Goal: Information Seeking & Learning: Learn about a topic

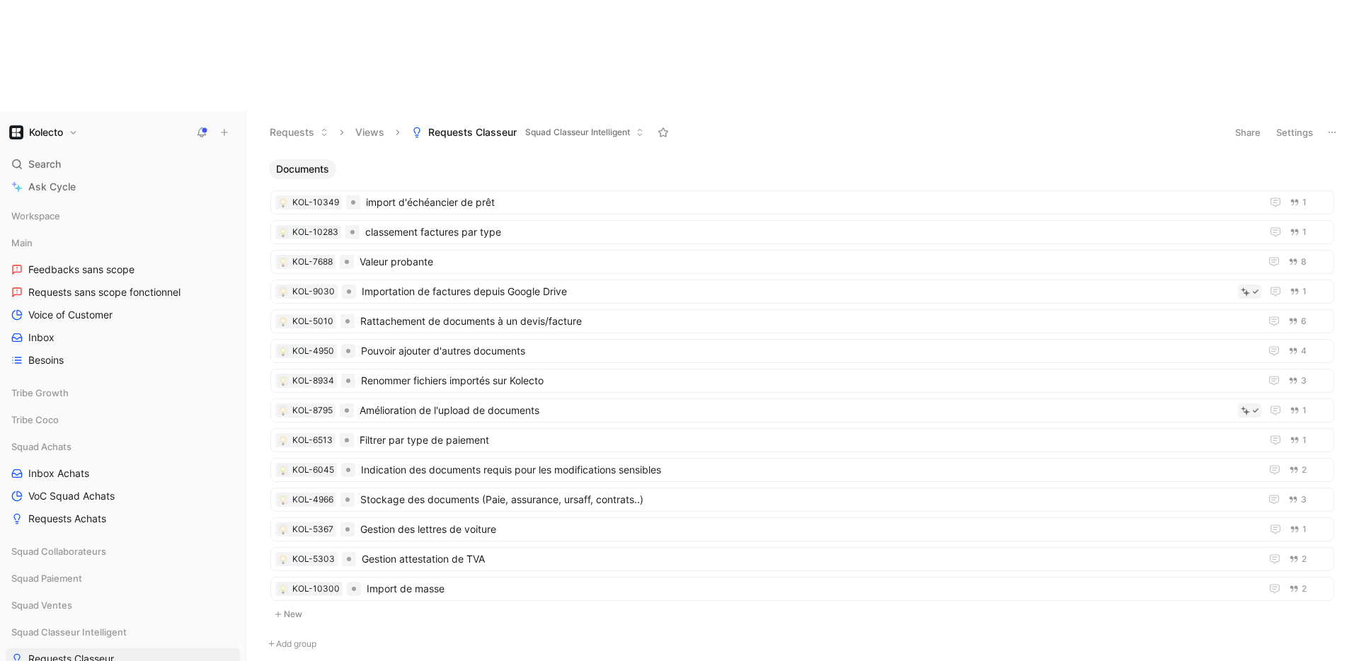
click at [513, 253] on ul "KOL-10349 import d'échéancier de prêt 1 KOL-10283 classement factures par type …" at bounding box center [802, 398] width 1064 height 416
click at [511, 343] on span "Pouvoir ajouter d'autres documents" at bounding box center [807, 351] width 893 height 17
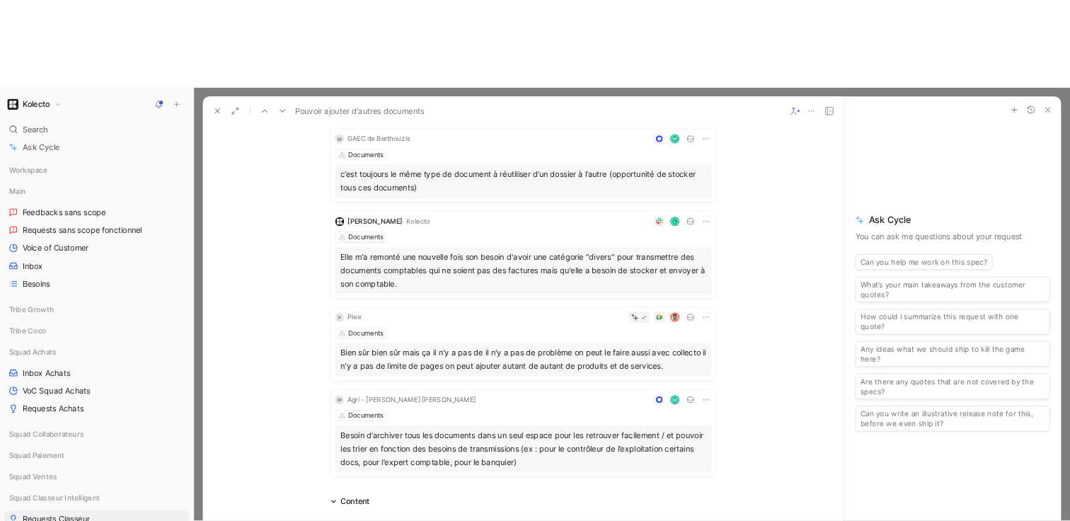
scroll to position [180, 0]
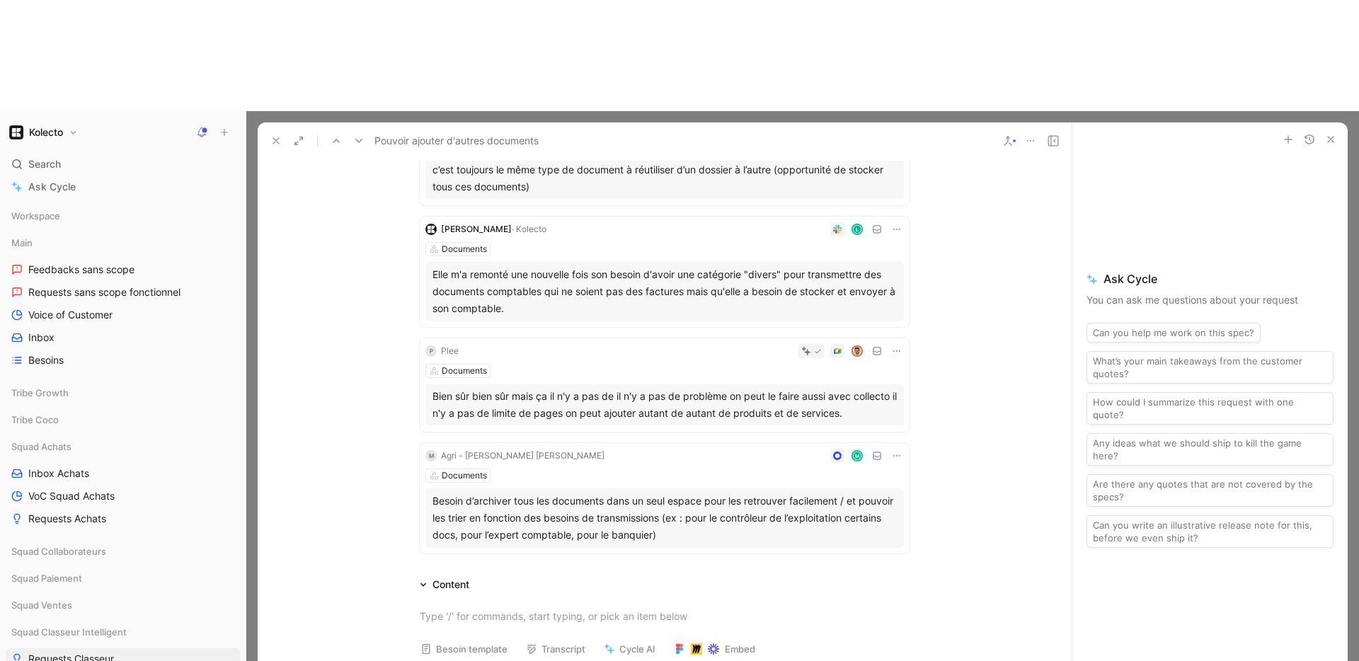
click at [275, 131] on button at bounding box center [276, 141] width 20 height 20
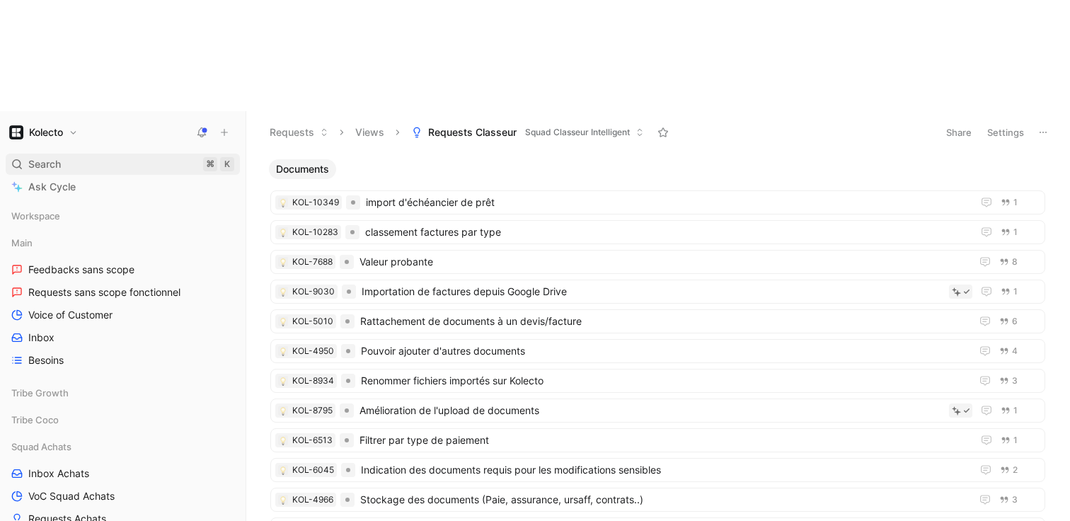
click at [50, 156] on span "Search" at bounding box center [44, 164] width 33 height 17
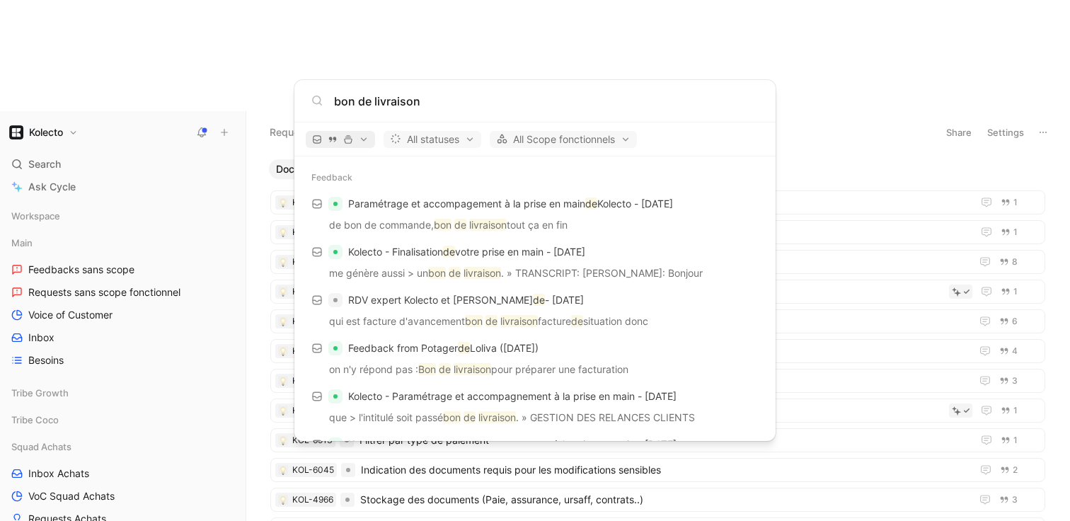
type input "bon de livraison"
click at [359, 137] on span "button" at bounding box center [340, 140] width 57 height 10
click at [360, 137] on div at bounding box center [535, 260] width 1070 height 521
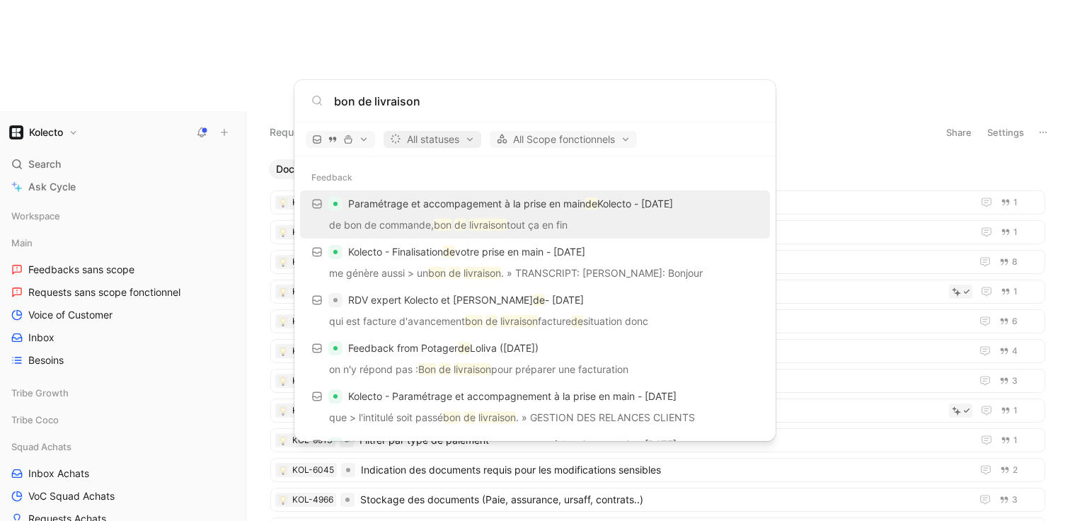
click at [445, 146] on span "All statuses" at bounding box center [432, 139] width 85 height 17
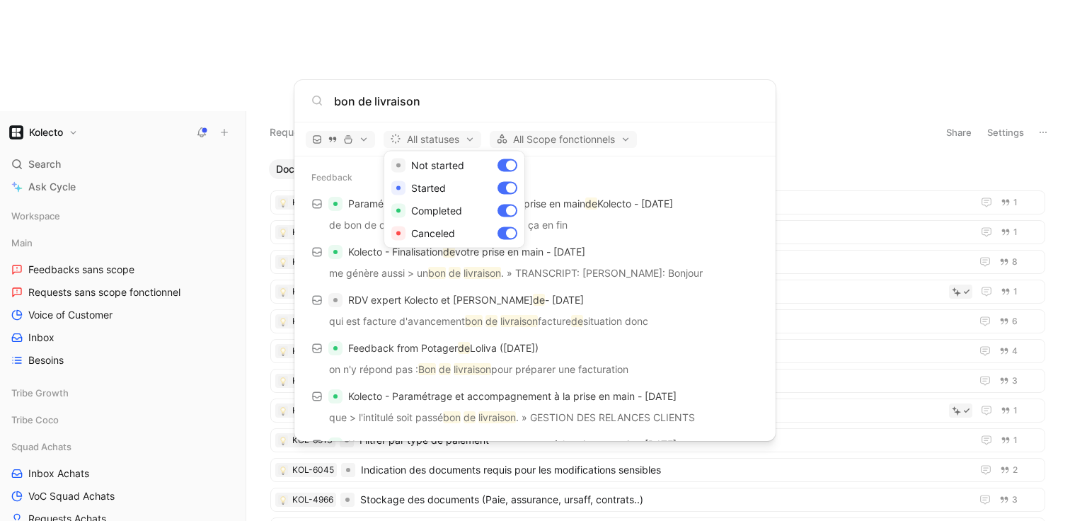
click at [445, 142] on div at bounding box center [535, 260] width 1070 height 521
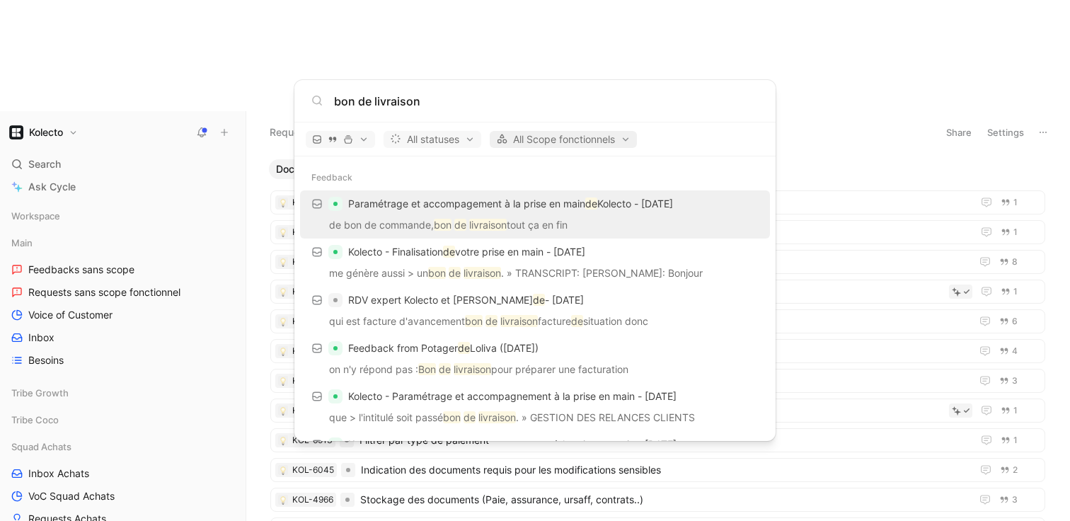
click at [544, 140] on span "All Scope fonctionnels" at bounding box center [563, 139] width 135 height 17
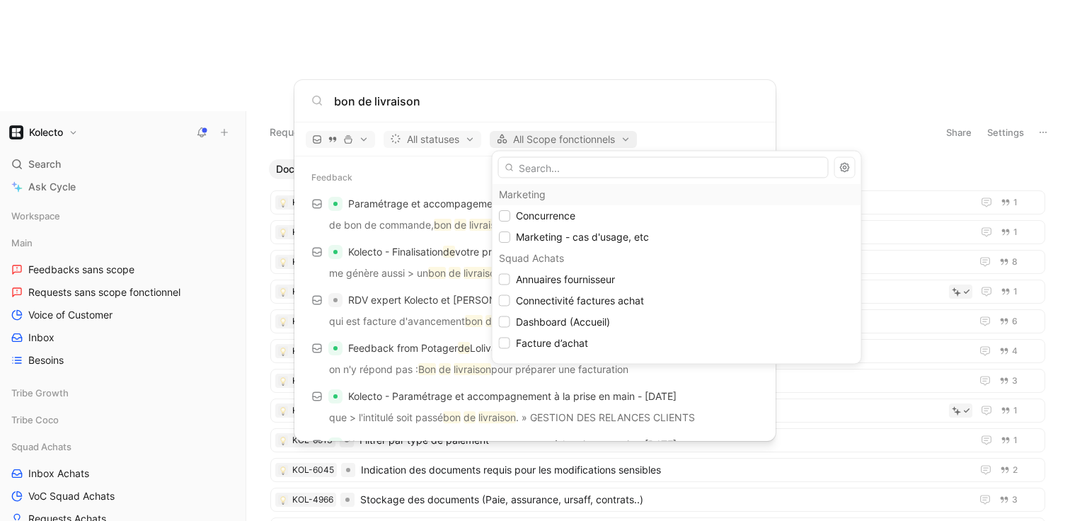
click at [544, 139] on div at bounding box center [535, 260] width 1070 height 521
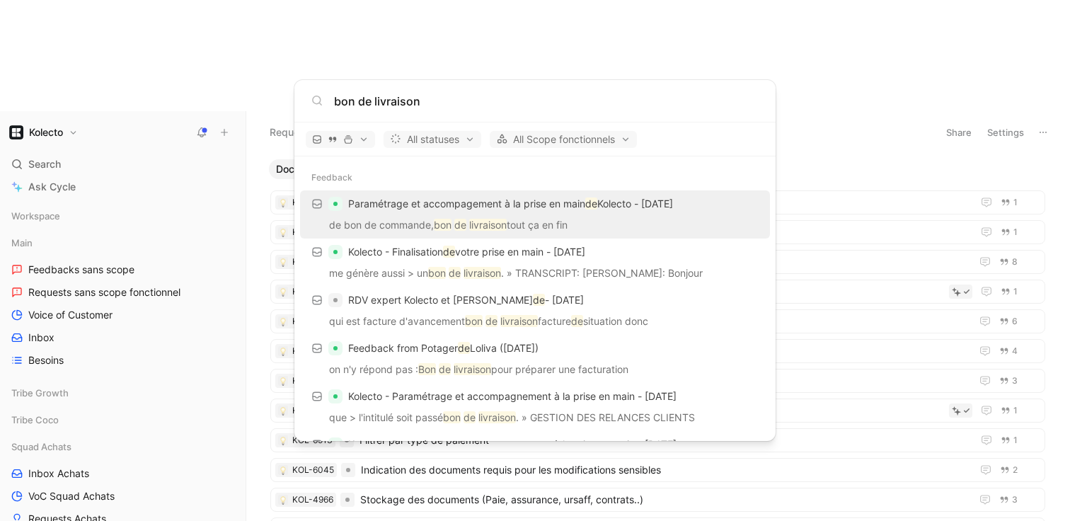
click at [787, 56] on body "Kolecto Search ⌘ K Ask Cycle Workspace Main Feedbacks sans scope Requests sans …" at bounding box center [535, 260] width 1070 height 521
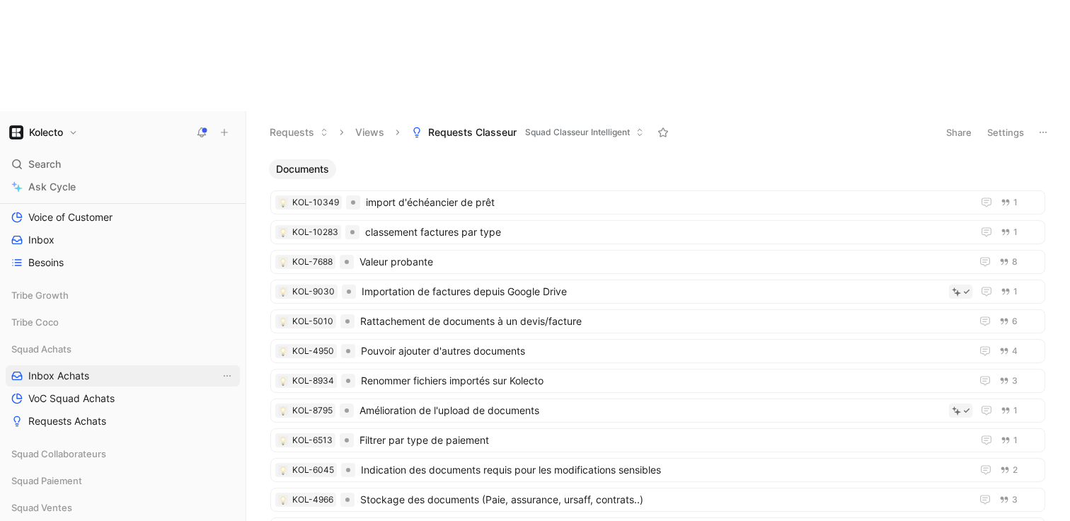
scroll to position [111, 0]
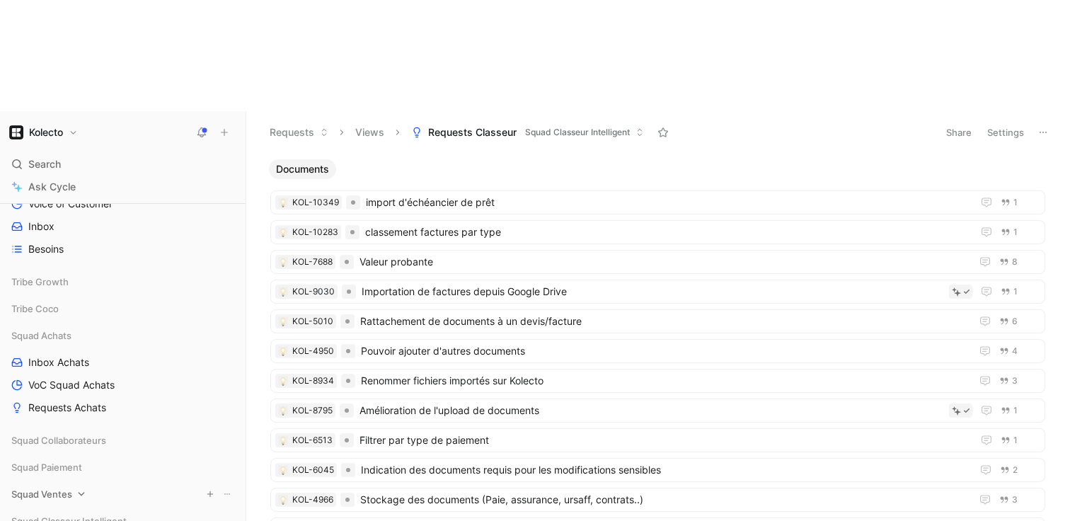
click at [57, 487] on span "Squad Ventes" at bounding box center [41, 494] width 61 height 14
click at [55, 514] on span "Inbox Ventes" at bounding box center [58, 521] width 60 height 14
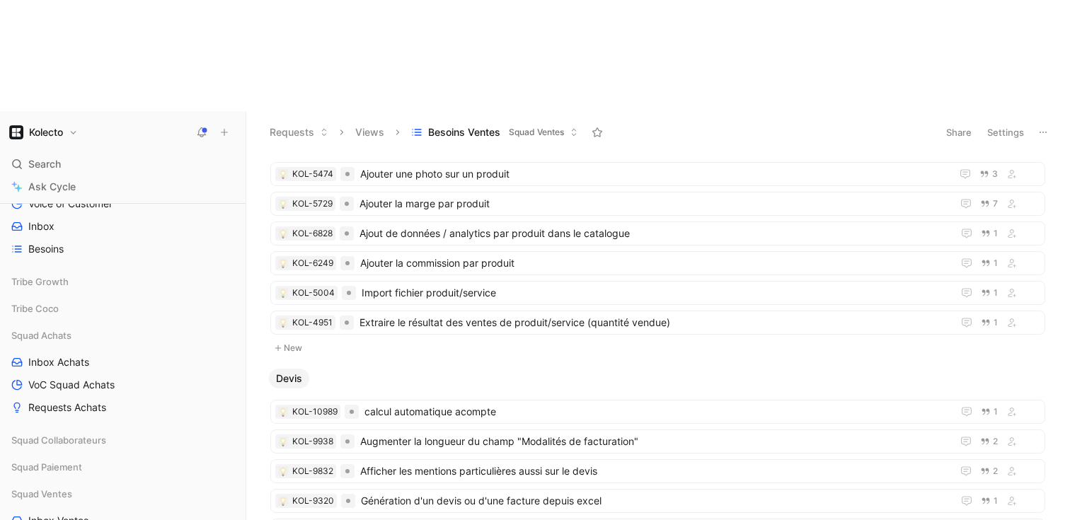
scroll to position [757, 0]
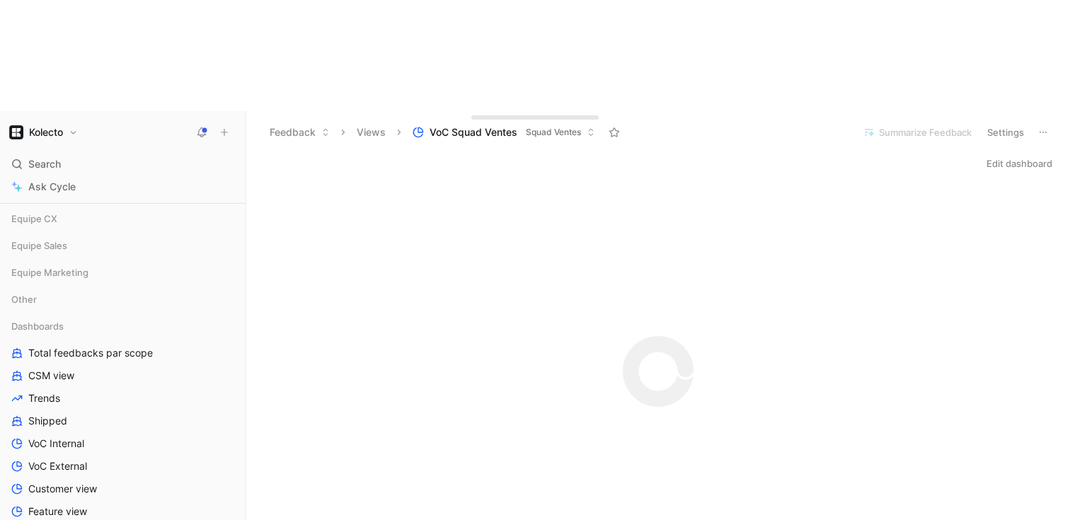
scroll to position [291, 0]
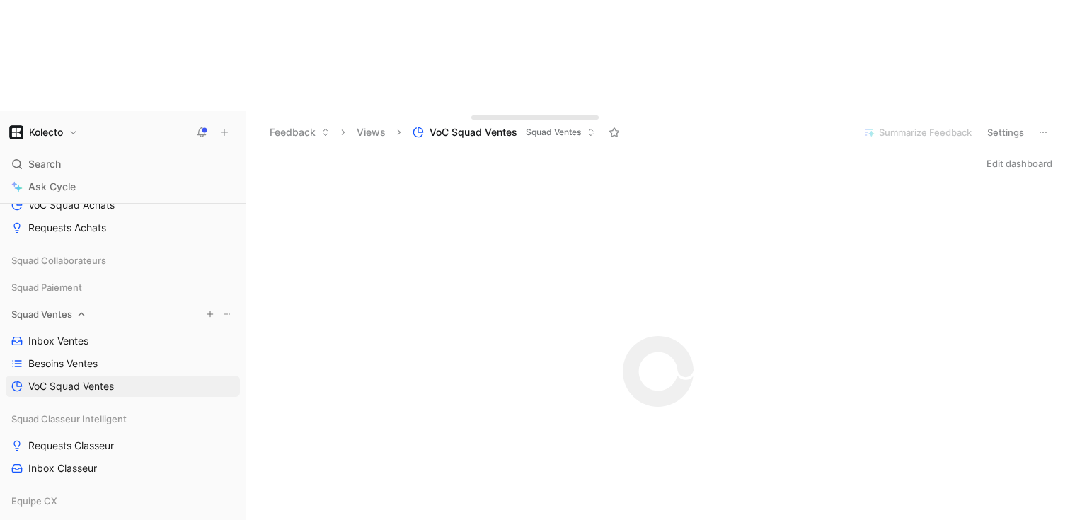
click at [80, 313] on icon at bounding box center [82, 315] width 6 height 4
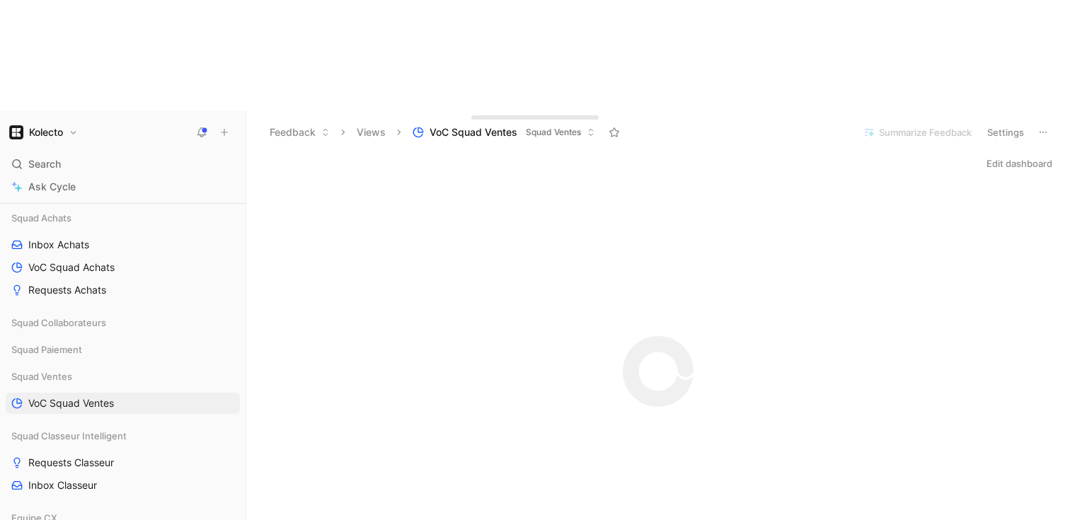
scroll to position [168, 0]
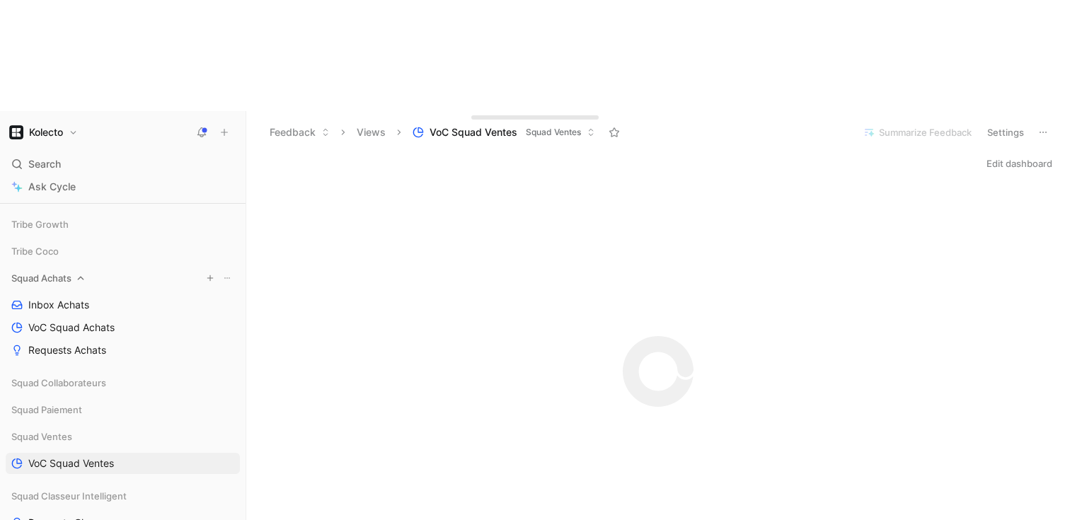
click at [80, 273] on icon at bounding box center [81, 278] width 10 height 10
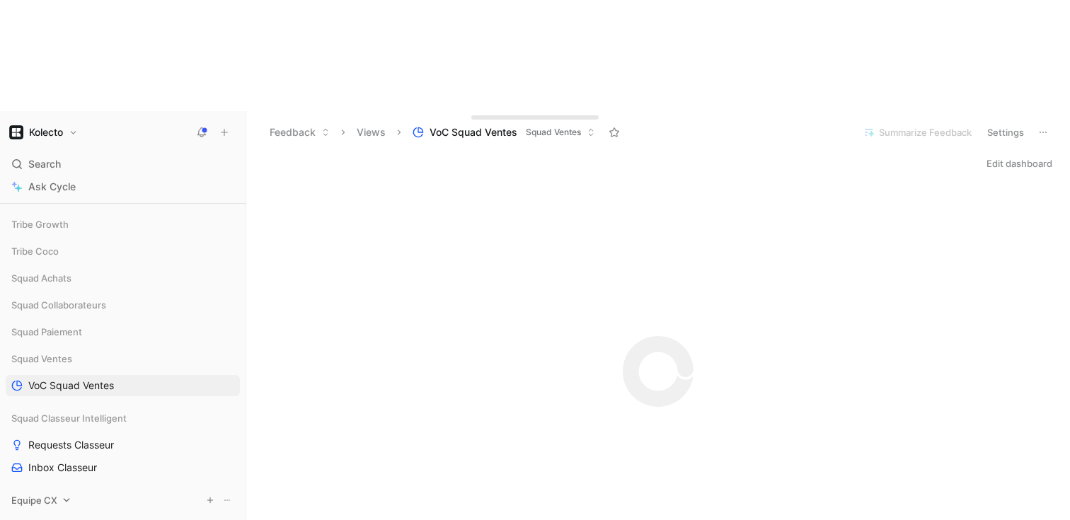
click at [59, 461] on span "Inbox Classeur" at bounding box center [62, 468] width 69 height 14
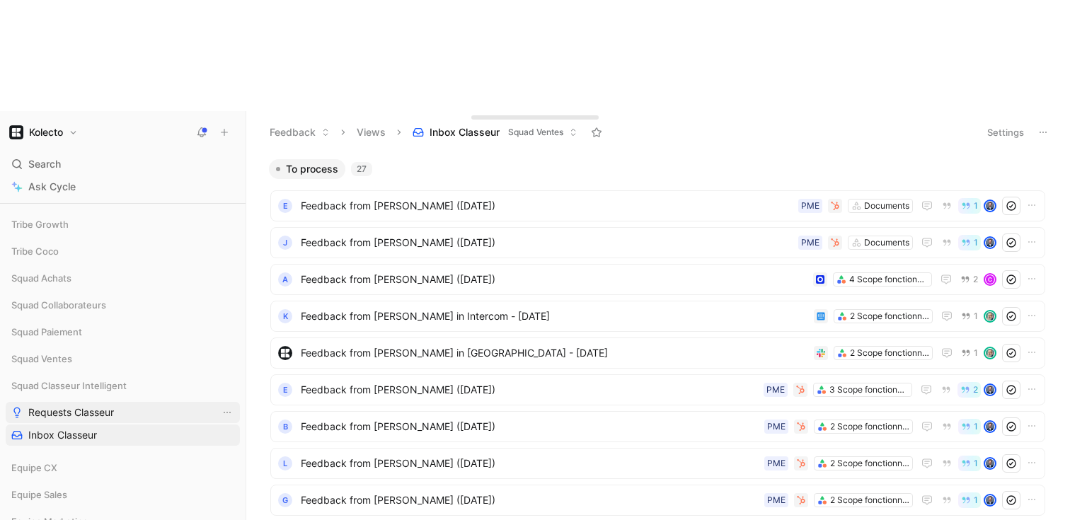
click at [125, 402] on link "Requests Classeur" at bounding box center [123, 412] width 234 height 21
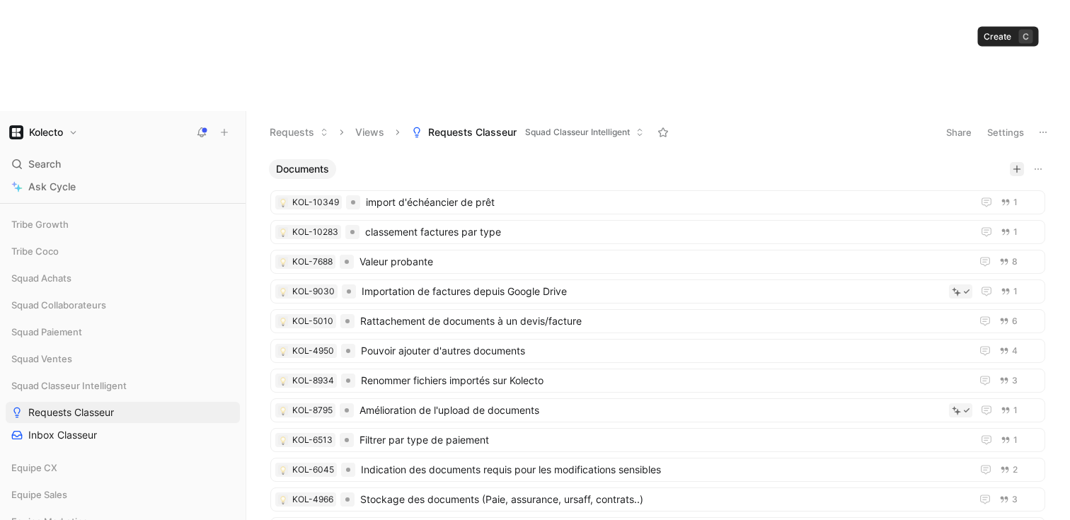
click at [1013, 165] on icon "button" at bounding box center [1017, 169] width 8 height 8
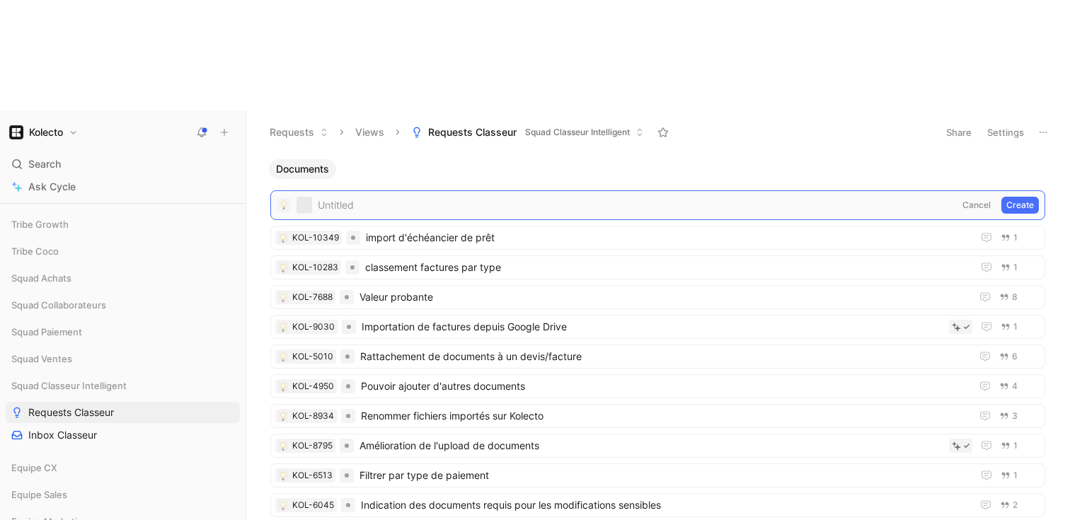
click at [958, 197] on button "Cancel" at bounding box center [977, 205] width 38 height 17
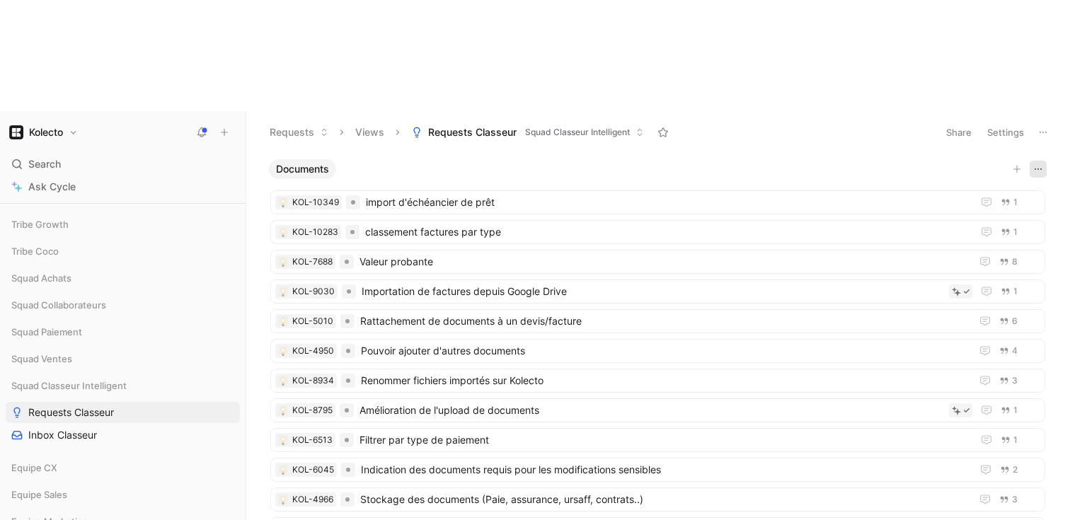
click at [1033, 164] on icon "button" at bounding box center [1038, 169] width 11 height 11
click at [308, 162] on span "Documents" at bounding box center [302, 169] width 53 height 14
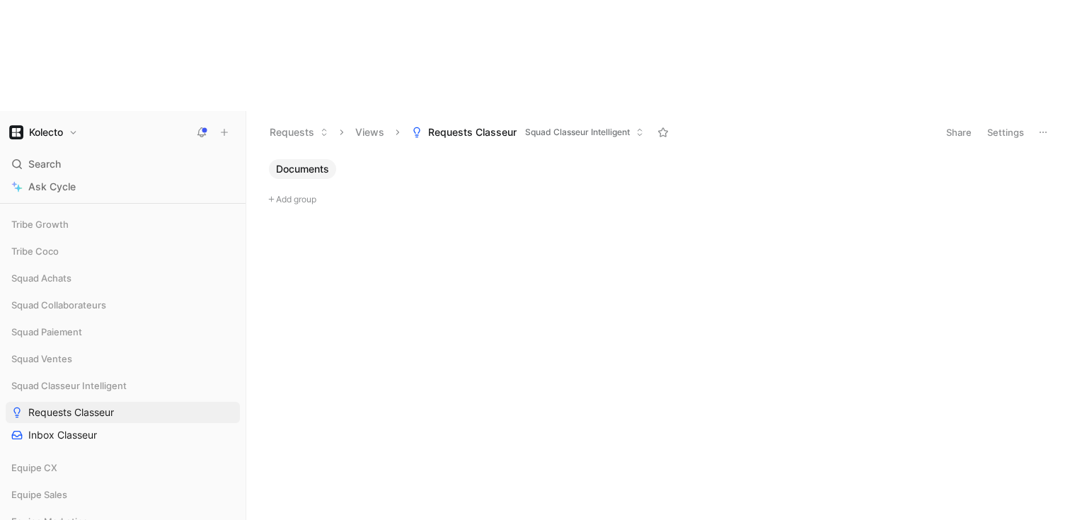
click at [273, 196] on icon at bounding box center [271, 199] width 6 height 6
click at [305, 162] on span "Documents" at bounding box center [302, 169] width 53 height 14
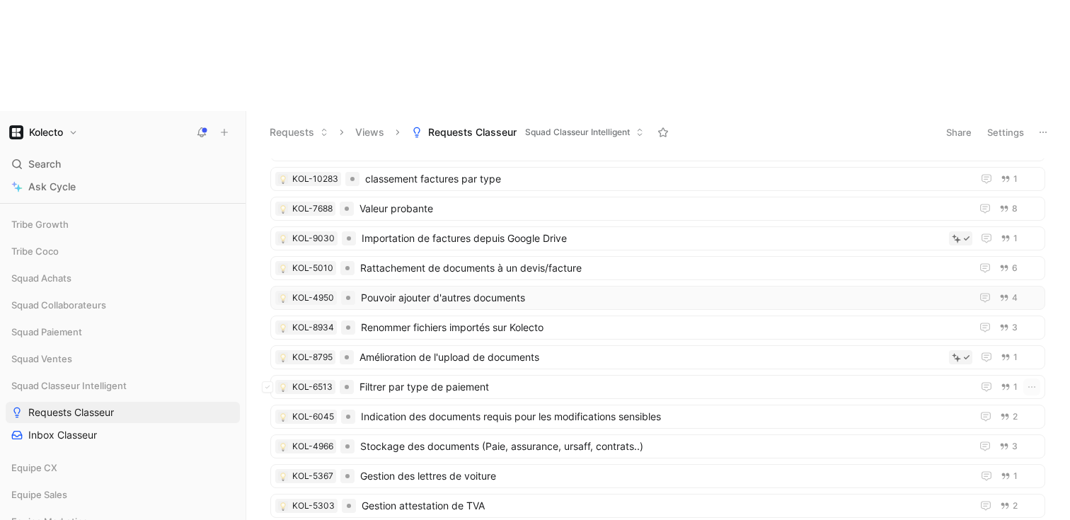
scroll to position [82, 0]
click at [414, 350] on span "Amélioration de l'upload de documents" at bounding box center [652, 358] width 584 height 17
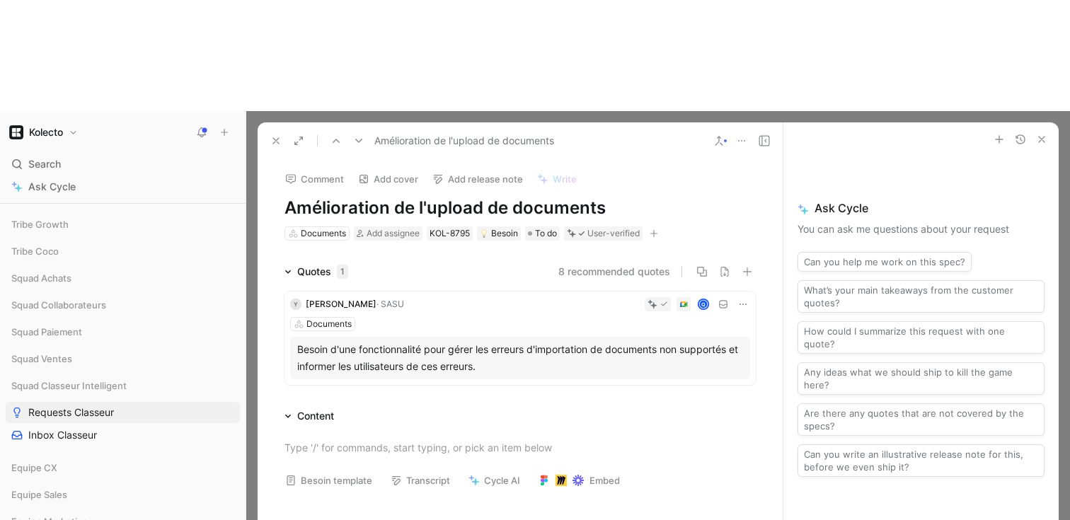
click at [1041, 134] on icon "button" at bounding box center [1041, 139] width 11 height 11
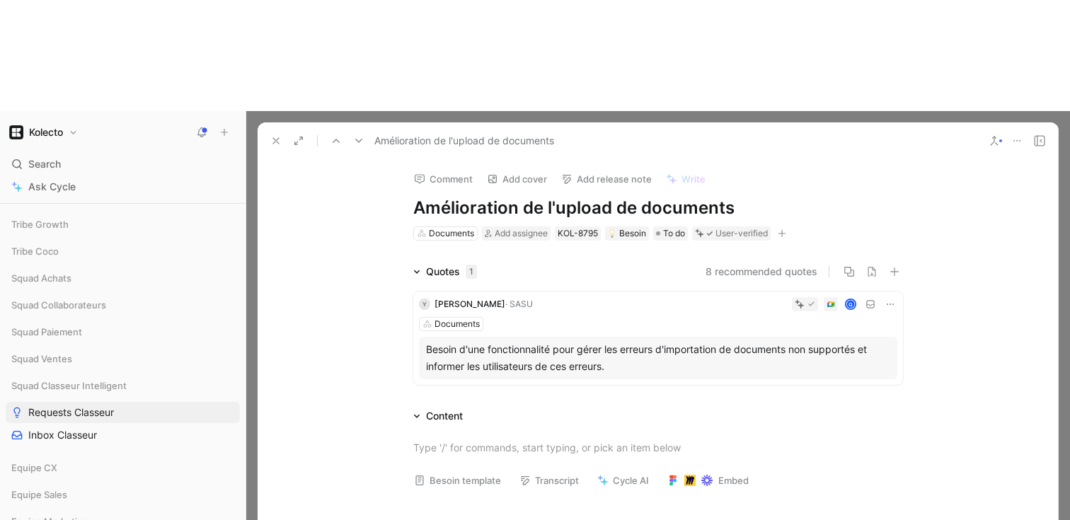
click at [265, 130] on div "Amélioration de l'upload de documents" at bounding box center [622, 141] width 714 height 23
click at [268, 131] on button at bounding box center [276, 141] width 20 height 20
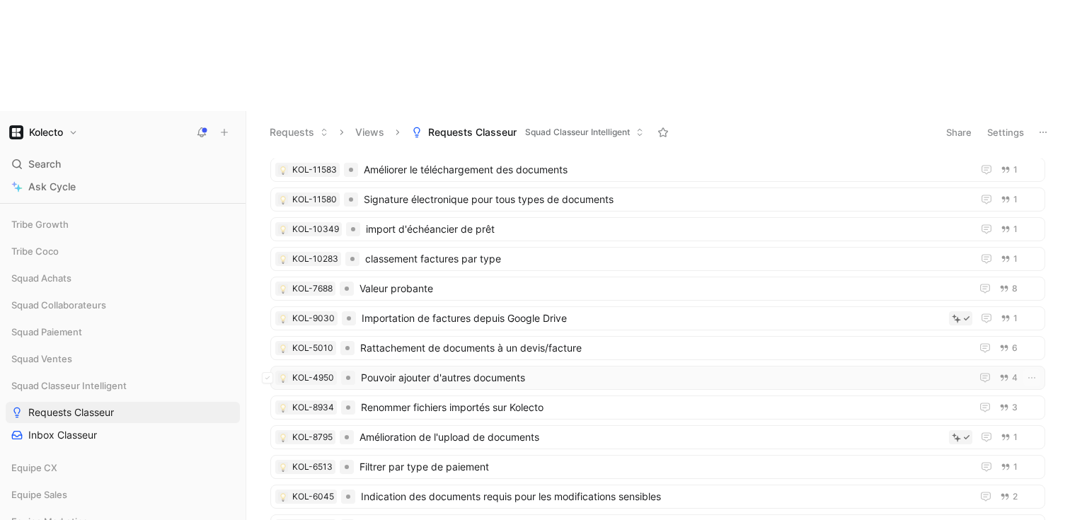
scroll to position [111, 0]
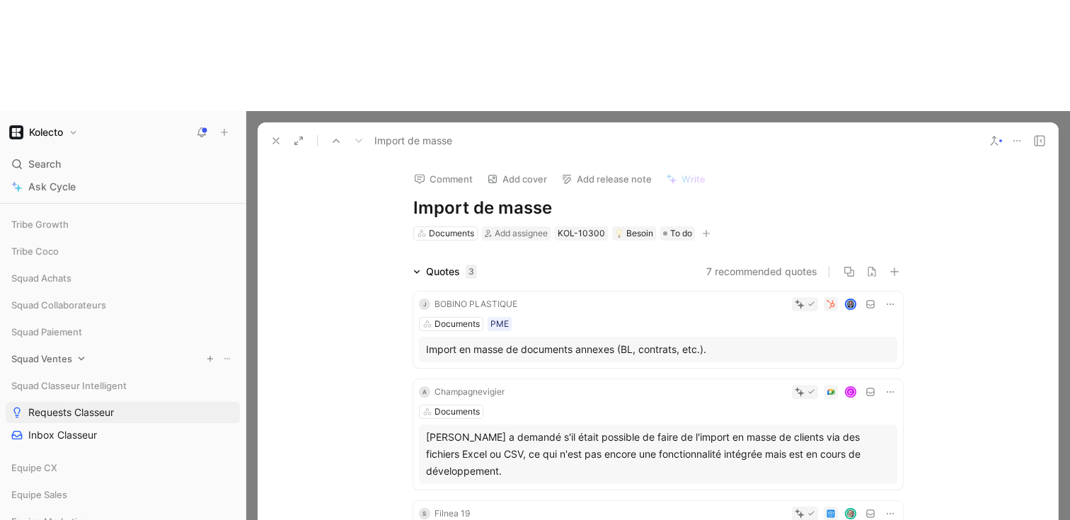
click at [84, 354] on icon at bounding box center [81, 359] width 10 height 10
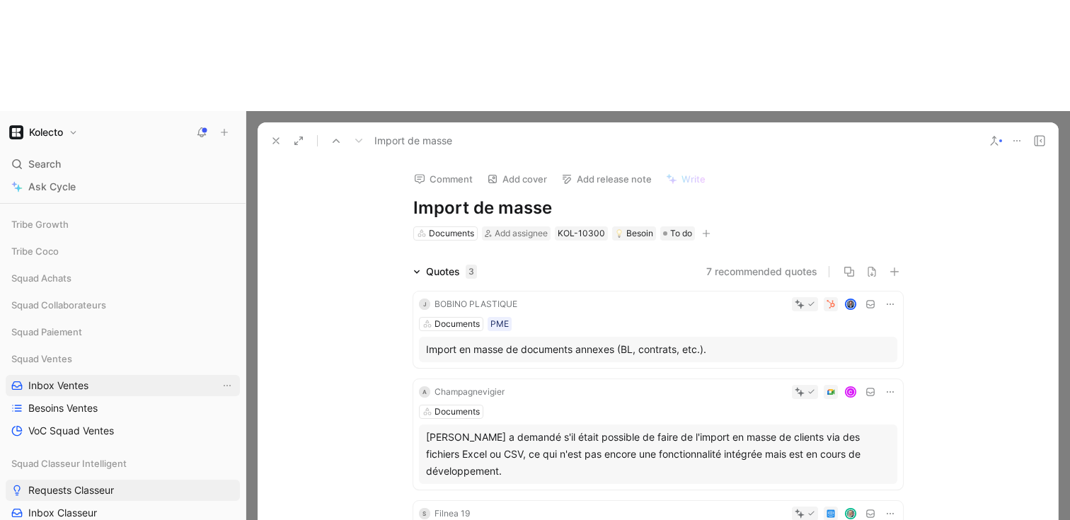
click at [71, 379] on span "Inbox Ventes" at bounding box center [58, 386] width 60 height 14
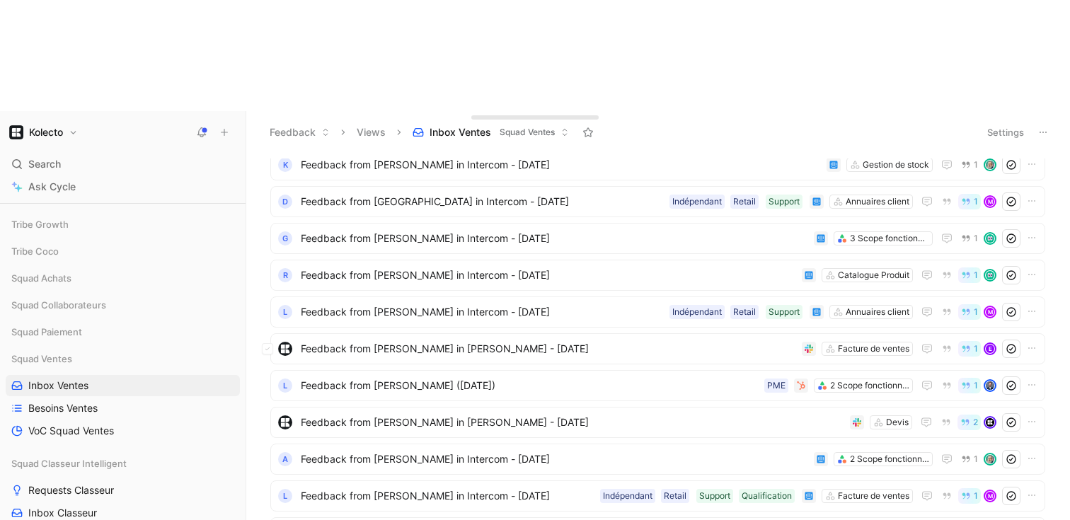
scroll to position [2260, 0]
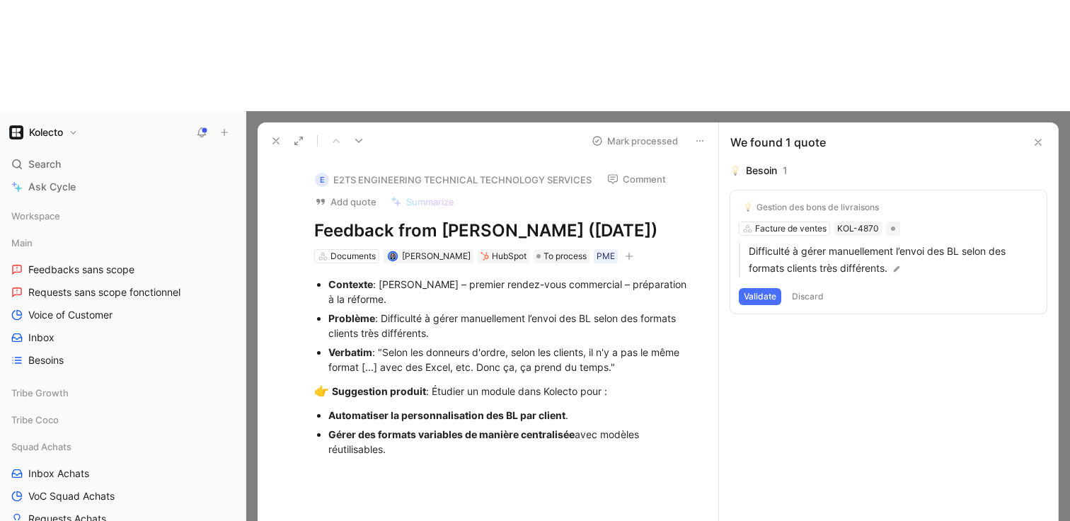
click at [295, 137] on use at bounding box center [299, 141] width 8 height 8
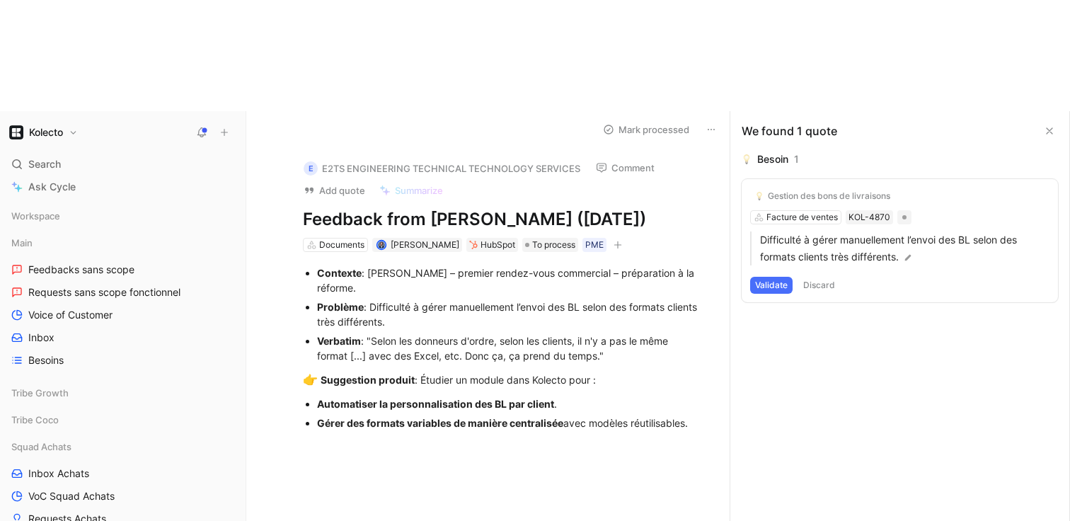
click at [718, 120] on button at bounding box center [712, 130] width 20 height 20
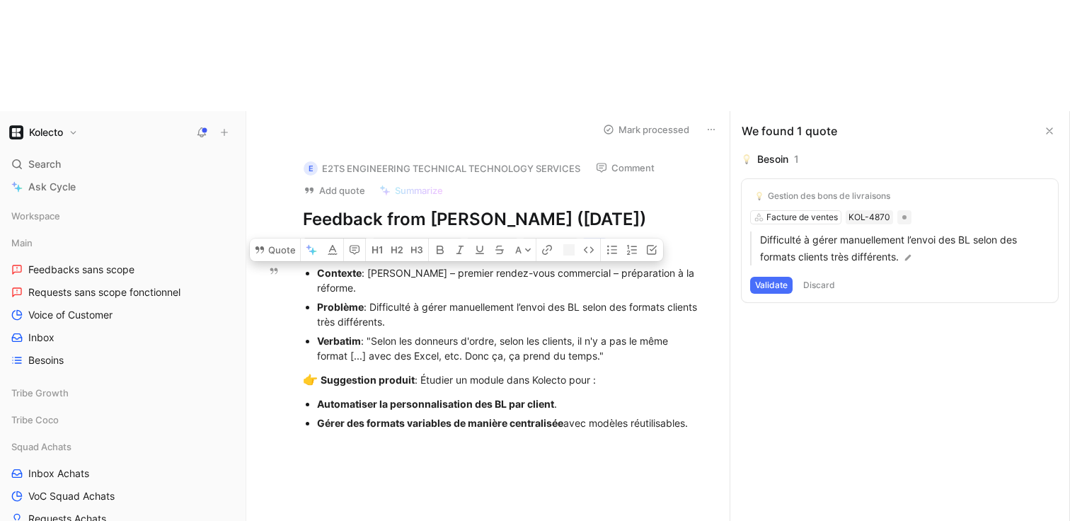
drag, startPoint x: 703, startPoint y: 343, endPoint x: 317, endPoint y: 186, distance: 416.3
click at [317, 252] on div "Contexte : Errahman Gourrari – premier rendez-vous commercial – préparation à l…" at bounding box center [503, 348] width 454 height 193
click at [441, 416] on div "Gérer des formats variables de manière centralisée avec modèles réutilisables." at bounding box center [510, 423] width 386 height 15
drag, startPoint x: 697, startPoint y: 339, endPoint x: 302, endPoint y: 189, distance: 423.2
click at [302, 252] on div "Contexte : Errahman Gourrari – premier rendez-vous commercial – préparation à l…" at bounding box center [503, 348] width 454 height 193
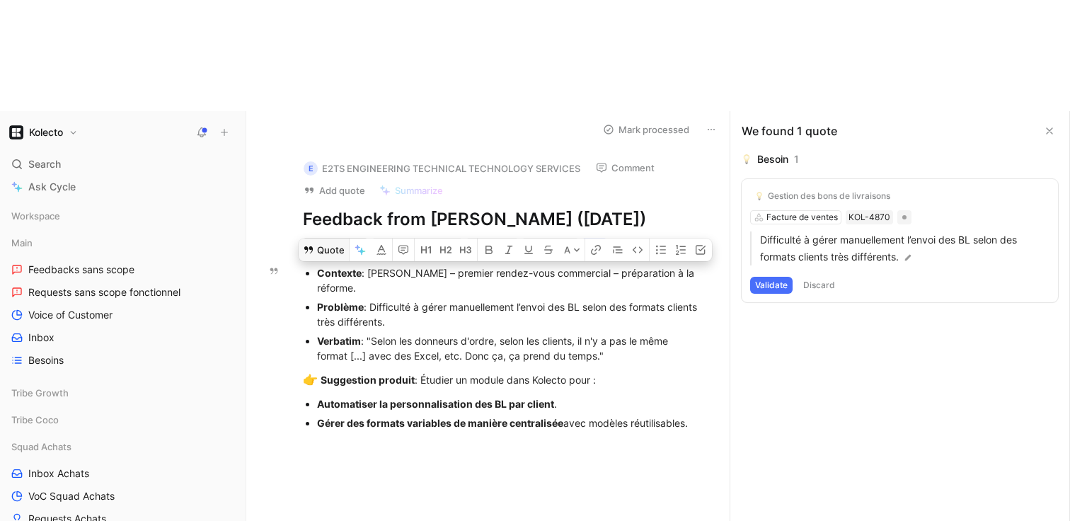
click at [314, 244] on icon at bounding box center [308, 249] width 11 height 11
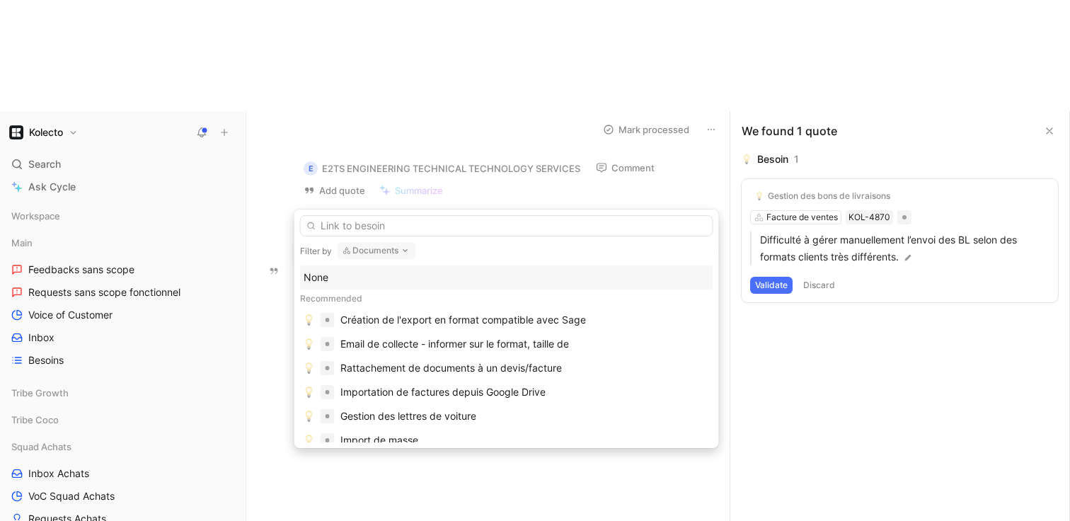
type input "G"
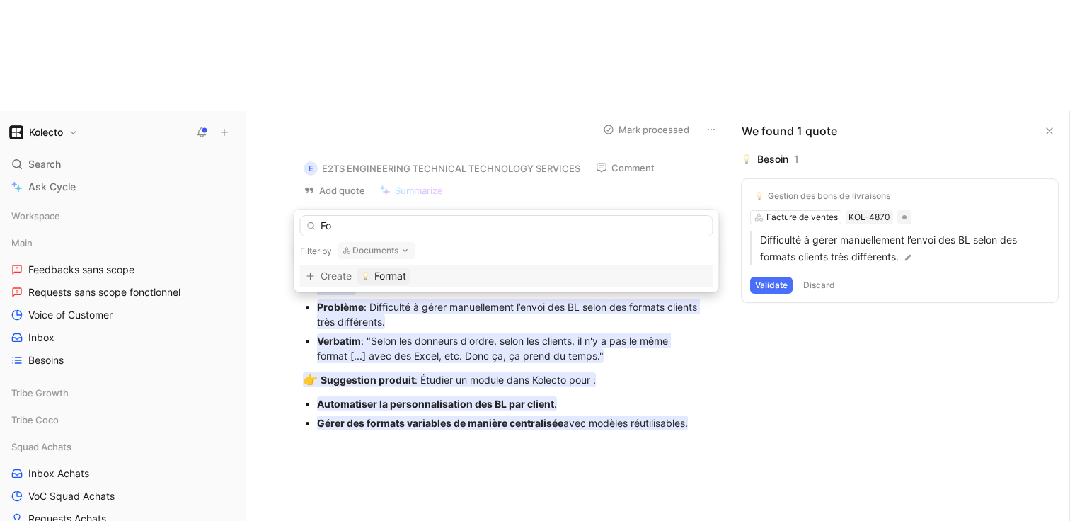
type input "F"
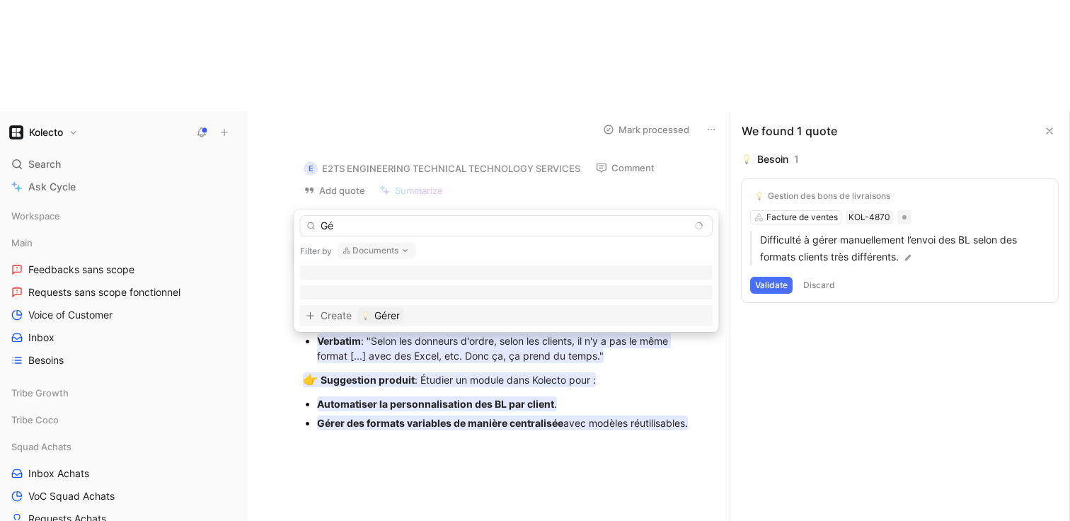
type input "G"
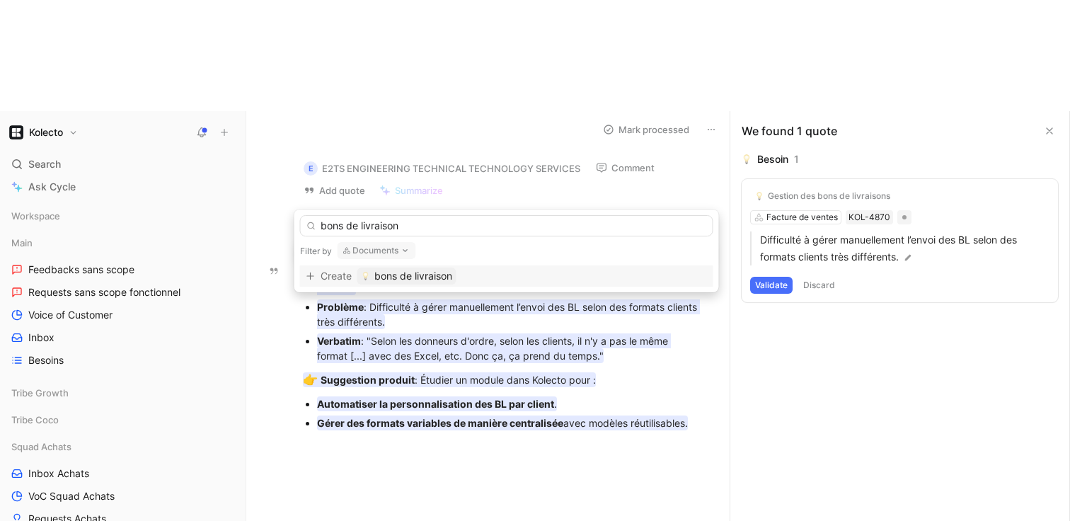
click at [341, 226] on input "bons de livraison" at bounding box center [506, 225] width 413 height 21
drag, startPoint x: 418, startPoint y: 223, endPoint x: 284, endPoint y: 222, distance: 133.8
click at [284, 223] on body "Kolecto Search ⌘ K Ask Cycle Workspace Main Feedbacks sans scope Requests sans …" at bounding box center [535, 260] width 1070 height 521
click at [351, 222] on input "bon de livraison" at bounding box center [506, 225] width 413 height 21
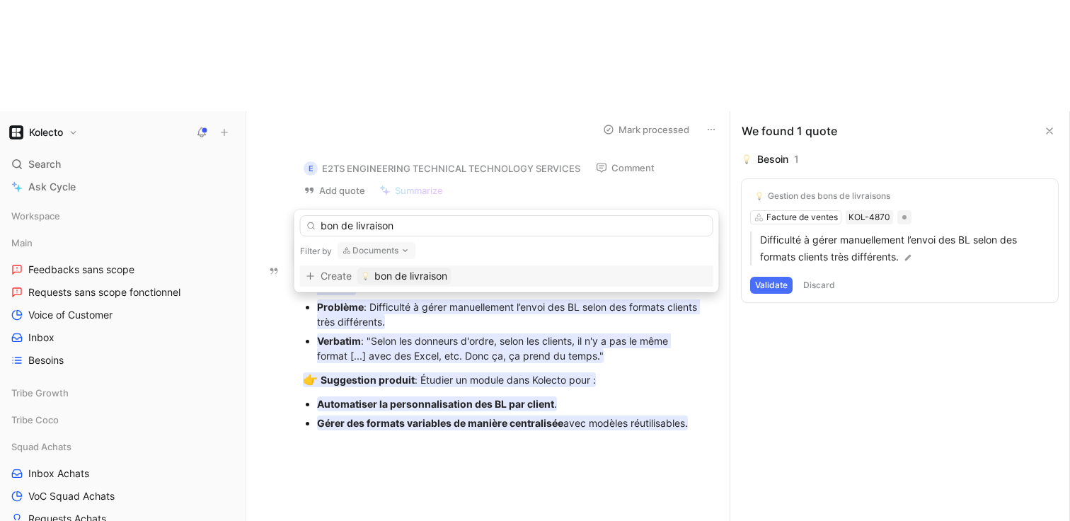
click at [351, 222] on input "bon de livraison" at bounding box center [506, 225] width 413 height 21
type input "BL"
click at [464, 351] on div "Contexte : Errahman Gourrari – premier rendez-vous commercial – préparation à l…" at bounding box center [503, 348] width 454 height 193
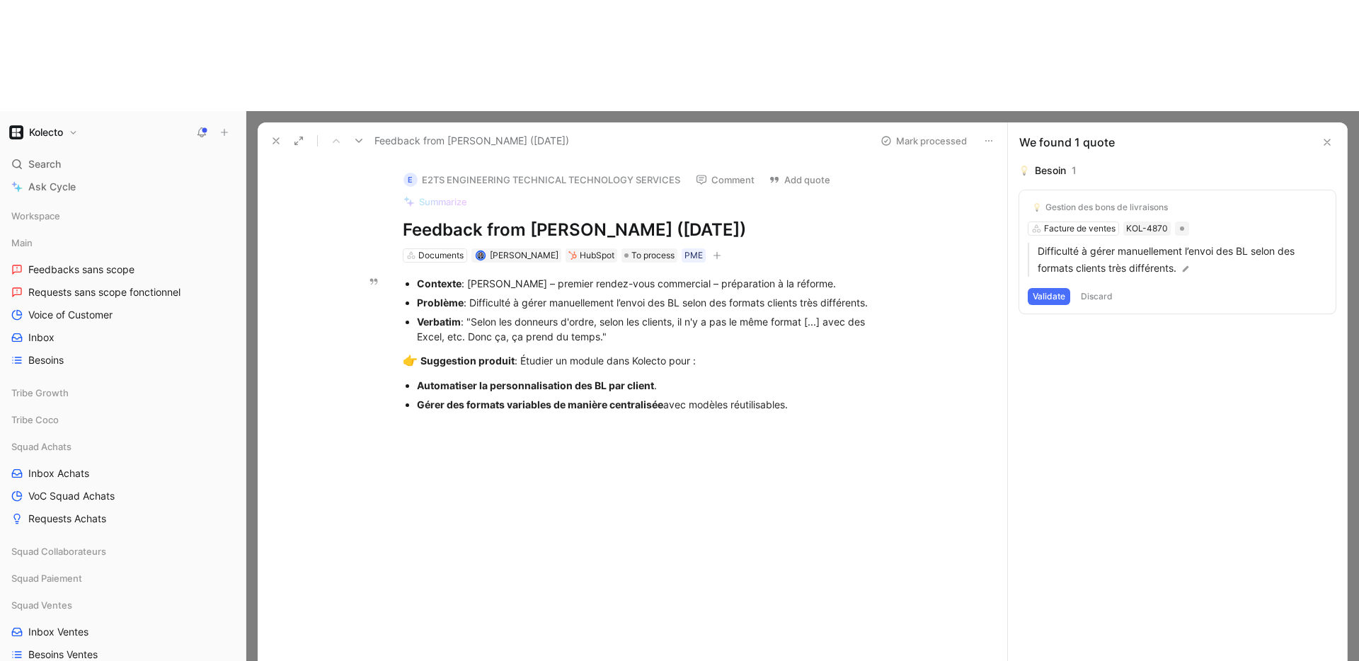
click at [271, 135] on icon at bounding box center [275, 140] width 11 height 11
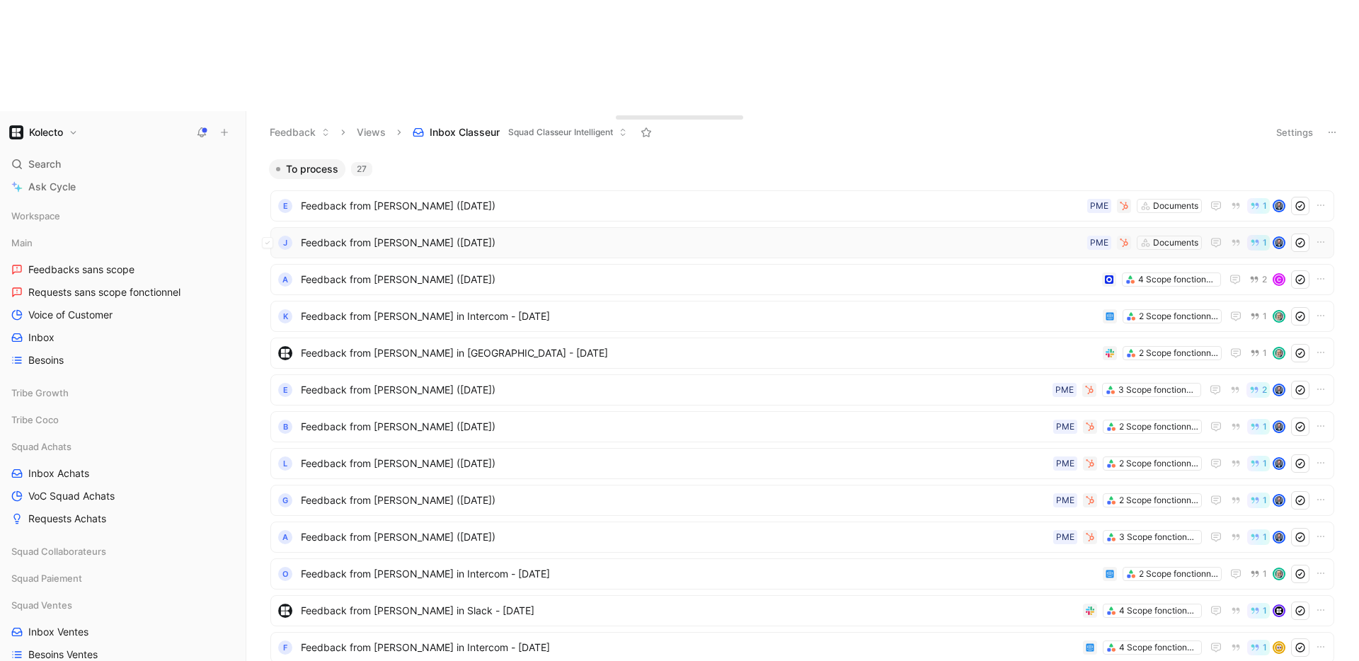
click at [368, 234] on span "Feedback from CLAIRE ROLLE (Aug 01, 2025)" at bounding box center [691, 242] width 781 height 17
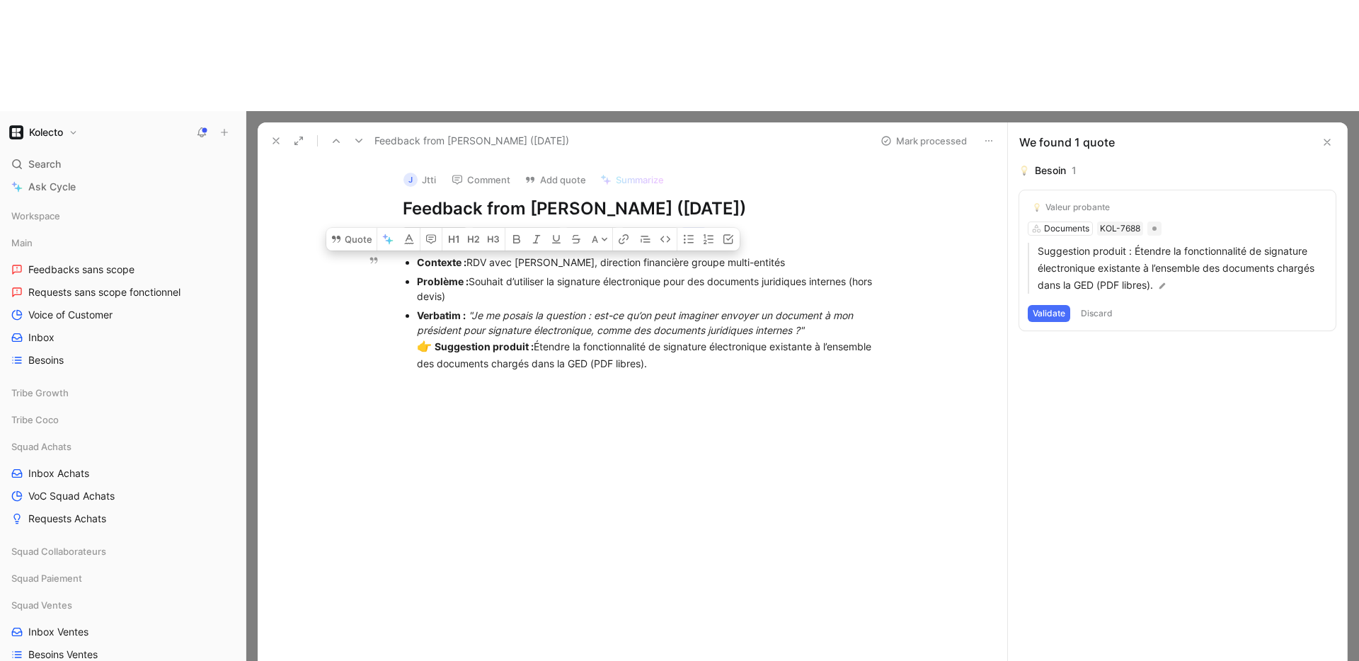
drag, startPoint x: 662, startPoint y: 257, endPoint x: 404, endPoint y: 154, distance: 277.6
click at [404, 253] on ul "Contexte : RDV avec Claire Rolle, direction financière groupe multi-entités Pro…" at bounding box center [648, 313] width 544 height 120
click at [362, 228] on button "Quote" at bounding box center [351, 239] width 50 height 23
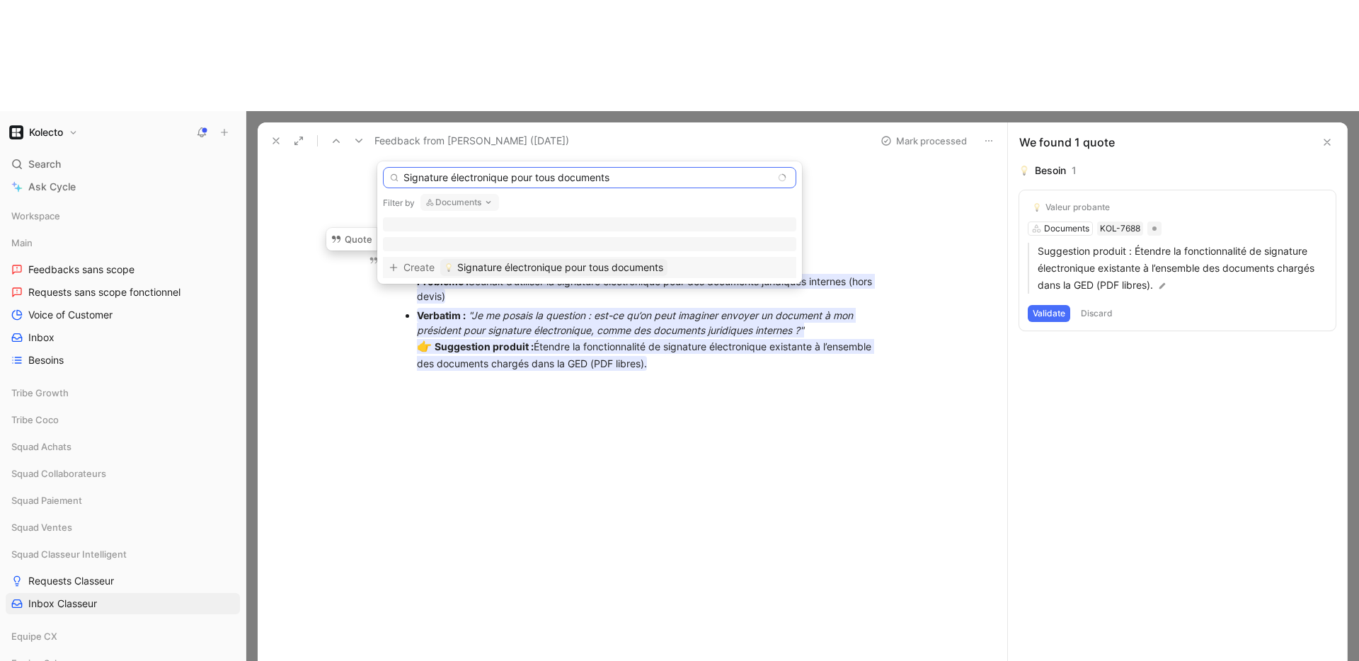
click at [559, 178] on input "Signature électronique pour tous documents" at bounding box center [589, 177] width 413 height 21
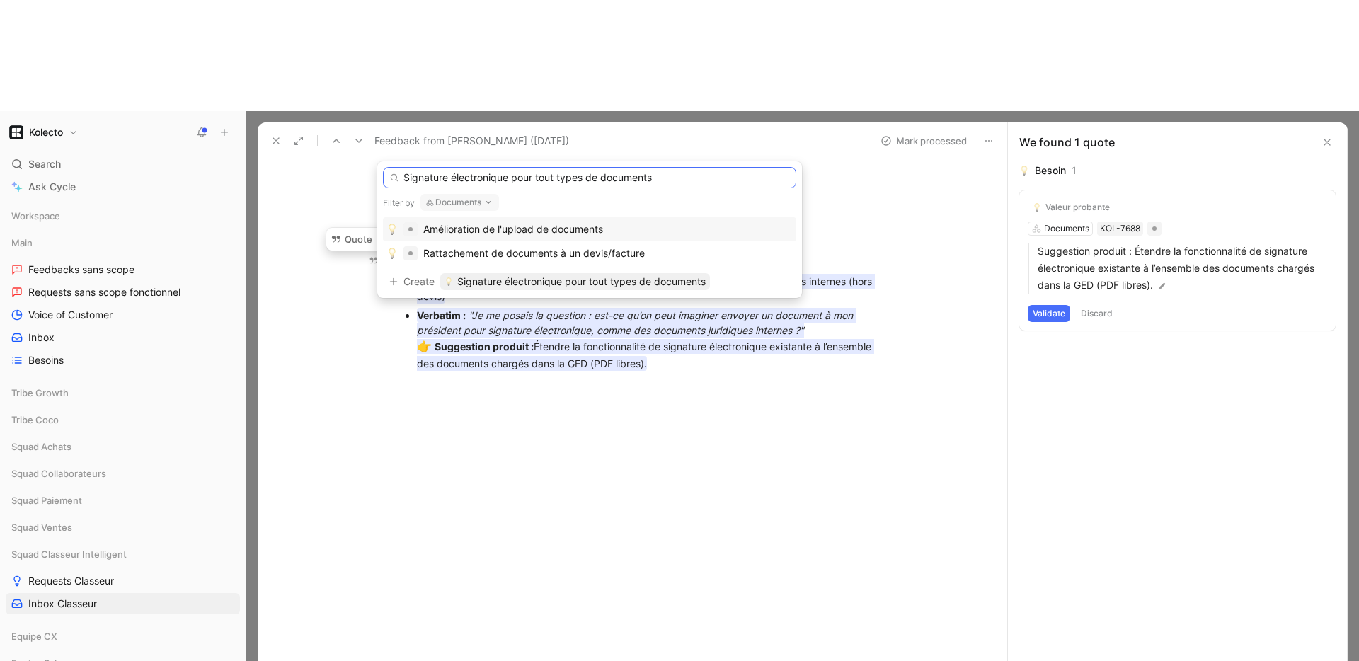
click at [552, 179] on input "Signature électronique pour tout types de documents" at bounding box center [589, 177] width 413 height 21
type input "Signature électronique pour tous types de documents"
click at [577, 285] on span "Signature électronique pour tous types de documents" at bounding box center [582, 281] width 250 height 17
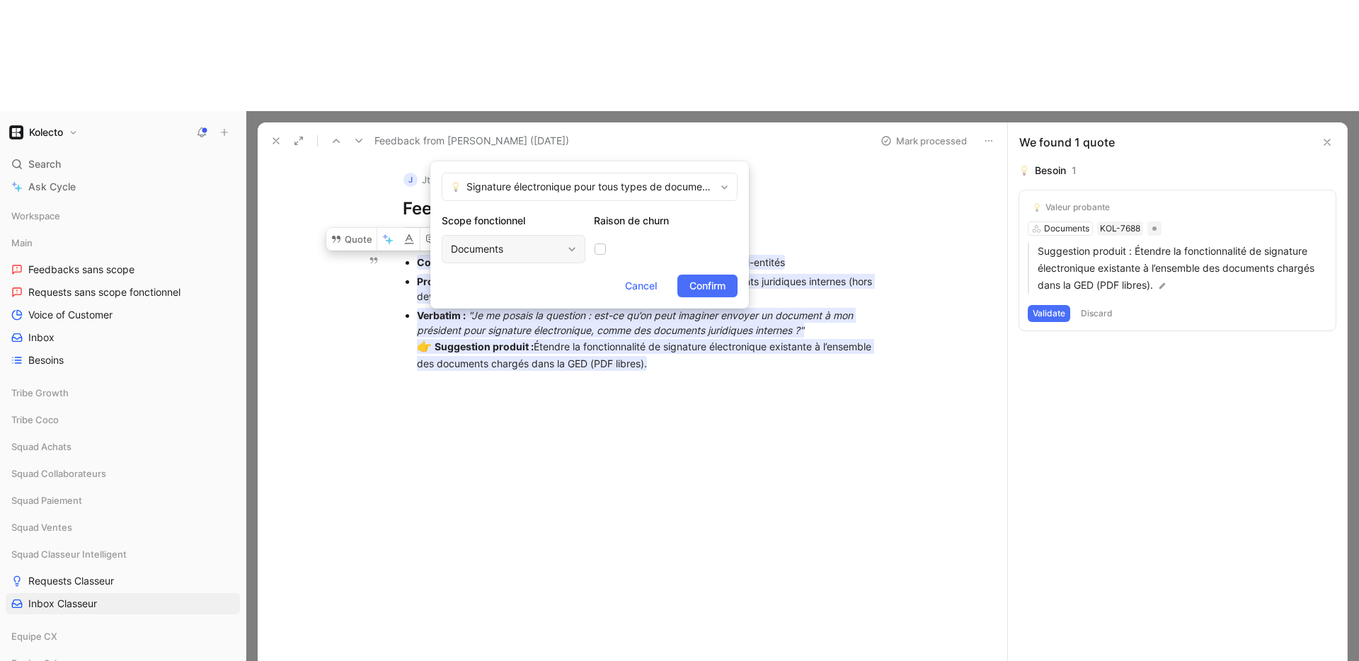
click at [554, 248] on div "Documents" at bounding box center [506, 249] width 111 height 17
click at [648, 239] on div at bounding box center [666, 249] width 144 height 28
click at [714, 287] on span "Confirm" at bounding box center [708, 286] width 36 height 17
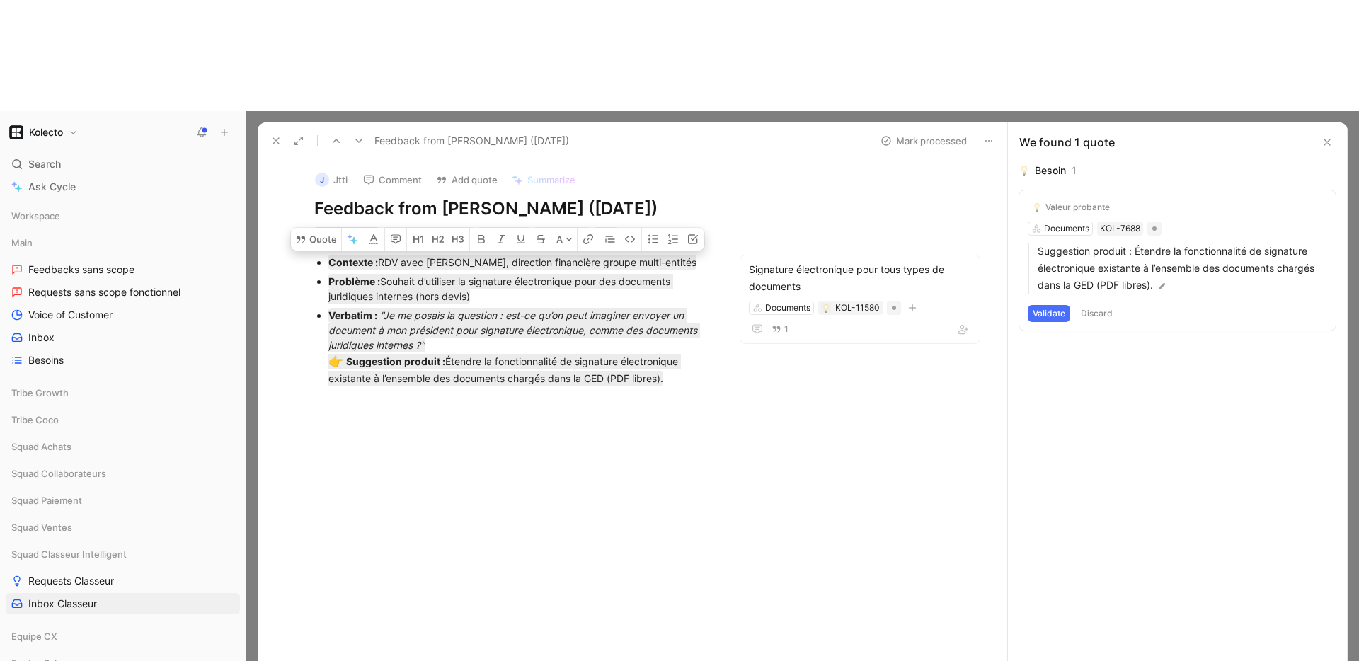
click at [675, 399] on div at bounding box center [513, 498] width 452 height 198
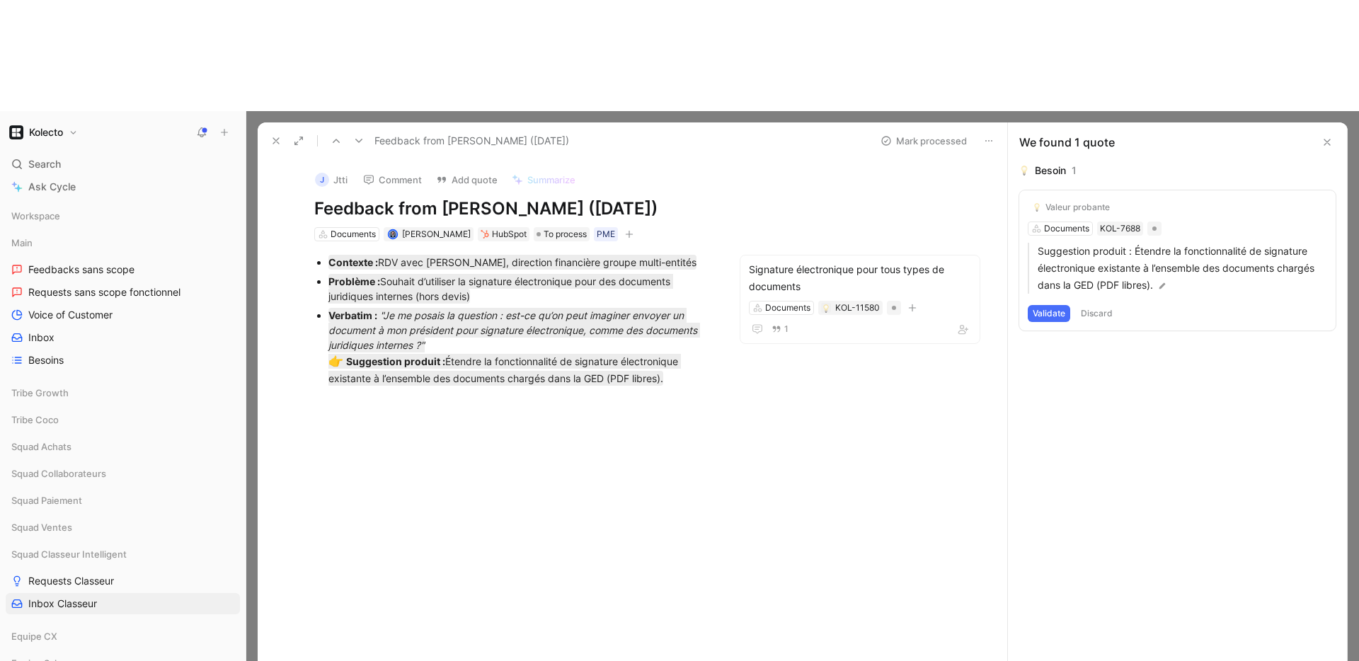
click at [916, 131] on button "Mark processed" at bounding box center [923, 141] width 99 height 20
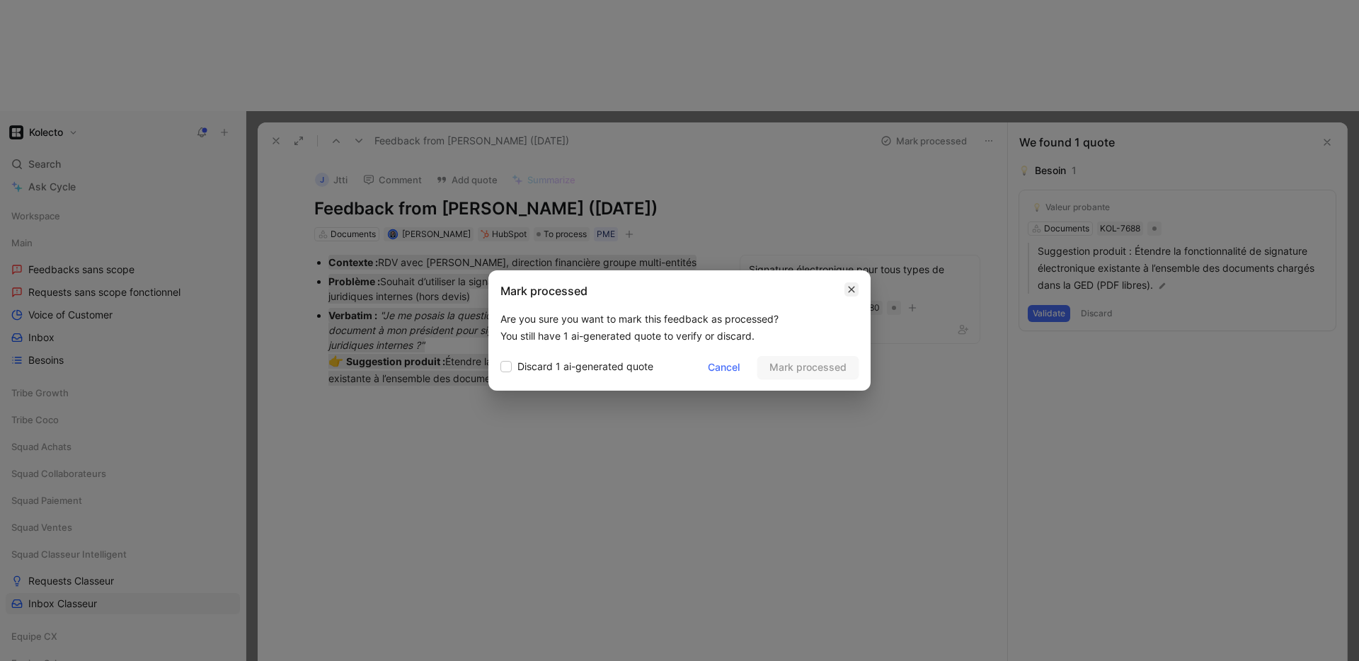
click at [853, 289] on icon "button" at bounding box center [851, 289] width 8 height 11
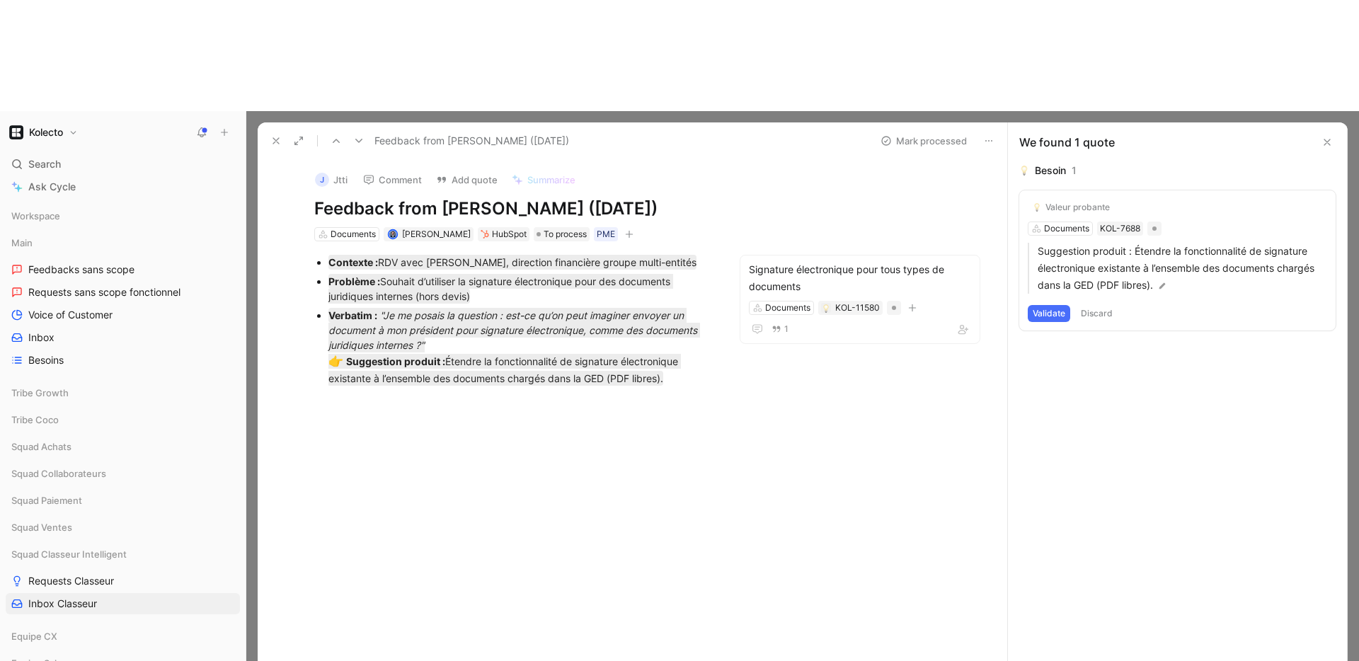
click at [1100, 305] on button "Discard" at bounding box center [1097, 313] width 42 height 17
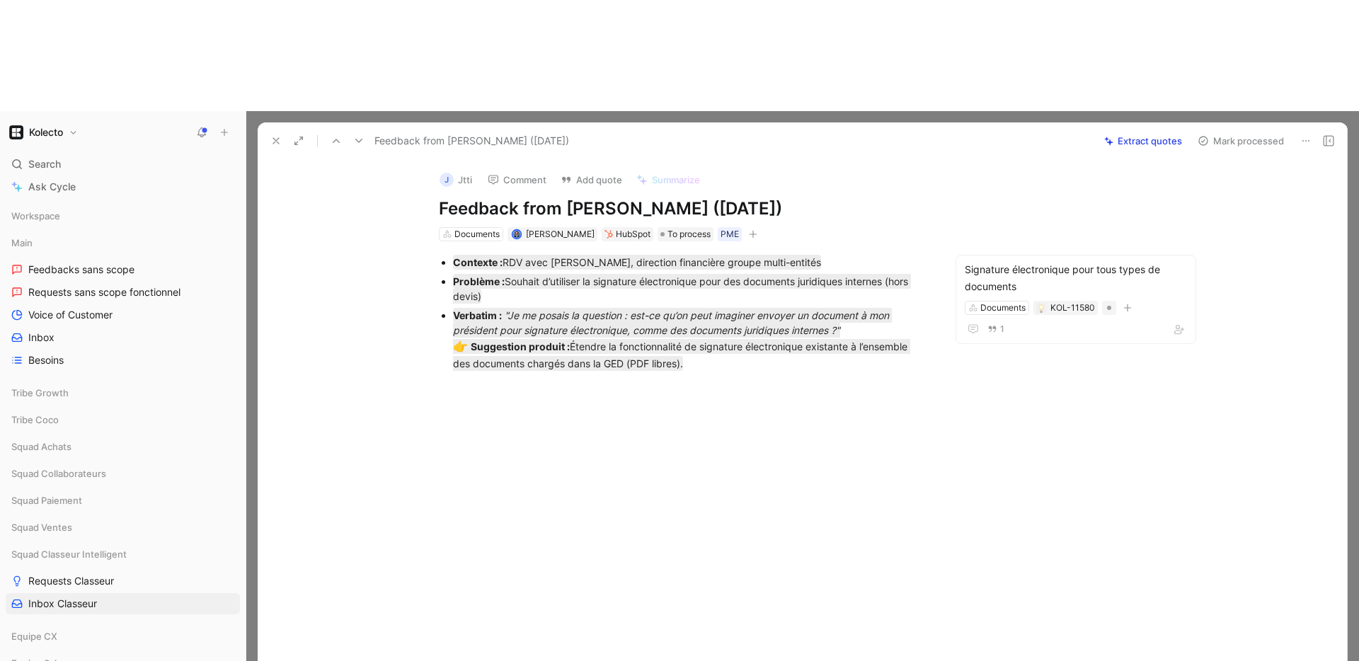
click at [1220, 131] on button "Mark processed" at bounding box center [1240, 141] width 99 height 20
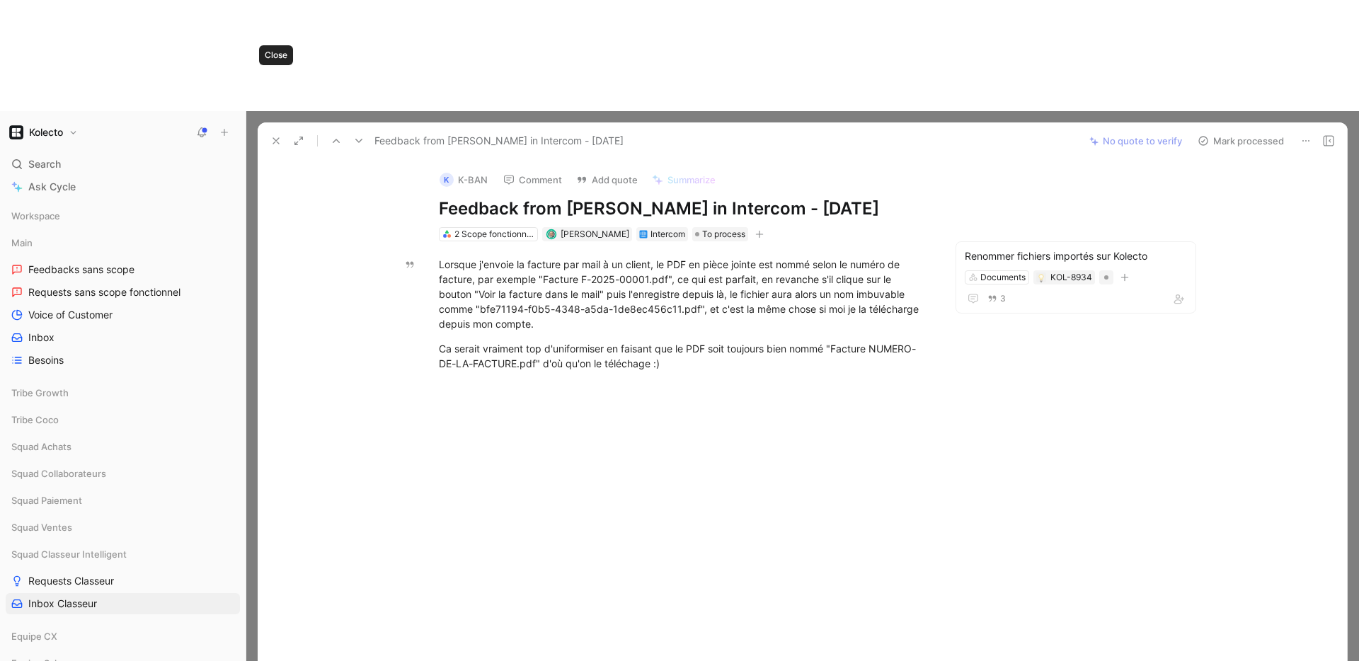
click at [272, 135] on icon at bounding box center [275, 140] width 11 height 11
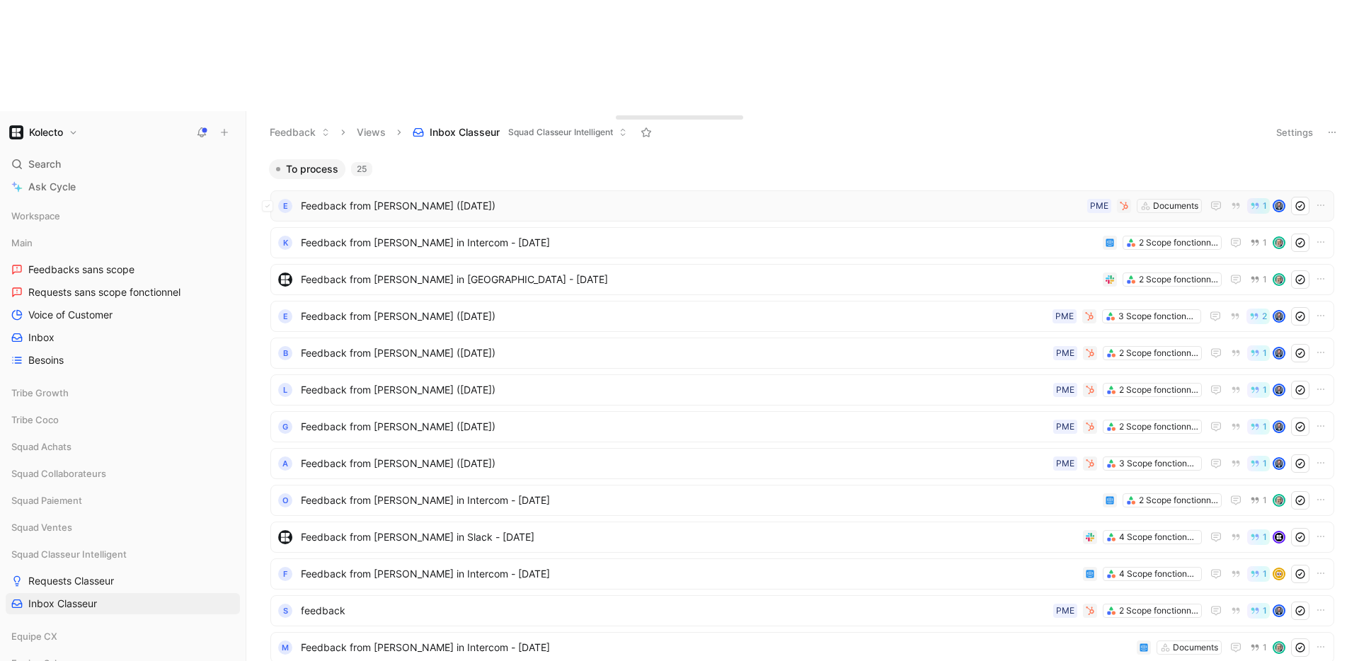
click at [385, 198] on span "Feedback from [PERSON_NAME] ([DATE])" at bounding box center [691, 206] width 781 height 17
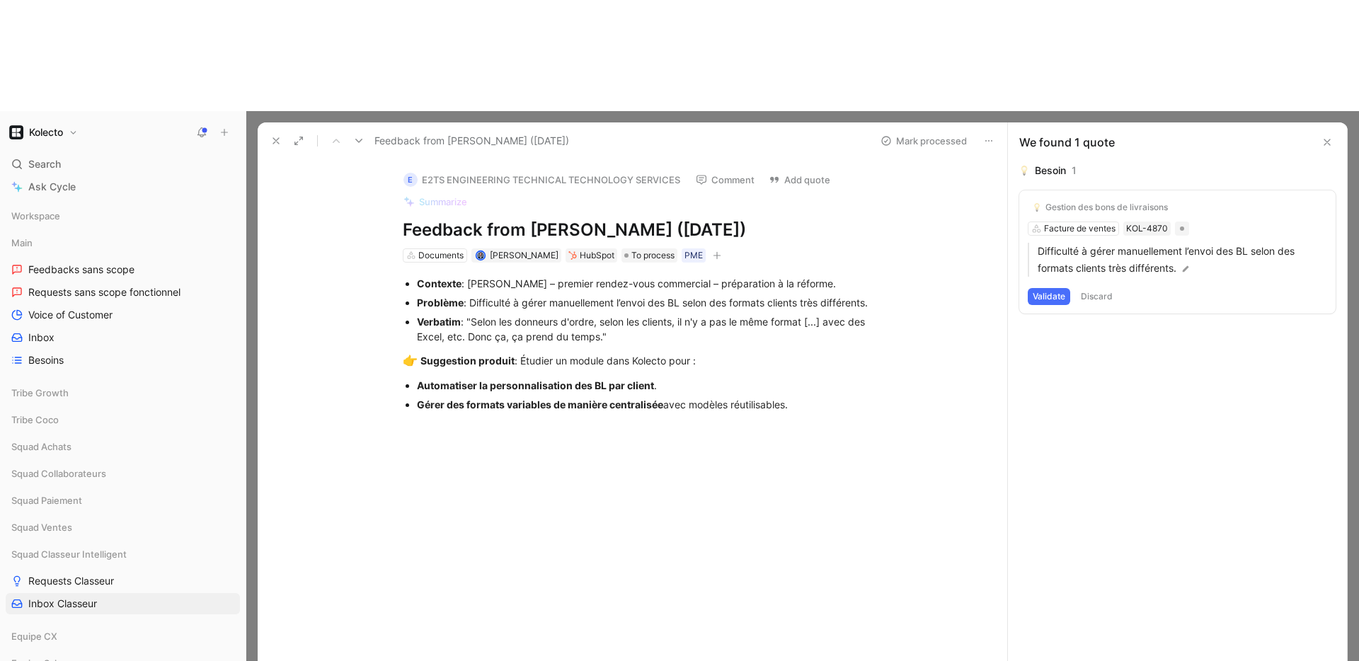
click at [267, 131] on button at bounding box center [276, 141] width 20 height 20
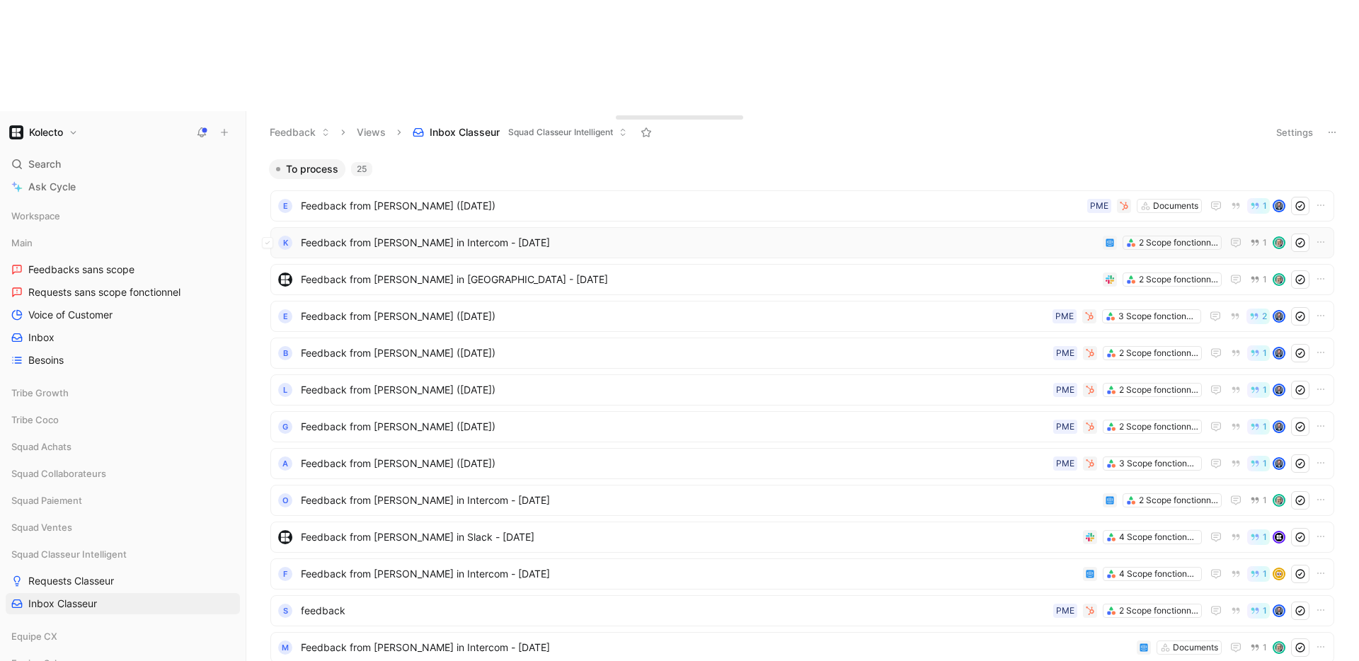
click at [383, 234] on span "Feedback from arthur tipaldi in Intercom - 7/24/2025" at bounding box center [699, 242] width 796 height 17
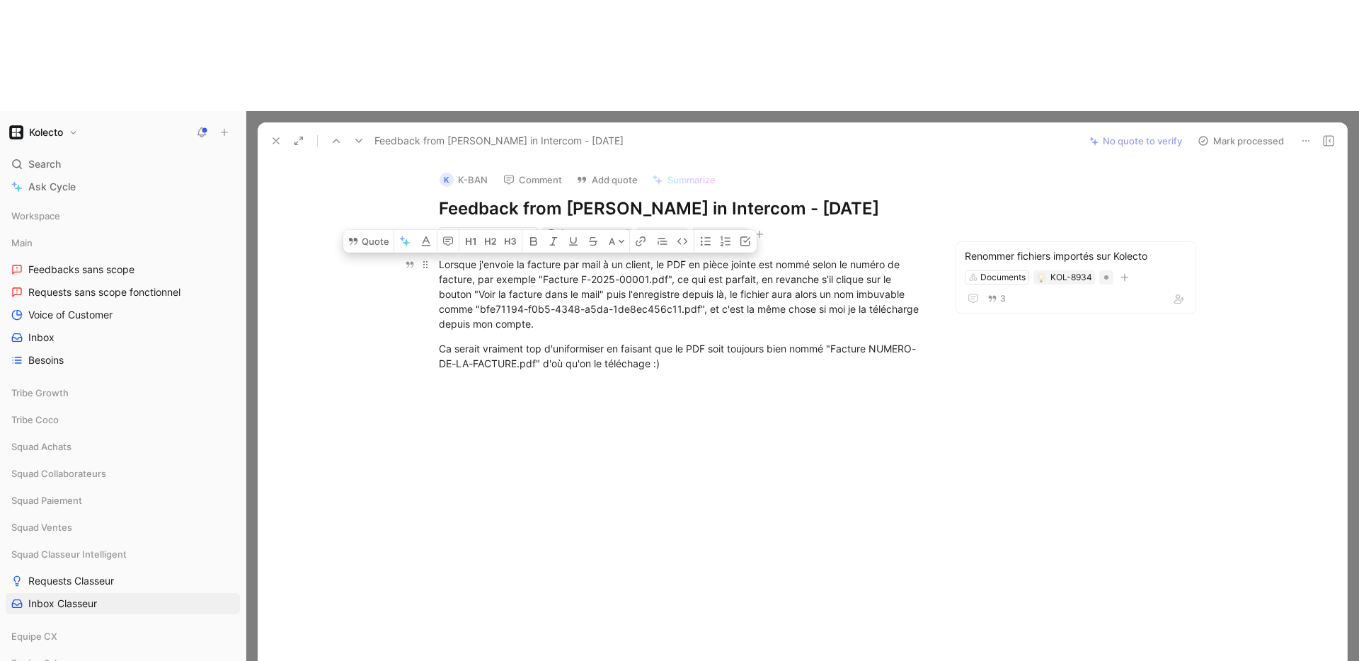
drag, startPoint x: 717, startPoint y: 263, endPoint x: 435, endPoint y: 156, distance: 302.3
click at [435, 241] on div "Lorsque j'envoie la facture par mail à un client, le PDF en pièce jointe est no…" at bounding box center [683, 313] width 792 height 145
click at [365, 230] on button "Quote" at bounding box center [368, 241] width 50 height 23
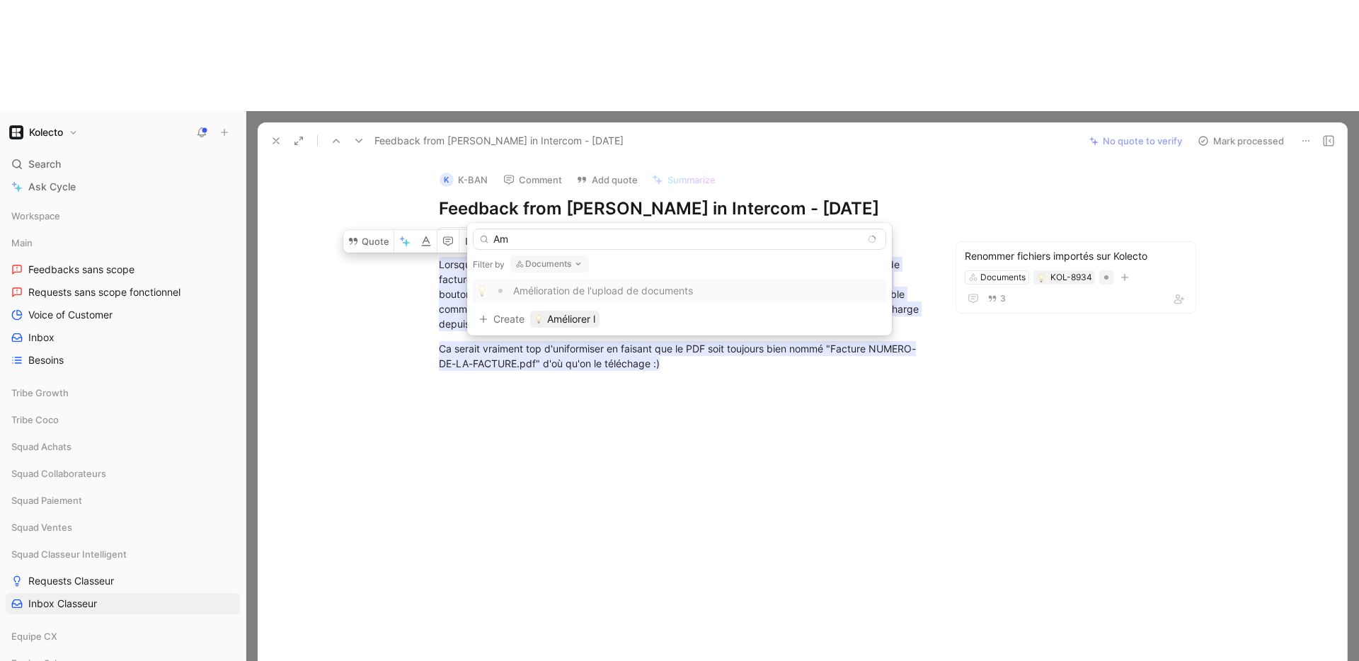
type input "A"
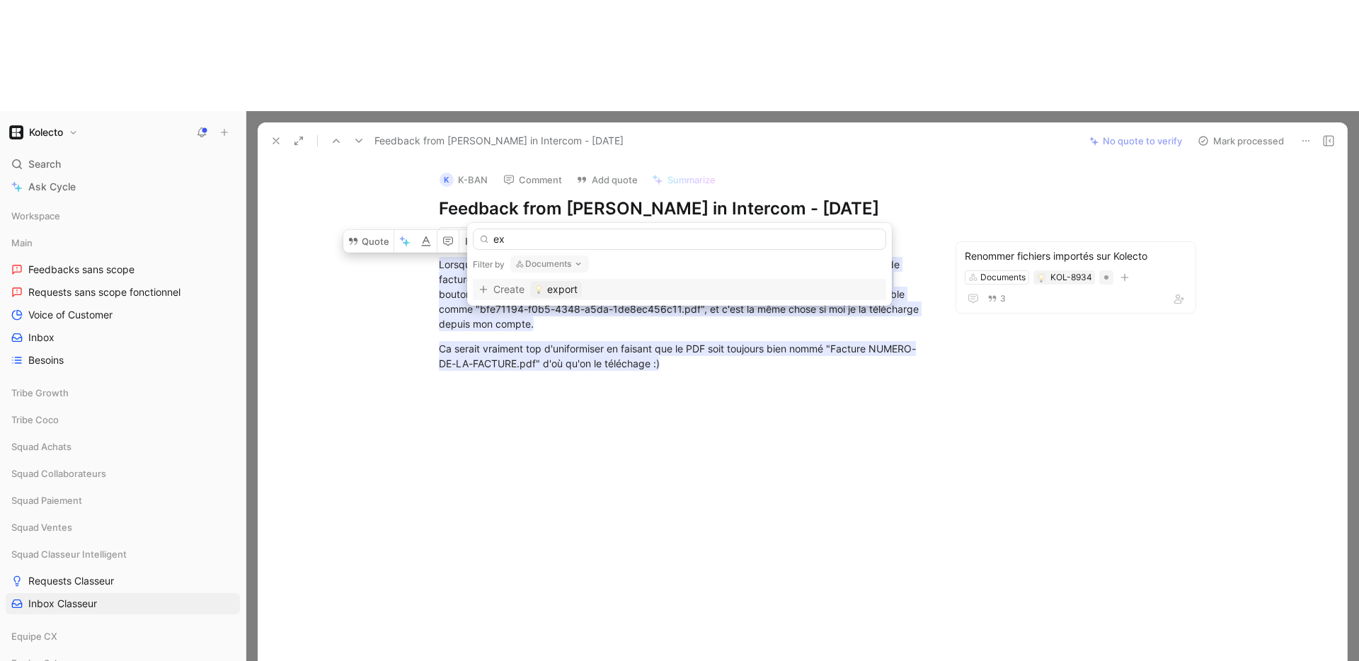
type input "e"
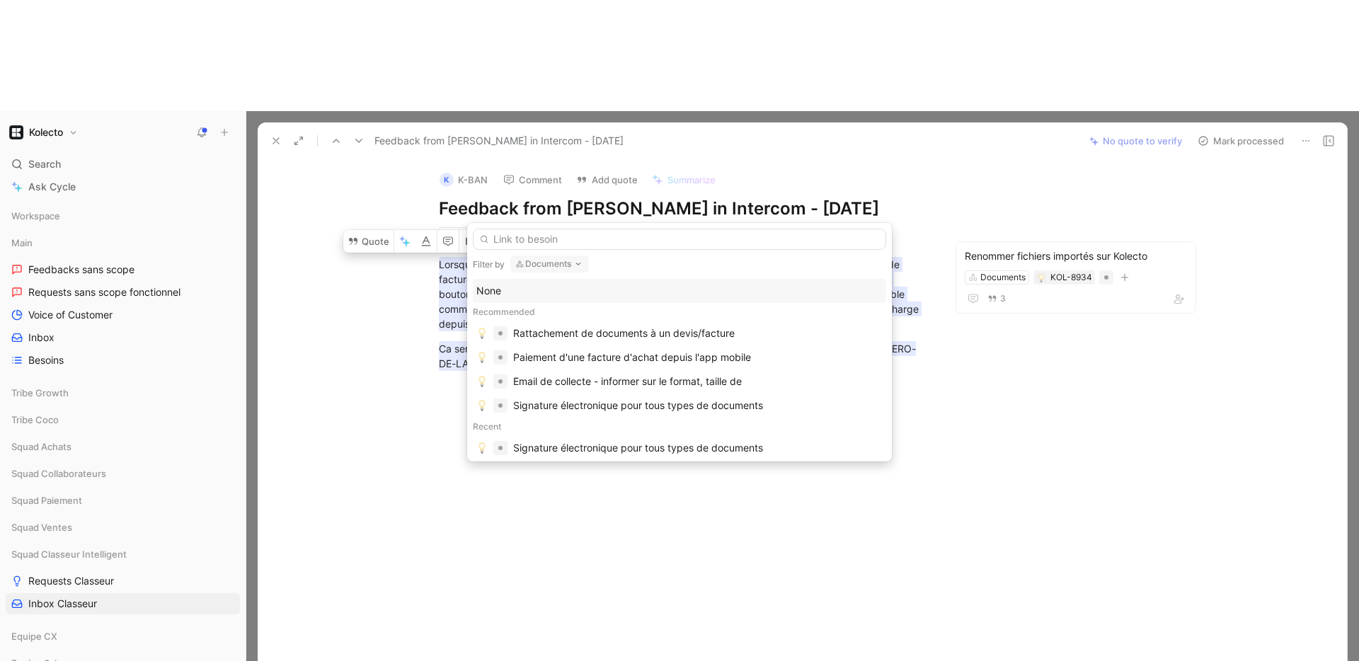
click at [551, 263] on button "Documents" at bounding box center [549, 264] width 79 height 17
type input "export"
click at [535, 236] on input "text" at bounding box center [679, 239] width 413 height 21
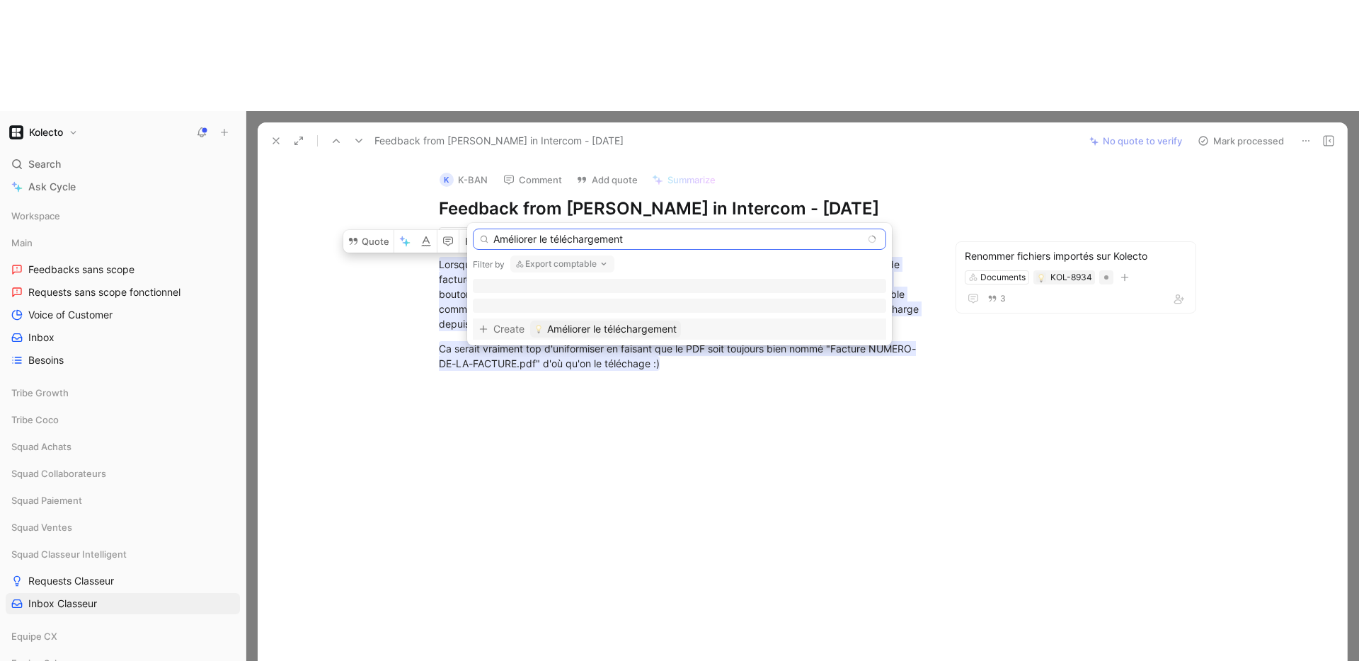
click at [633, 236] on input "Améliorer le téléchargement" at bounding box center [679, 239] width 413 height 21
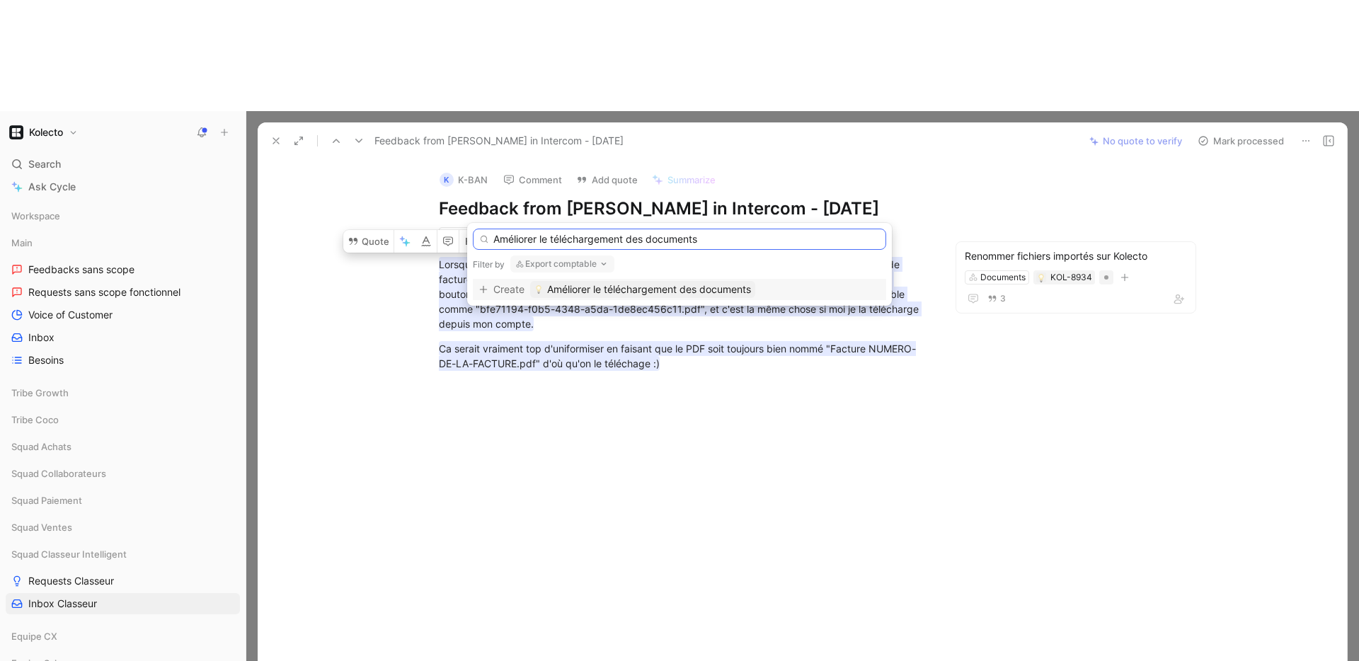
type input "Améliorer le téléchargement des documents"
click at [585, 288] on span "Améliorer le téléchargement des documents" at bounding box center [649, 289] width 204 height 17
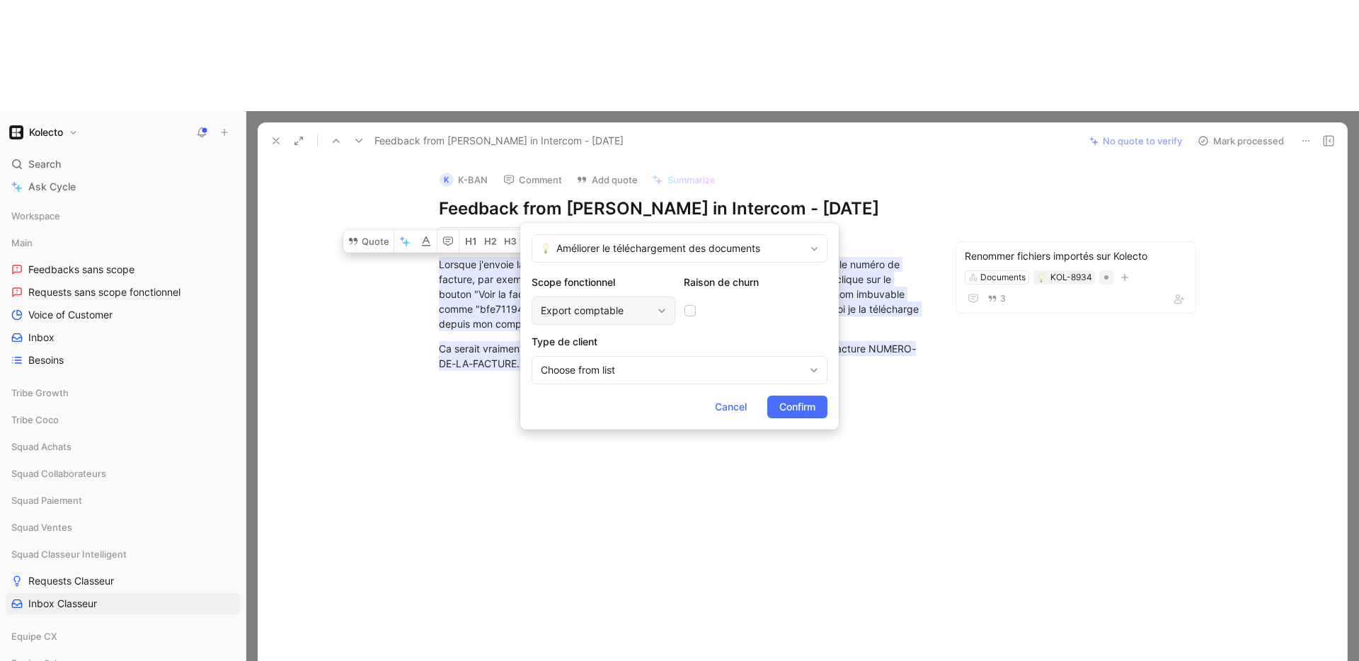
click at [593, 314] on div "Export comptable" at bounding box center [596, 310] width 111 height 17
type input "docume"
click at [525, 377] on div "Docume nts" at bounding box center [563, 370] width 212 height 17
click at [634, 377] on div "Choose from list" at bounding box center [672, 370] width 263 height 17
click at [796, 407] on div "Cancel Confirm" at bounding box center [680, 407] width 296 height 23
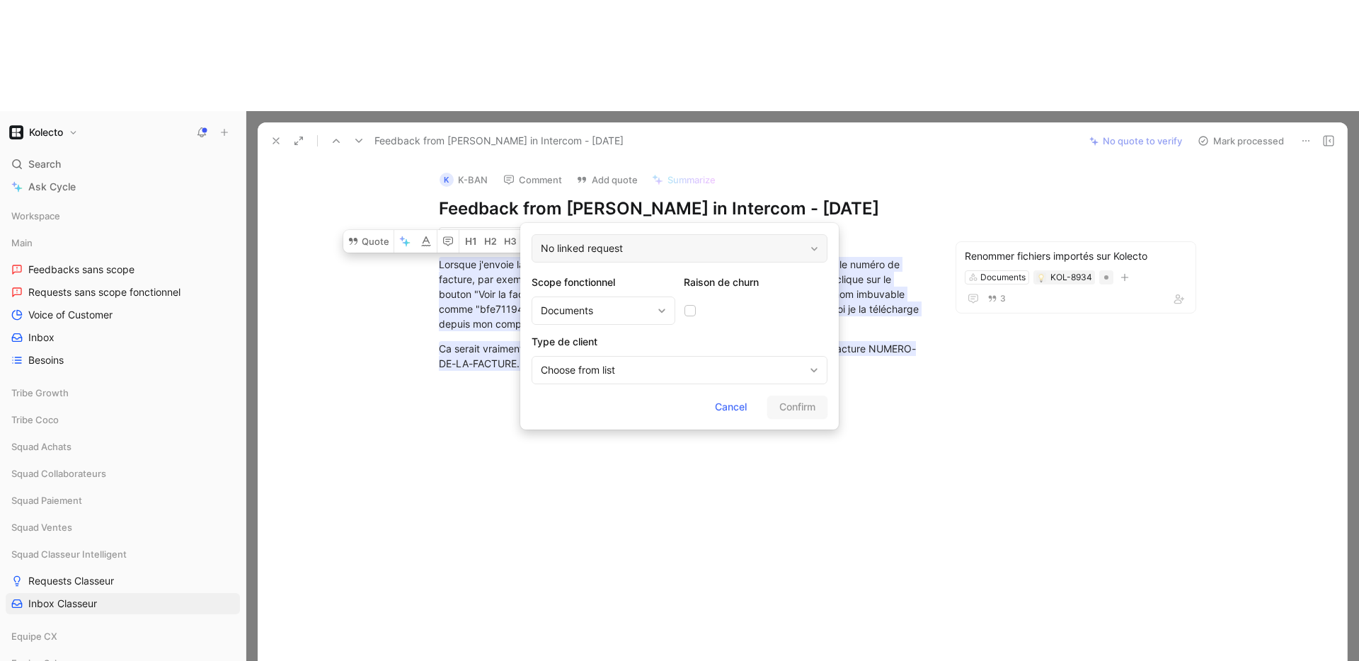
click at [643, 256] on div "No linked request" at bounding box center [680, 248] width 296 height 28
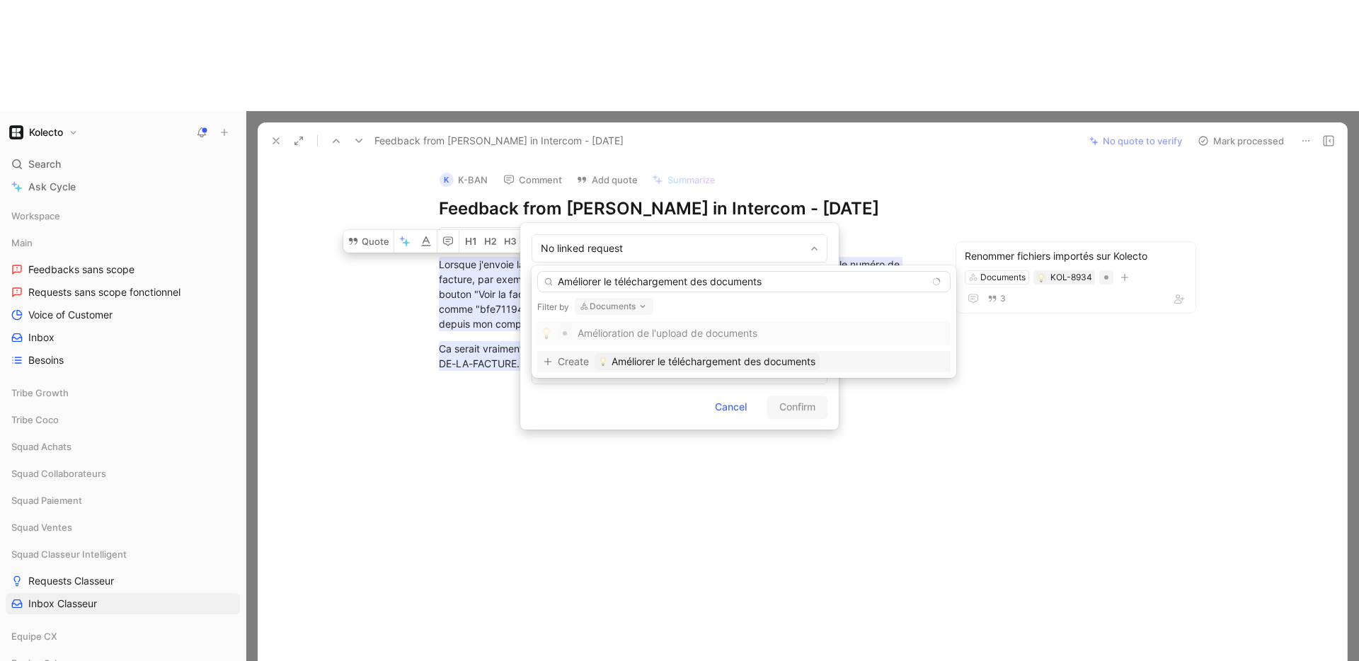
type input "Améliorer le téléchargement des documents"
click at [683, 358] on span "Améliorer le téléchargement des documents" at bounding box center [714, 361] width 204 height 17
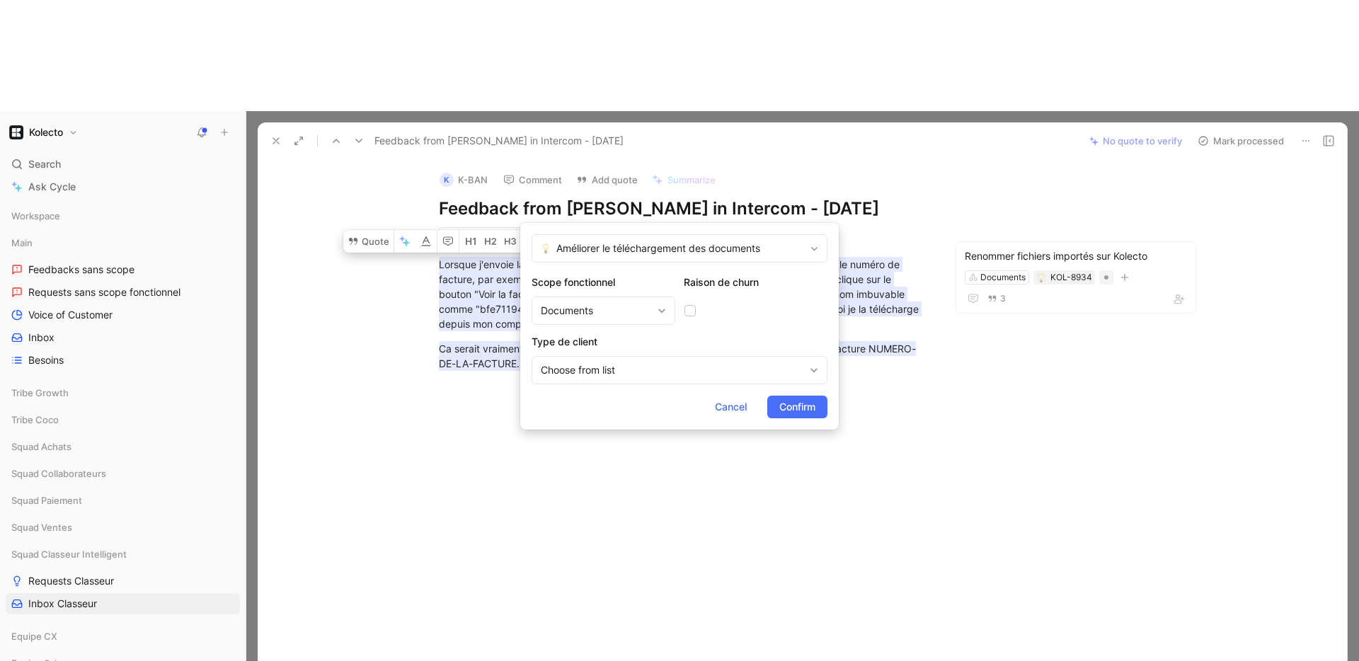
click at [735, 333] on h2 "Type de client" at bounding box center [680, 341] width 296 height 17
click at [794, 405] on span "Confirm" at bounding box center [797, 407] width 36 height 17
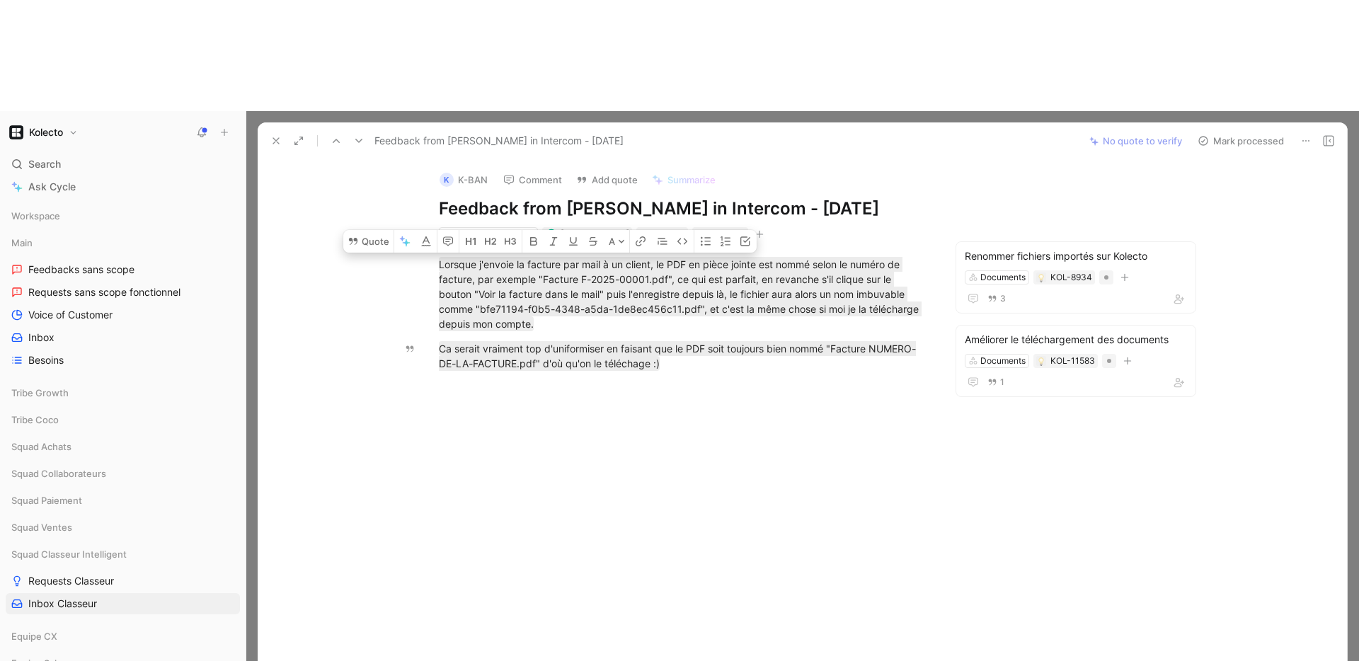
click at [1124, 159] on div "K K-BAN Comment Add quote Summarize Feedback from arthur tipaldi in Intercom - …" at bounding box center [803, 460] width 1090 height 602
click at [1235, 131] on button "Mark processed" at bounding box center [1240, 141] width 99 height 20
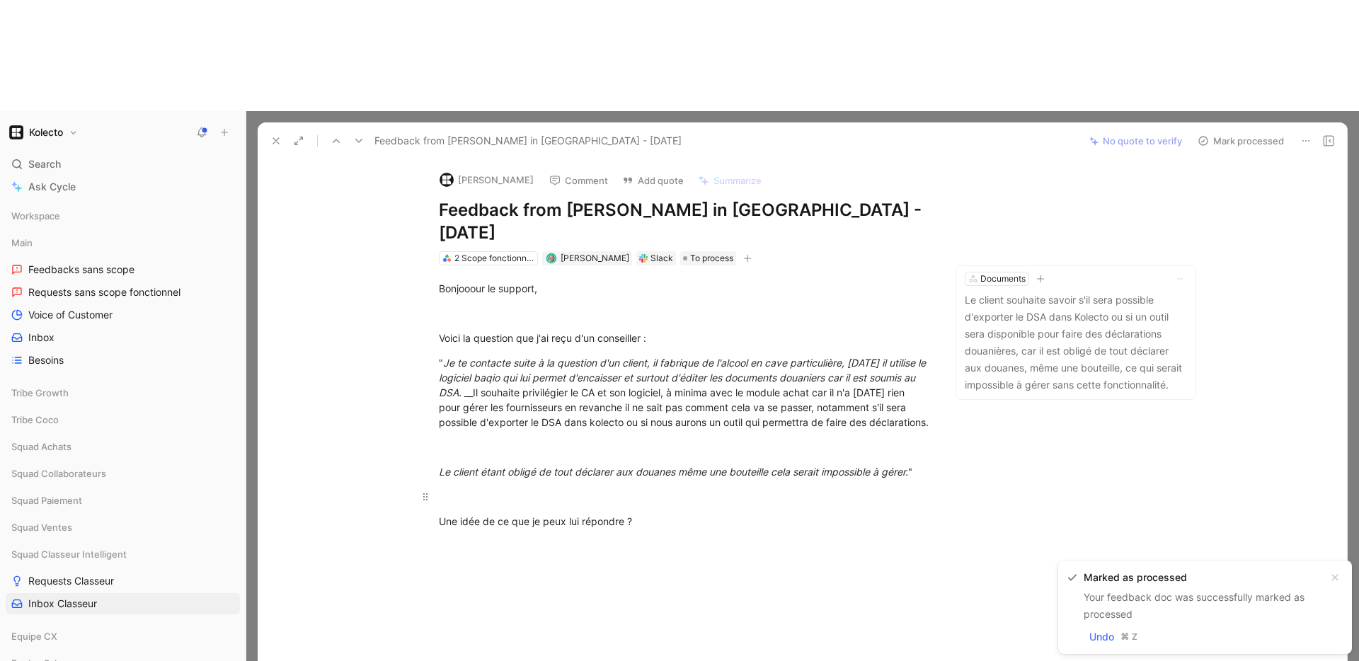
click at [600, 489] on div at bounding box center [684, 496] width 490 height 15
click at [1305, 135] on icon at bounding box center [1305, 140] width 11 height 11
click at [504, 251] on div "2 Scope fonctionnels" at bounding box center [493, 258] width 79 height 14
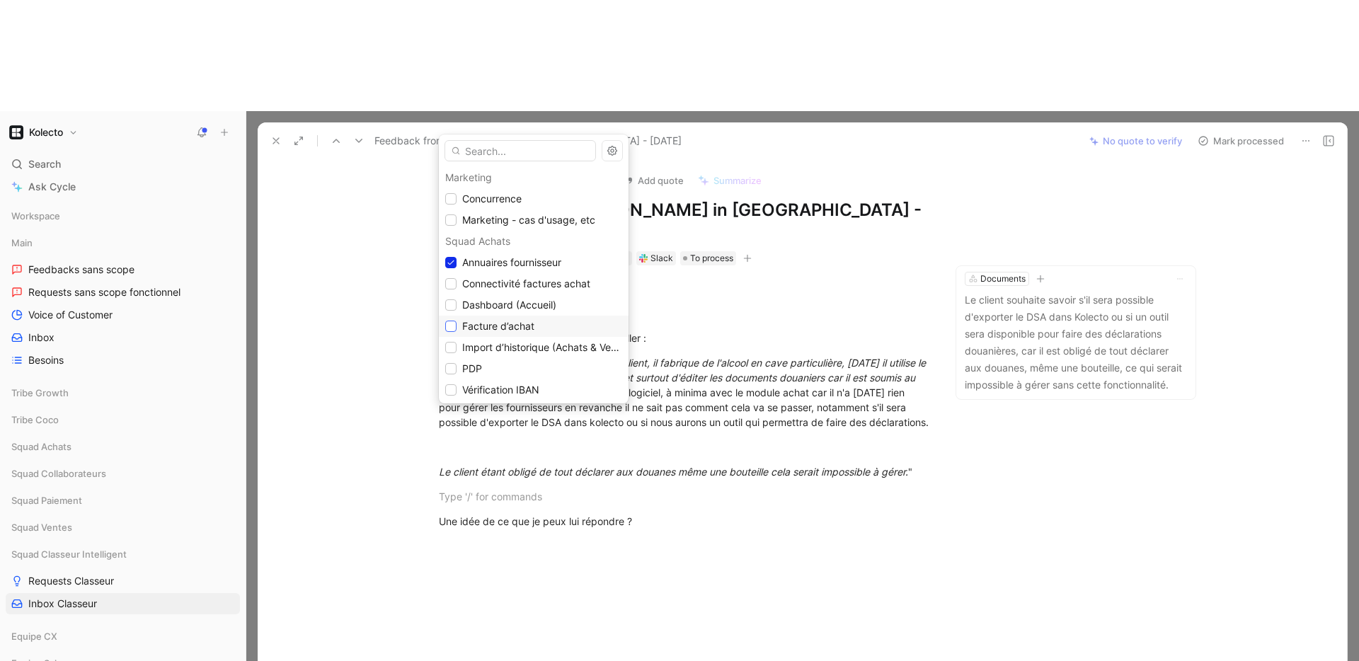
click at [452, 328] on icon at bounding box center [451, 326] width 8 height 8
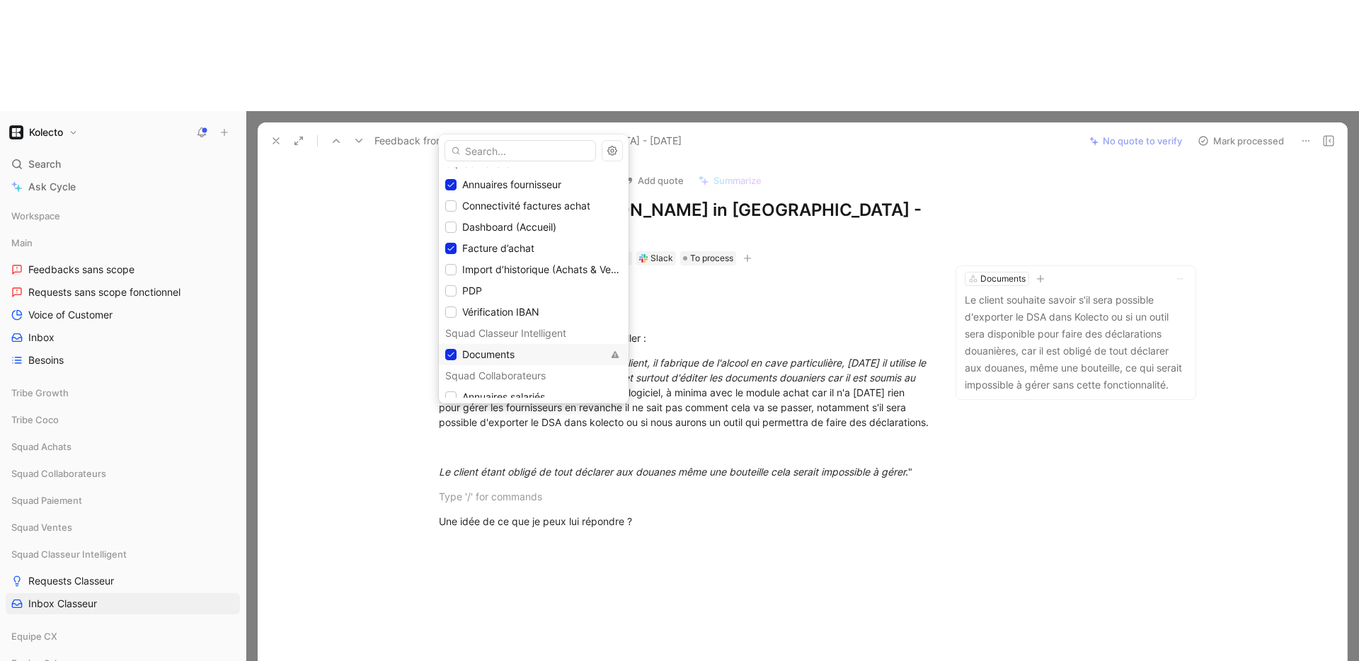
scroll to position [106, 0]
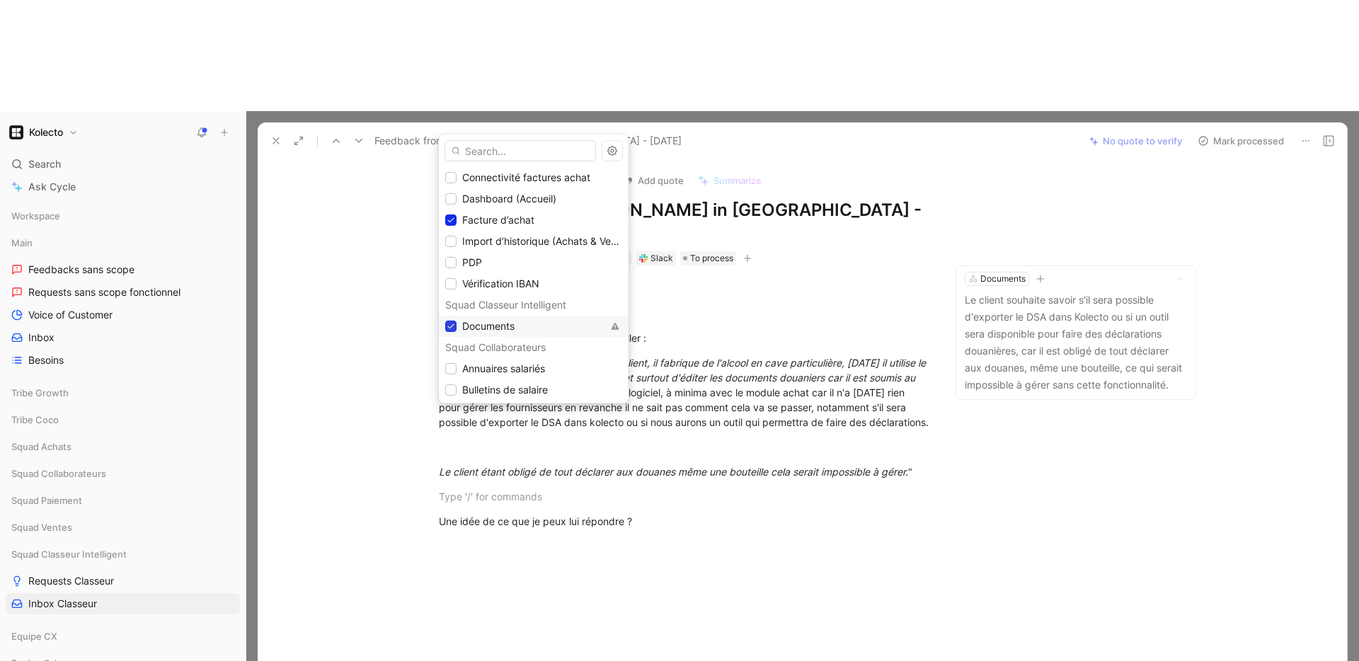
click at [452, 327] on icon at bounding box center [451, 326] width 8 height 8
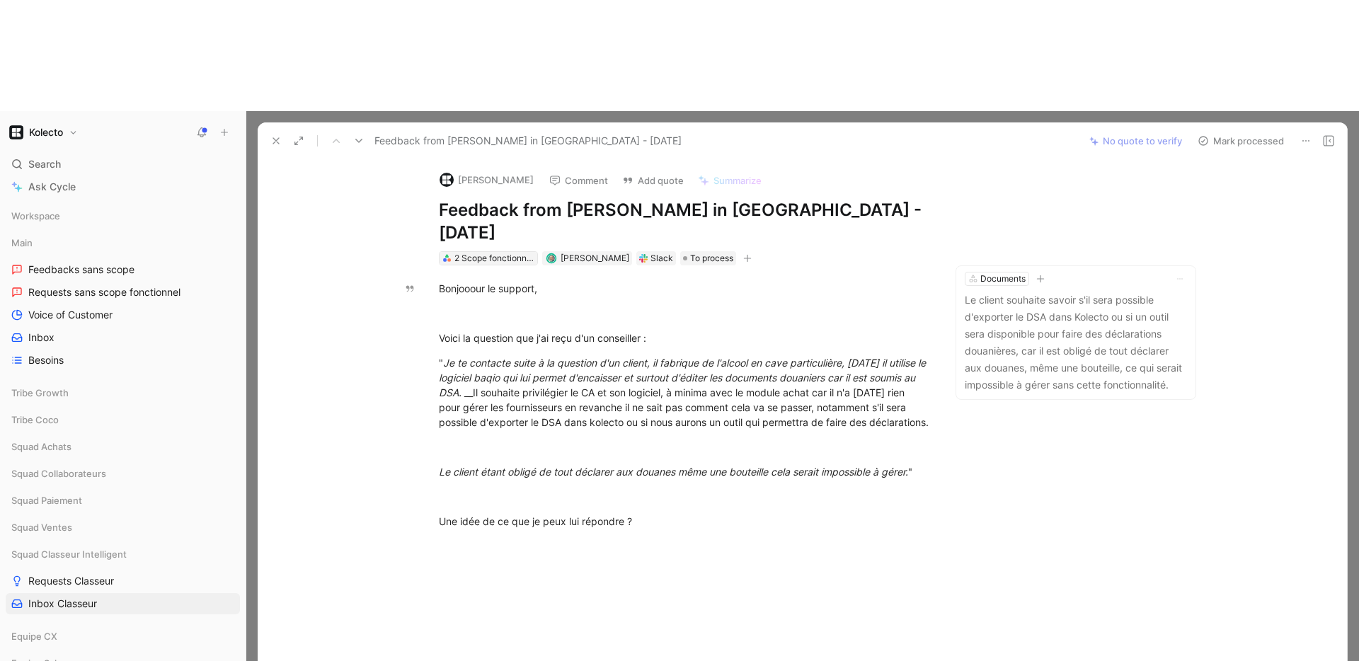
click at [490, 251] on div "2 Scope fonctionnels" at bounding box center [493, 258] width 79 height 14
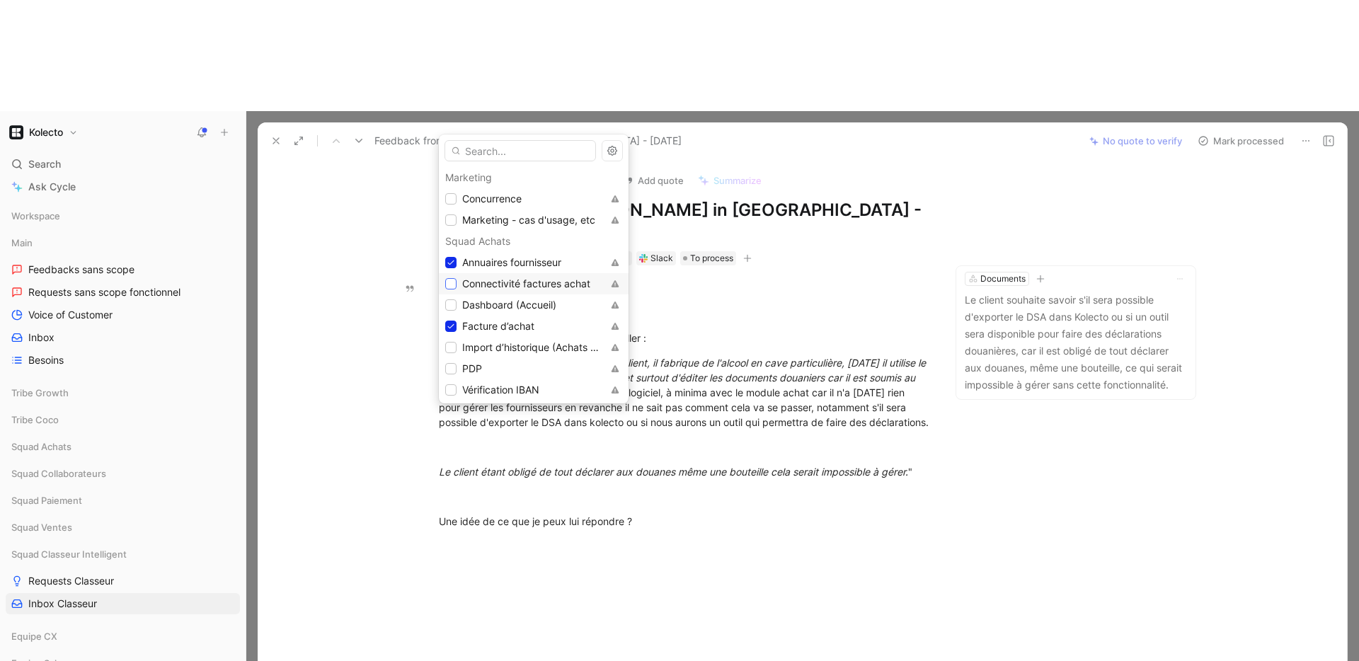
click at [452, 285] on icon at bounding box center [451, 284] width 8 height 8
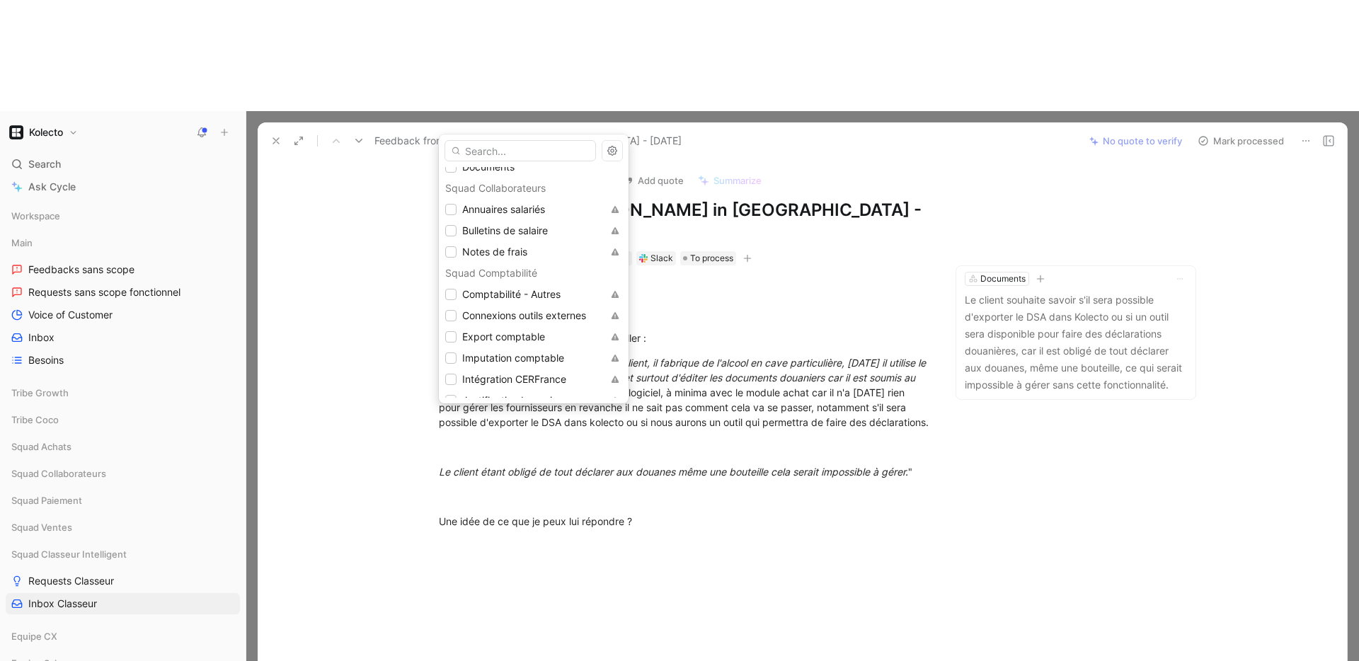
scroll to position [268, 0]
click at [452, 314] on icon at bounding box center [451, 313] width 8 height 8
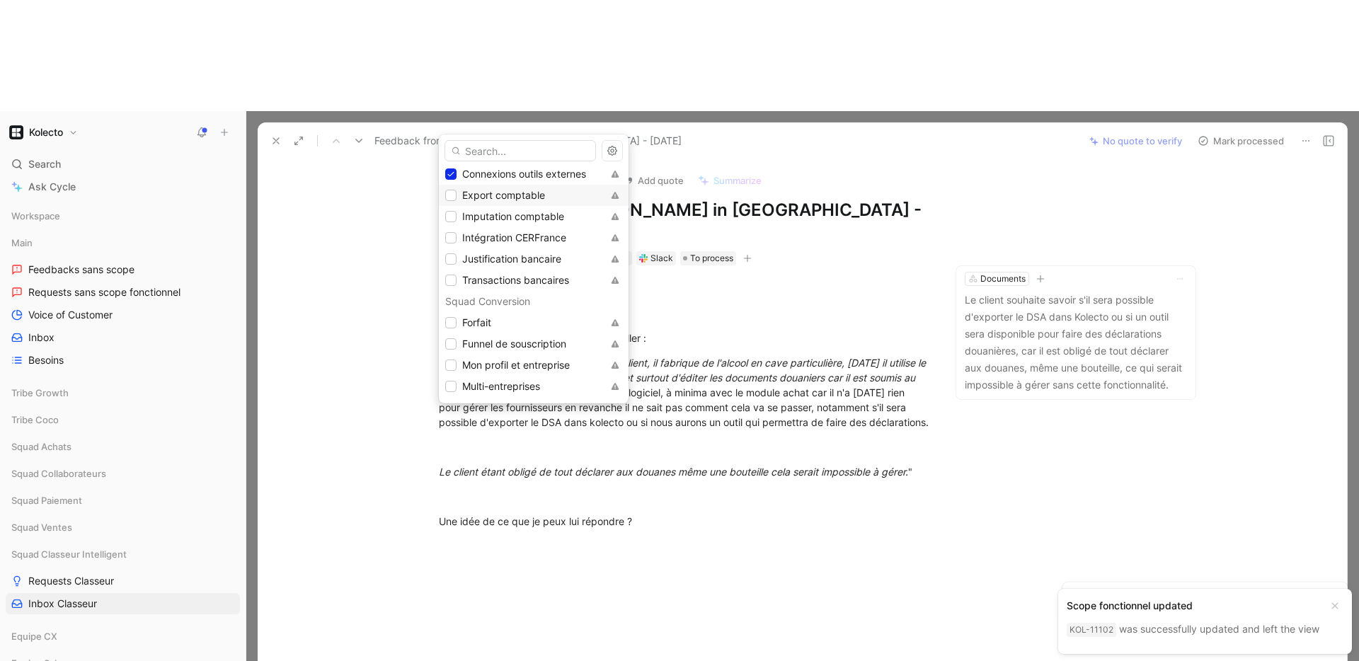
scroll to position [433, 0]
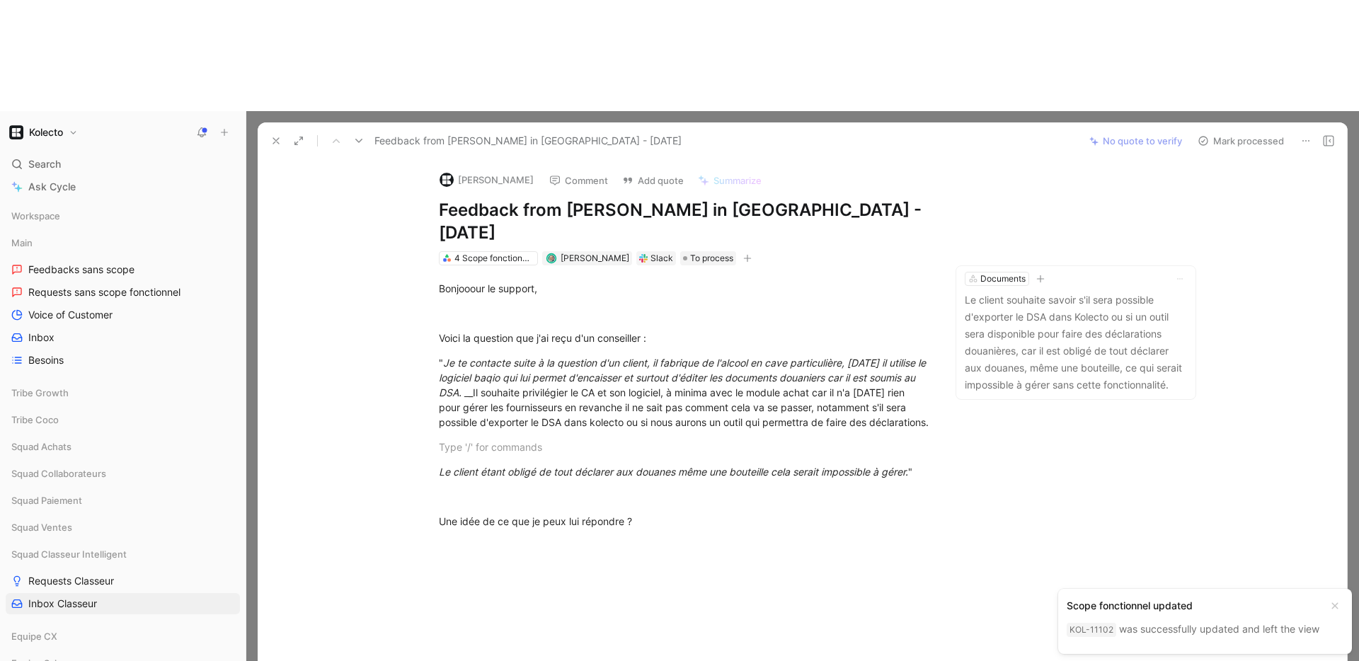
click at [276, 135] on icon at bounding box center [275, 140] width 11 height 11
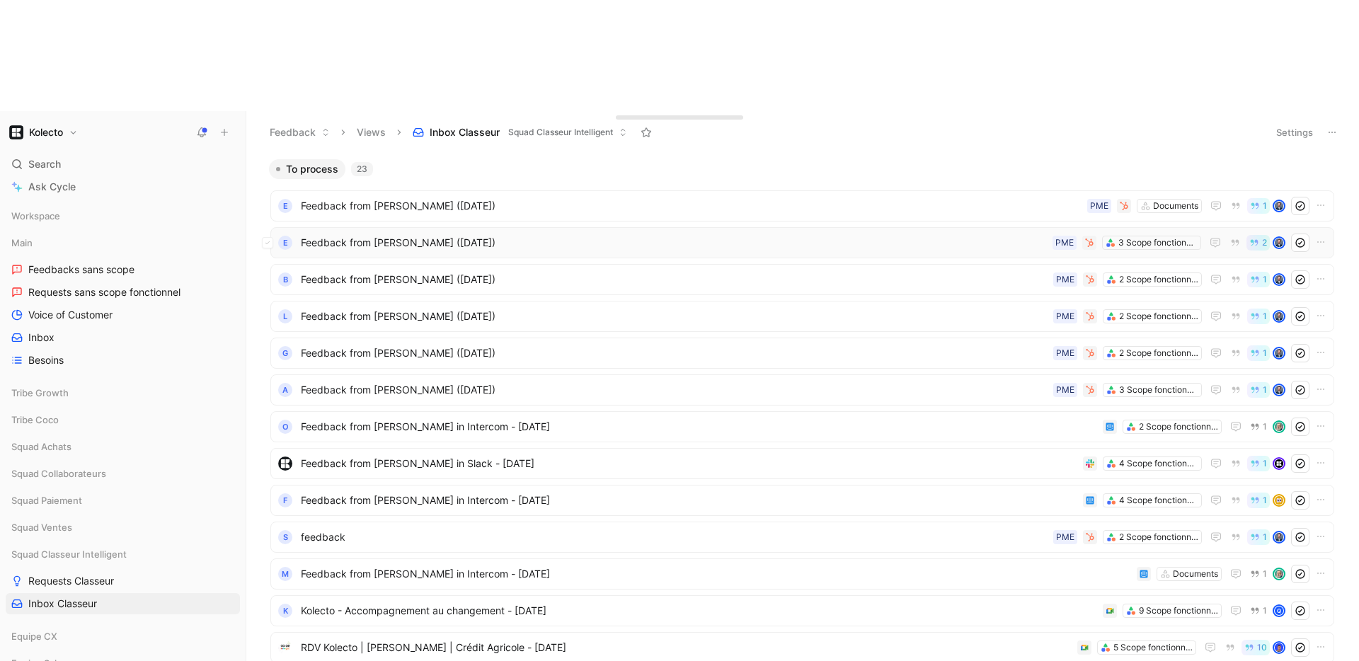
click at [395, 227] on div "E Feedback from THIERRY FARRUGIA (Jul 21, 2025) 3 Scope fonctionnels PME 2" at bounding box center [802, 242] width 1064 height 31
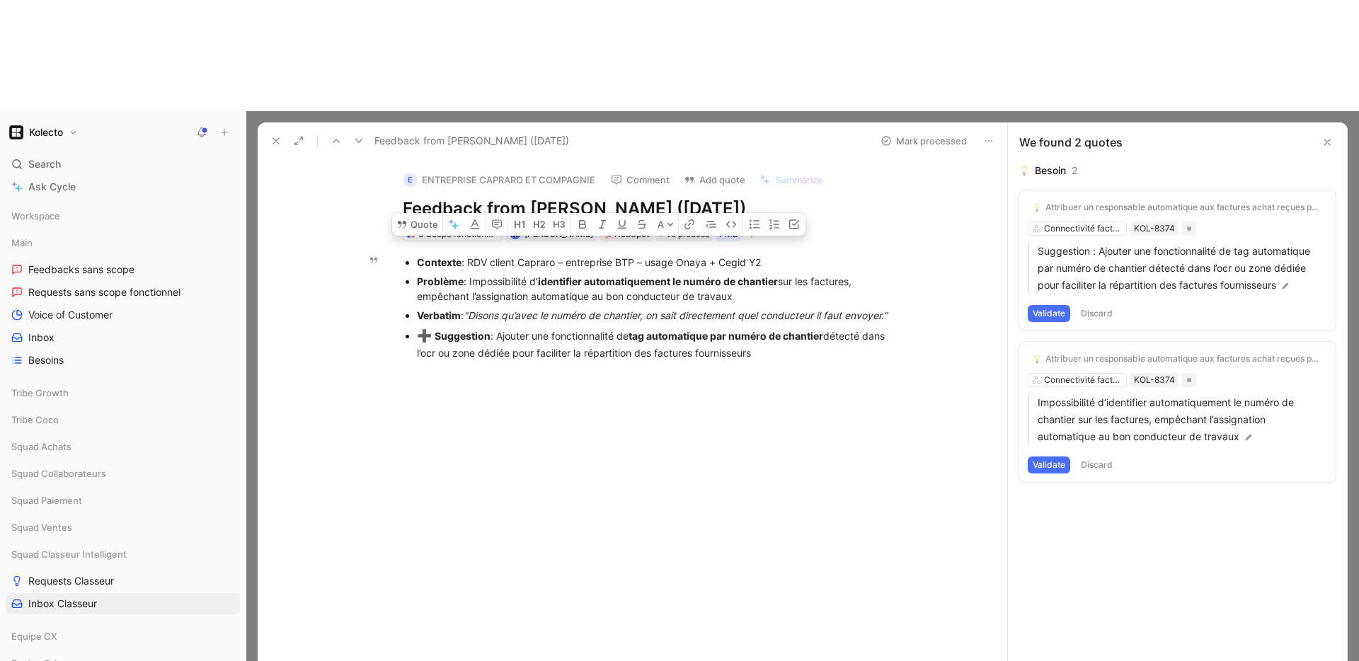
drag, startPoint x: 794, startPoint y: 261, endPoint x: 415, endPoint y: 156, distance: 393.6
click at [415, 253] on ul "Contexte : RDV client Capraro – entreprise BTP – usage Onaya + Cegid Y2 Problèm…" at bounding box center [648, 308] width 544 height 110
click at [421, 213] on button "Quote" at bounding box center [417, 224] width 50 height 23
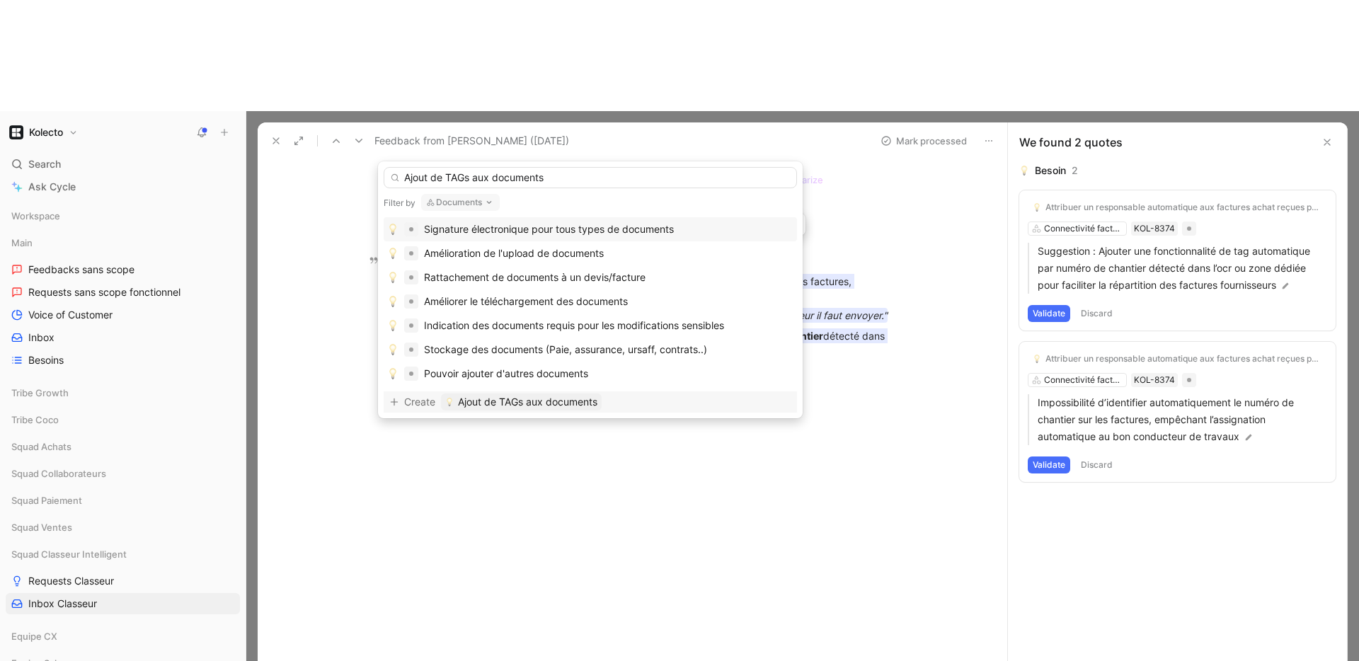
type input "Ajout de TAGs aux documents"
click at [471, 406] on span "Ajout de TAGs aux documents" at bounding box center [527, 402] width 139 height 17
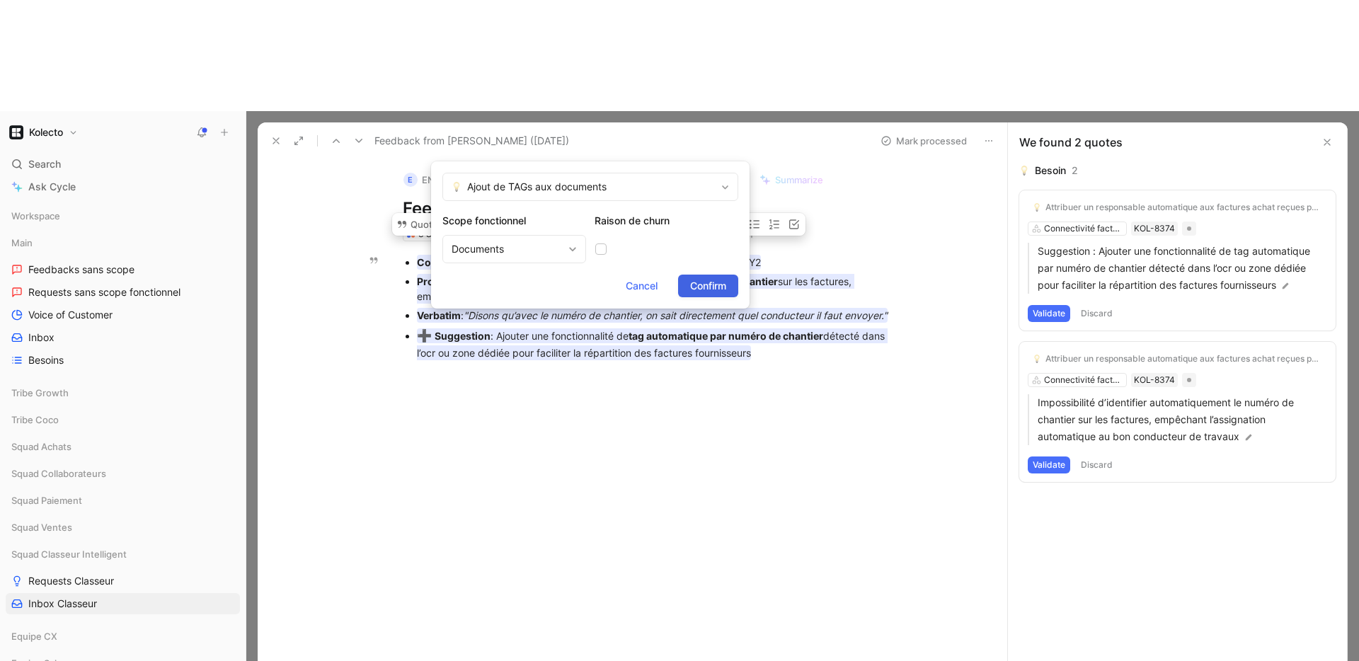
click at [701, 281] on span "Confirm" at bounding box center [708, 286] width 36 height 17
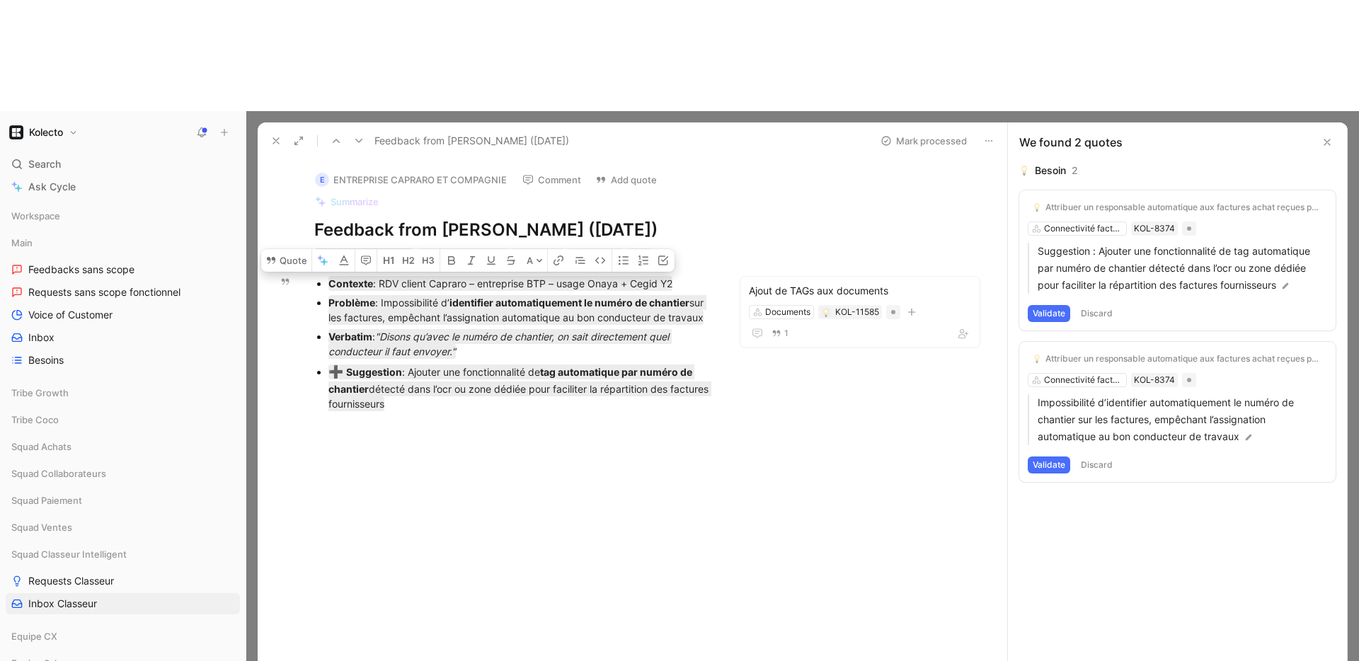
click at [437, 169] on button "E ENTREPRISE CAPRARO ET COMPAGNIE" at bounding box center [411, 179] width 205 height 21
click at [329, 328] on div "Contexte : RDV client Capraro – entreprise BTP – usage Onaya + Cegid Y2 Problèm…" at bounding box center [513, 344] width 452 height 162
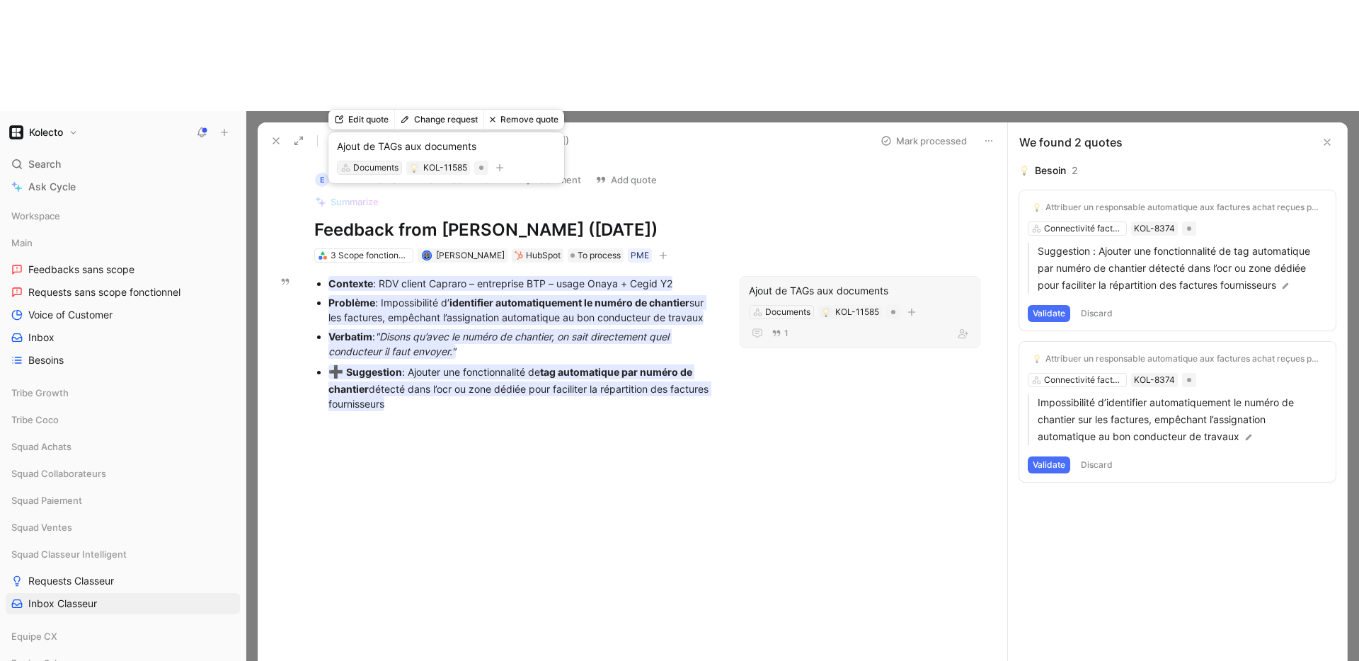
click at [343, 164] on icon at bounding box center [346, 168] width 10 height 10
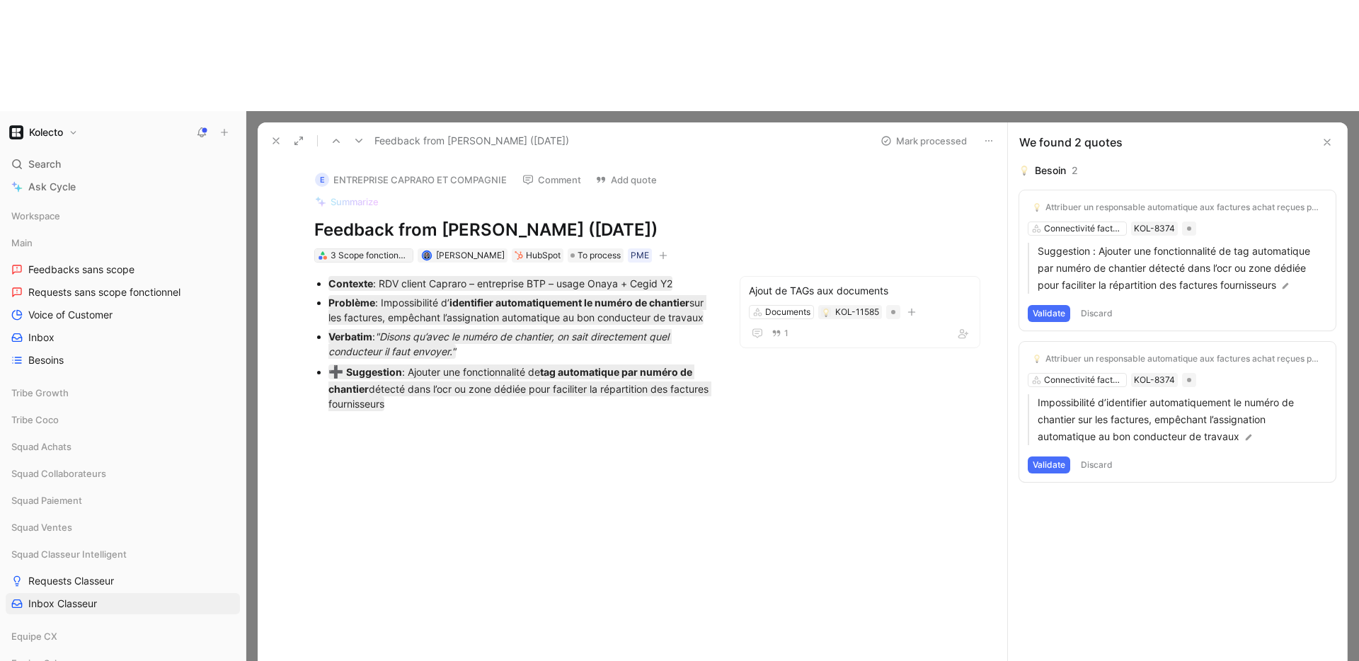
click at [336, 248] on div "3 Scope fonctionnels" at bounding box center [370, 255] width 79 height 14
click at [623, 425] on div at bounding box center [513, 524] width 452 height 198
click at [521, 425] on div at bounding box center [513, 524] width 452 height 198
click at [481, 363] on div "➕ Suggestion : Ajouter une fonctionnalité de tag automatique par numéro de chan…" at bounding box center [520, 387] width 384 height 48
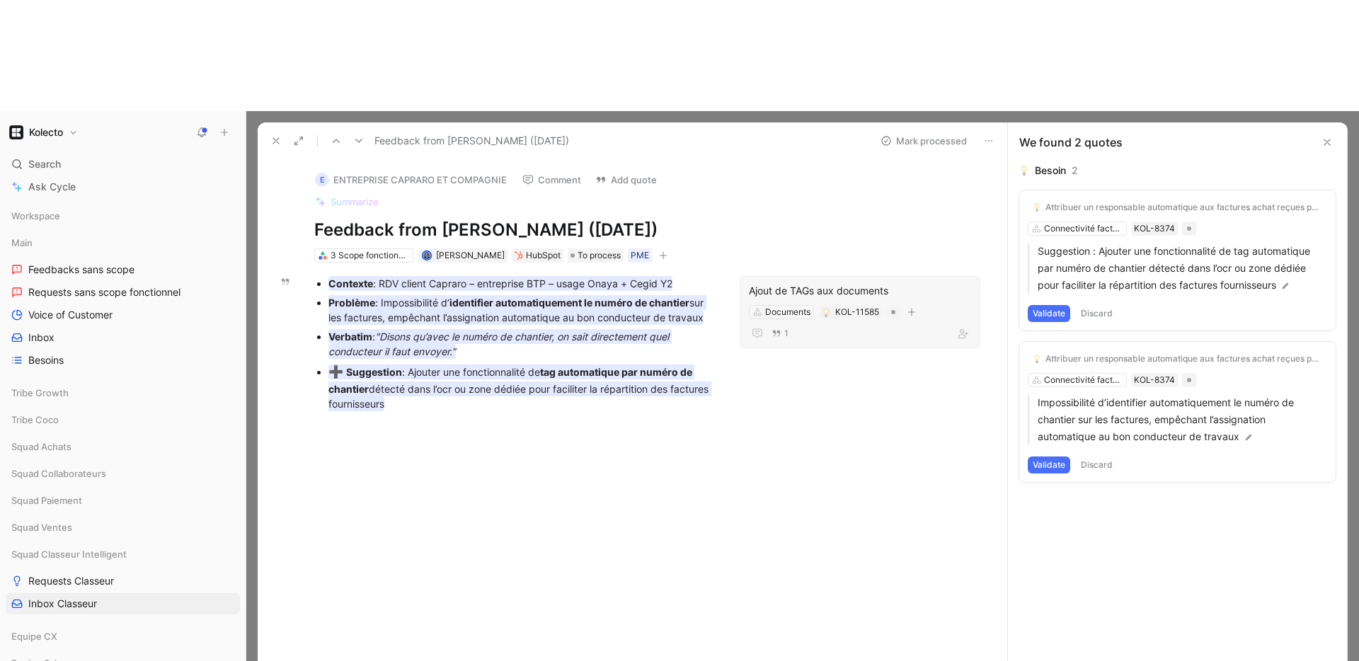
click at [1102, 305] on button "Discard" at bounding box center [1097, 313] width 42 height 17
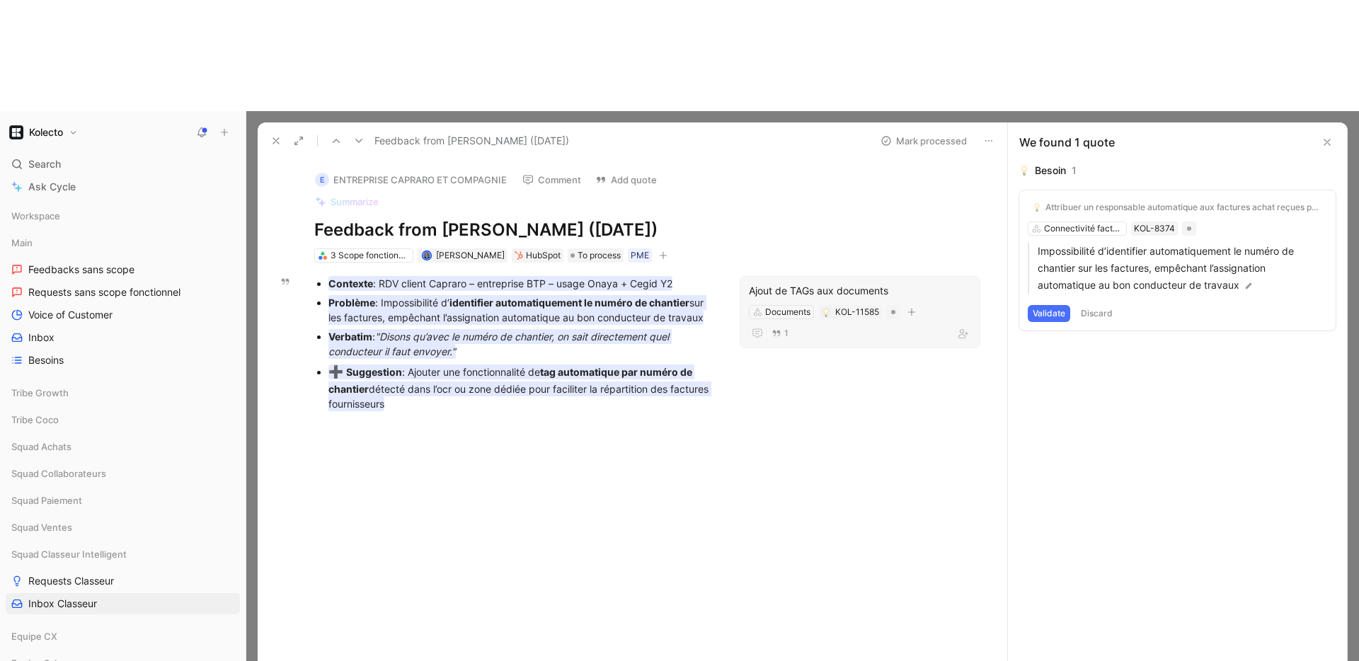
click at [1097, 305] on button "Discard" at bounding box center [1097, 313] width 42 height 17
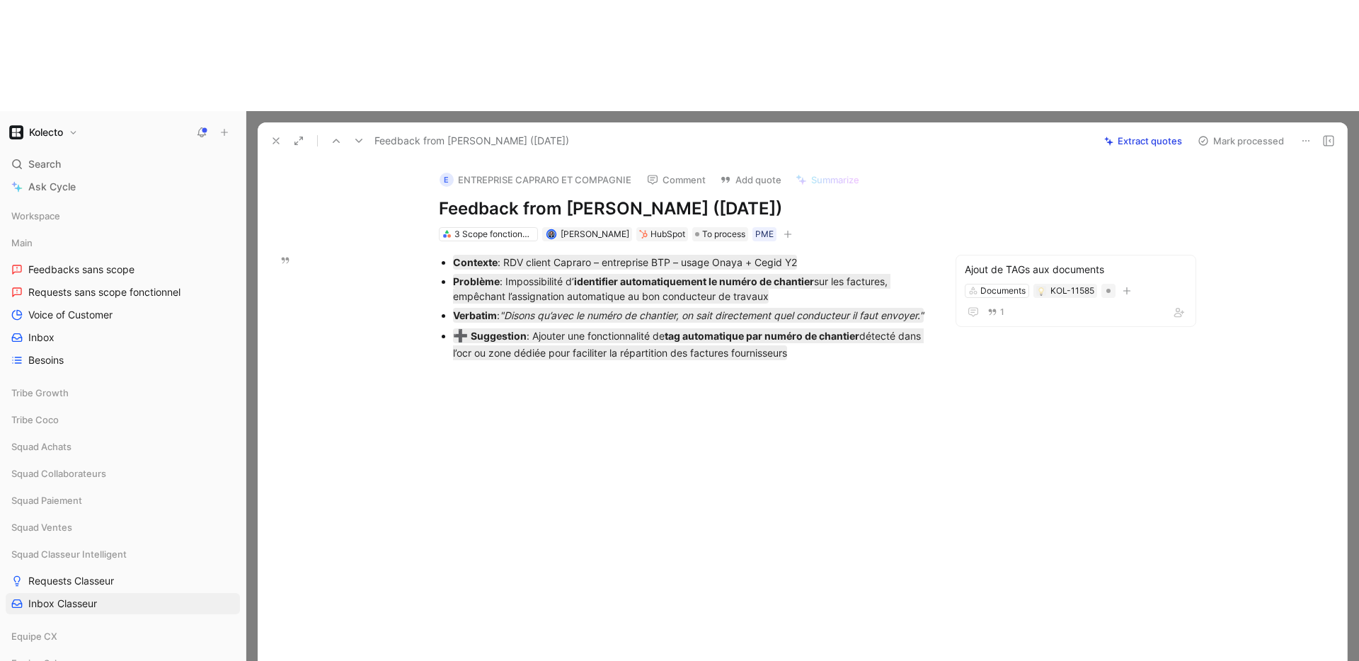
click at [1230, 131] on button "Mark processed" at bounding box center [1240, 141] width 99 height 20
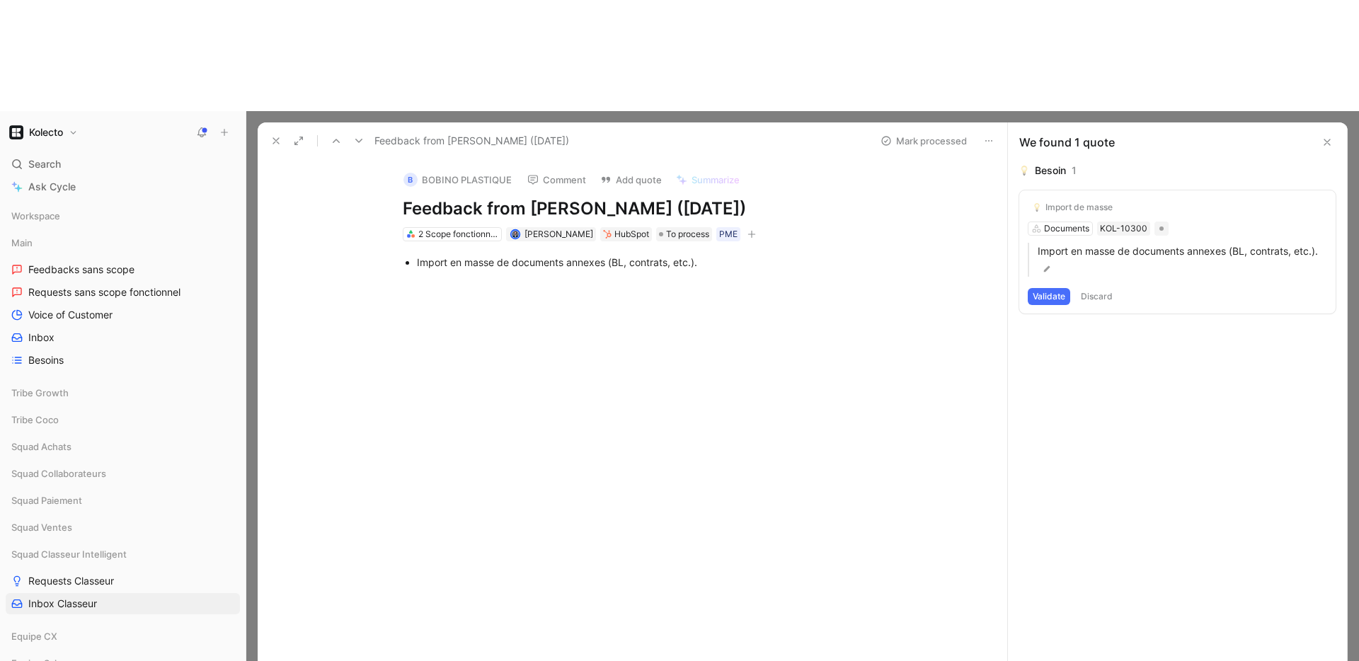
click at [1043, 288] on button "Validate" at bounding box center [1049, 296] width 42 height 17
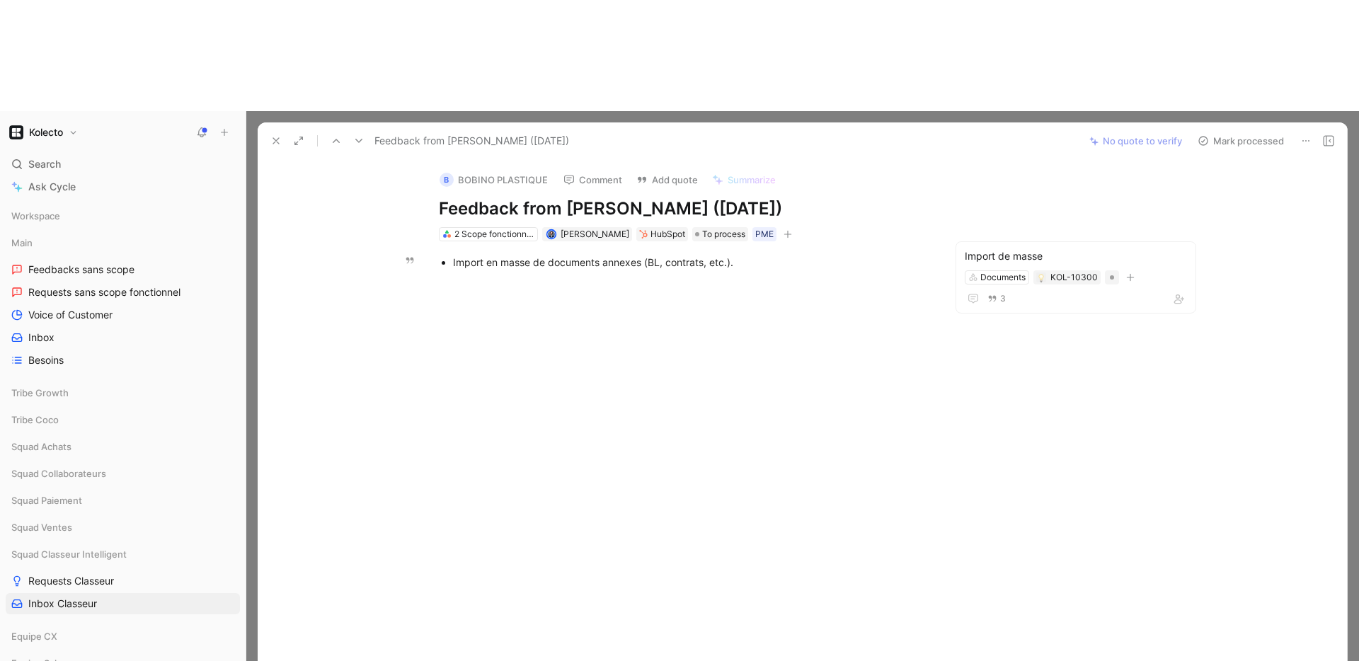
click at [1230, 131] on button "Mark processed" at bounding box center [1240, 141] width 99 height 20
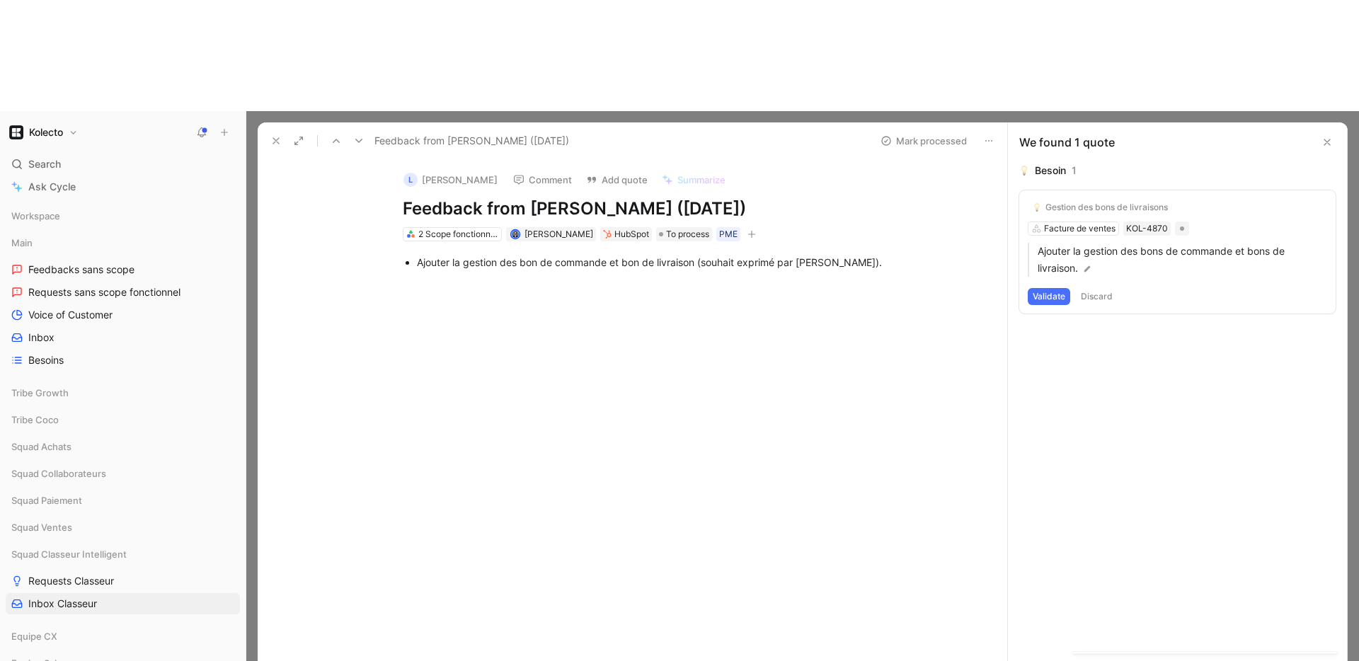
click at [994, 135] on icon at bounding box center [988, 140] width 11 height 11
click at [466, 227] on div "2 Scope fonctionnels" at bounding box center [457, 234] width 79 height 14
click at [462, 227] on div "2 Scope fonctionnels" at bounding box center [457, 234] width 79 height 14
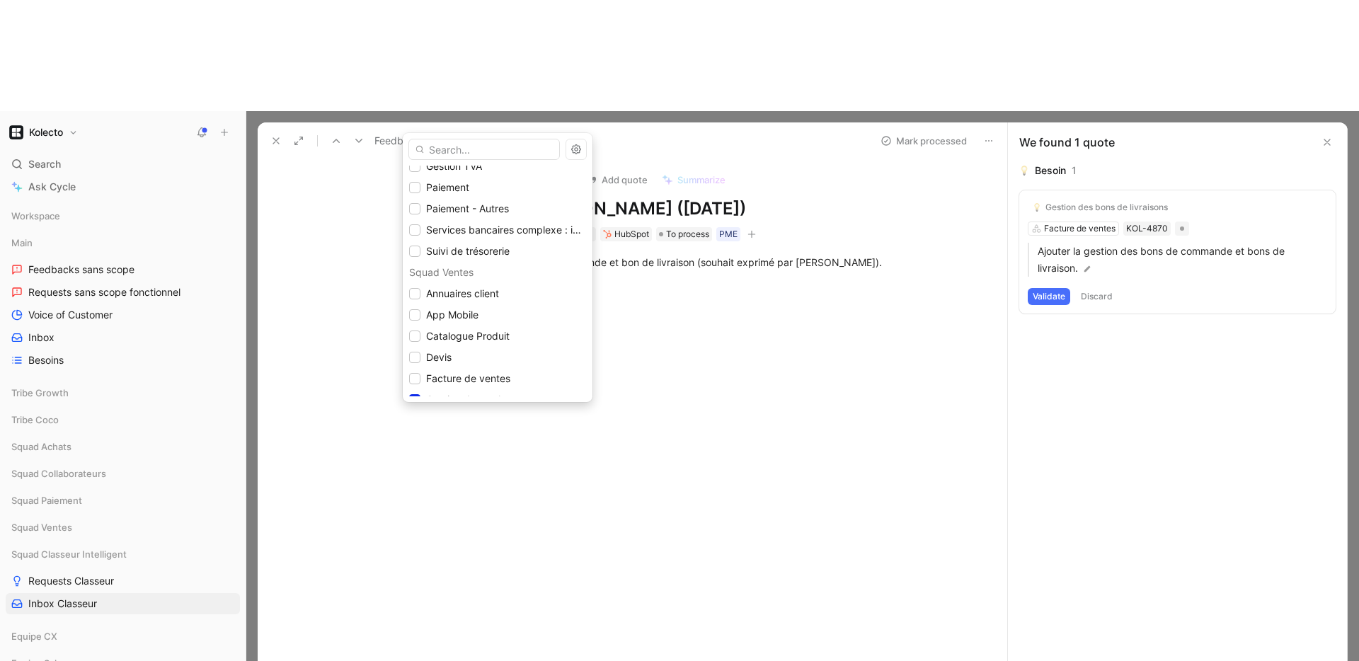
scroll to position [874, 0]
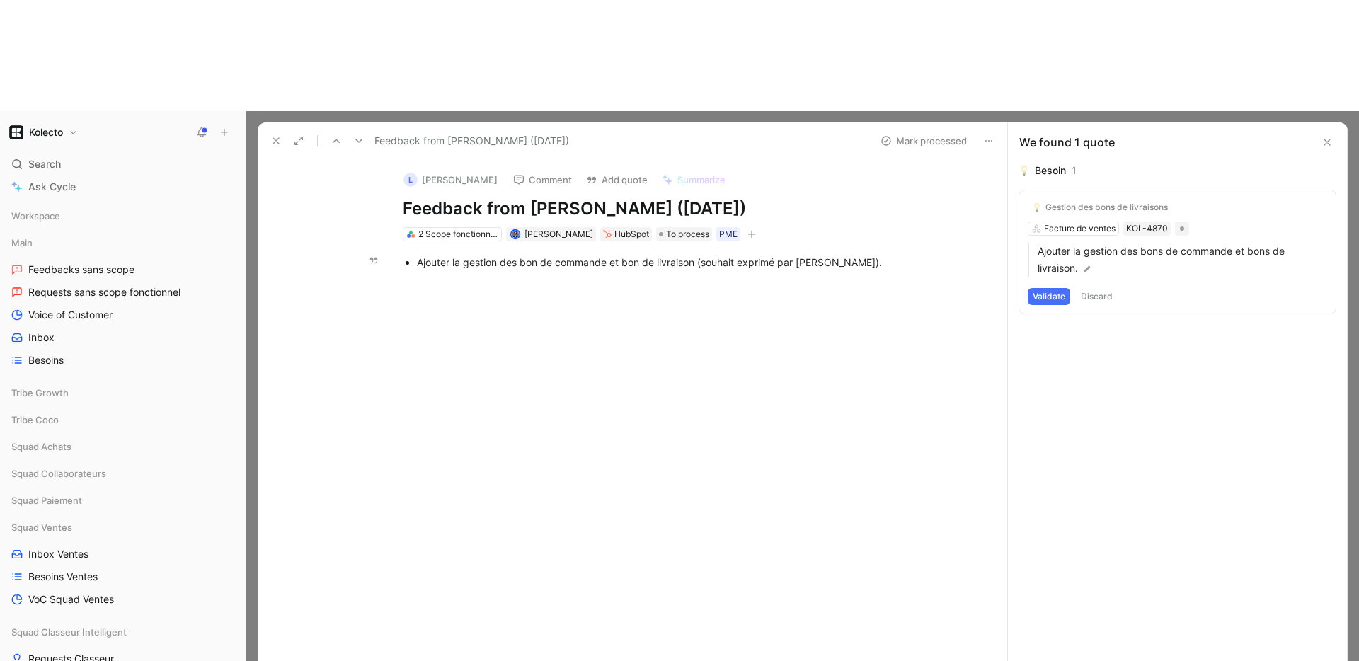
click at [576, 255] on div "Ajouter la gestion des bon de commande et bon de livraison (souhait exprimé par…" at bounding box center [655, 262] width 476 height 15
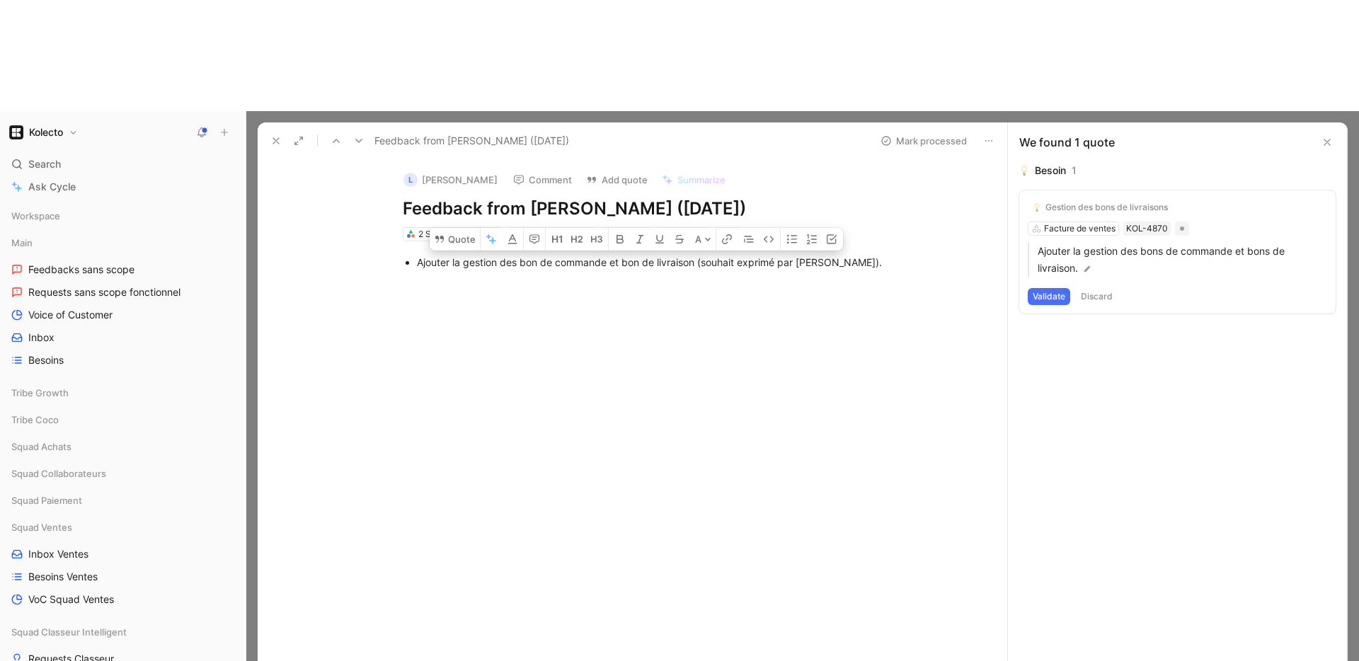
click at [1100, 288] on button "Discard" at bounding box center [1097, 296] width 42 height 17
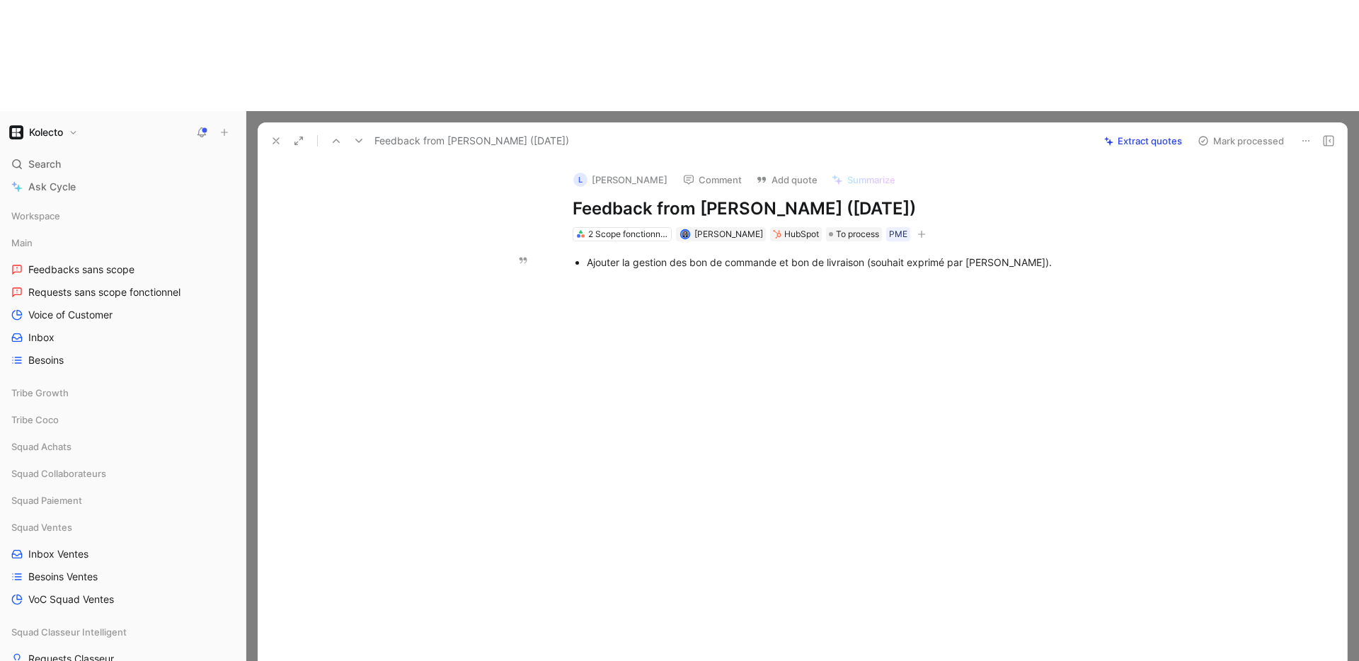
click at [736, 255] on div "Ajouter la gestion des bon de commande et bon de livraison (souhait exprimé par…" at bounding box center [825, 262] width 476 height 15
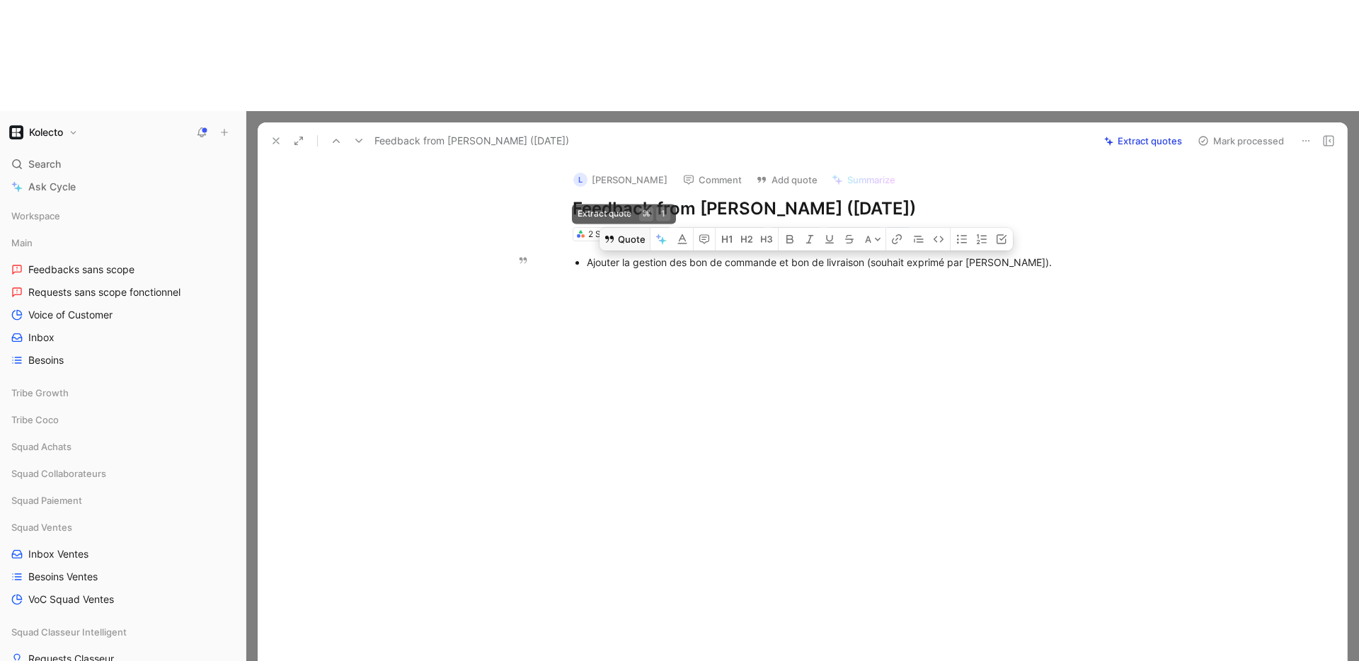
click at [632, 228] on button "Quote" at bounding box center [625, 239] width 50 height 23
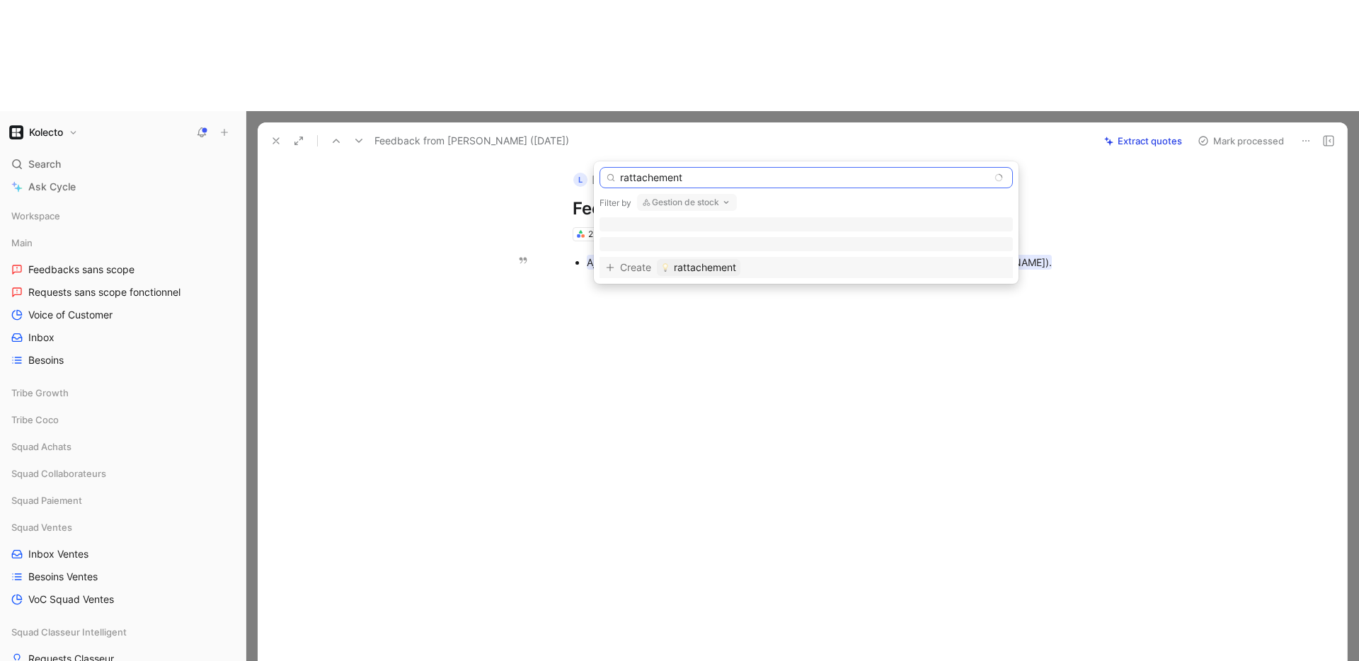
type input "rattachement"
click at [714, 201] on button "Gestion de stock" at bounding box center [687, 202] width 100 height 17
type input "documen"
click at [662, 265] on div "Documen ts" at bounding box center [736, 259] width 185 height 17
click at [720, 229] on span "de documents à un devis/facture" at bounding box center [782, 229] width 154 height 12
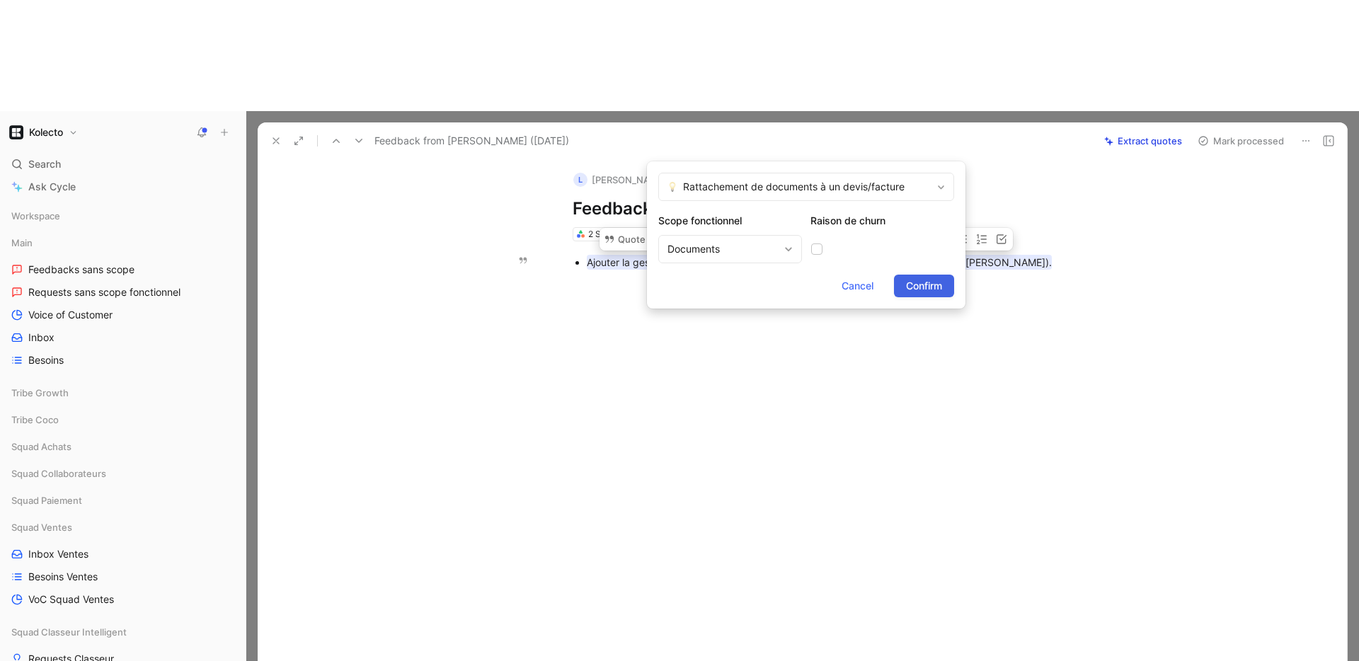
click at [921, 286] on span "Confirm" at bounding box center [924, 286] width 36 height 17
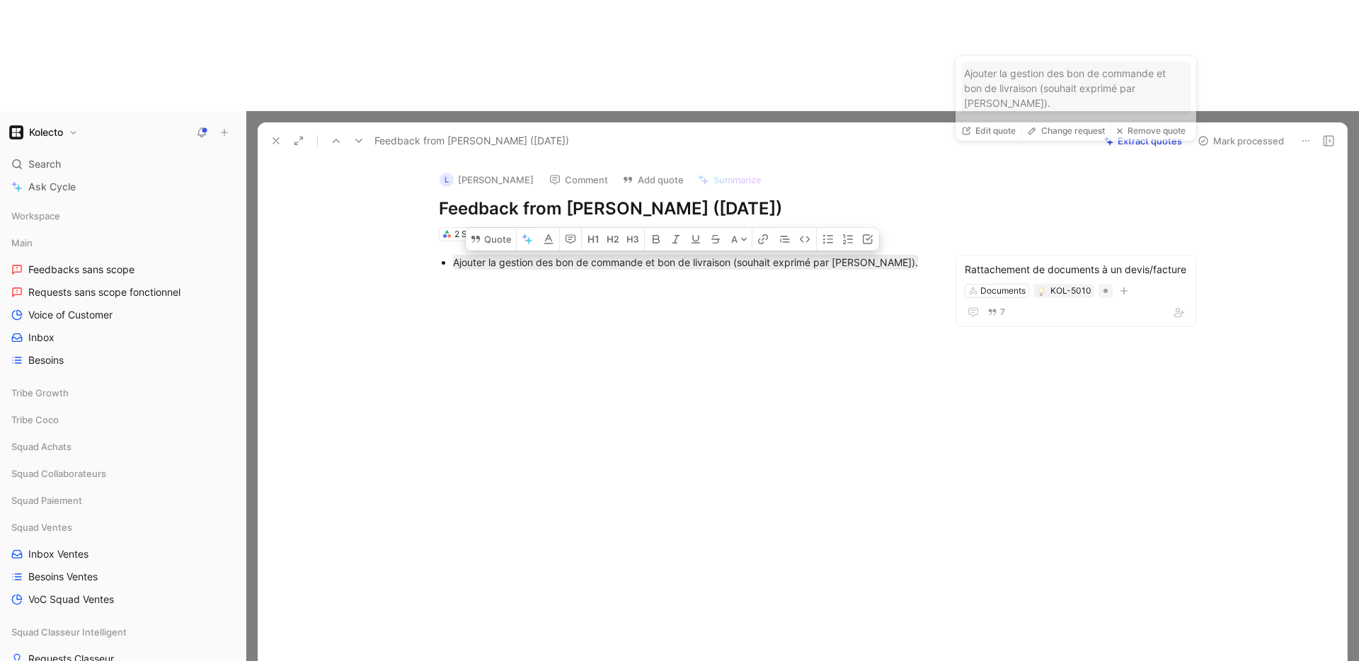
click at [785, 299] on div at bounding box center [683, 382] width 792 height 198
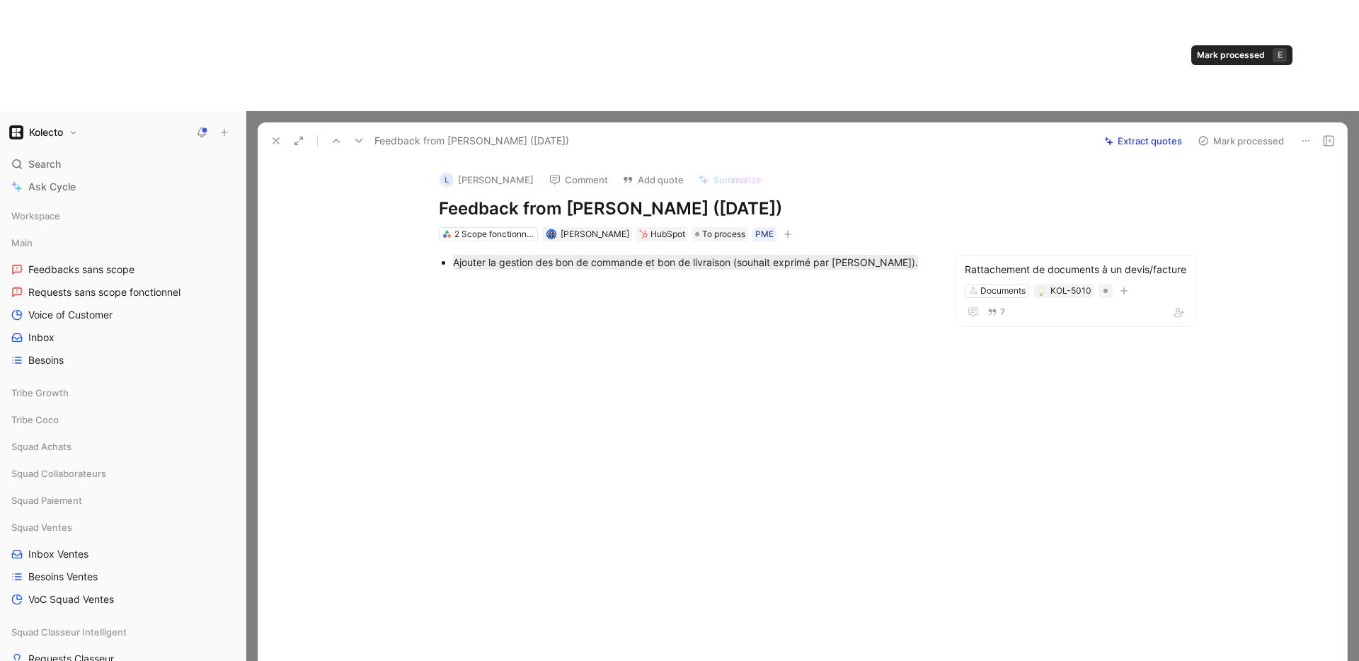
click at [1230, 131] on button "Mark processed" at bounding box center [1240, 141] width 99 height 20
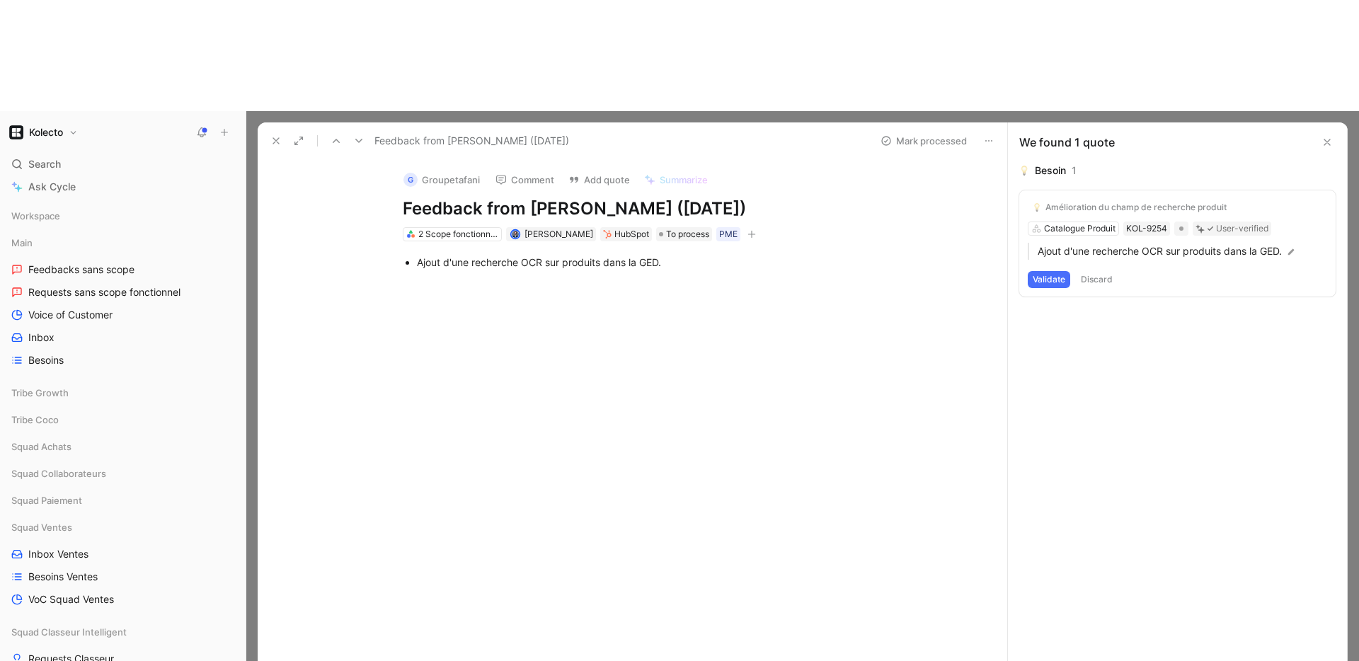
click at [1100, 271] on button "Discard" at bounding box center [1097, 279] width 42 height 17
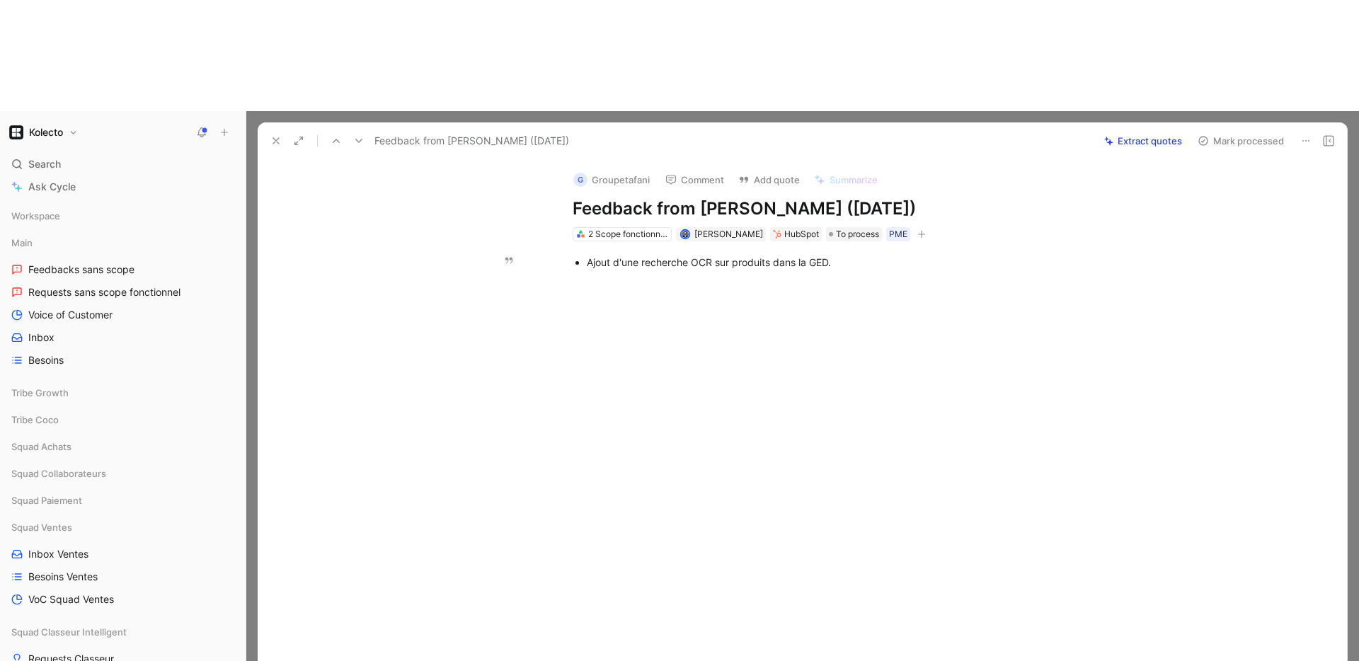
click at [714, 255] on div "Ajout d'une recherche OCR sur produits dans la GED." at bounding box center [825, 262] width 476 height 15
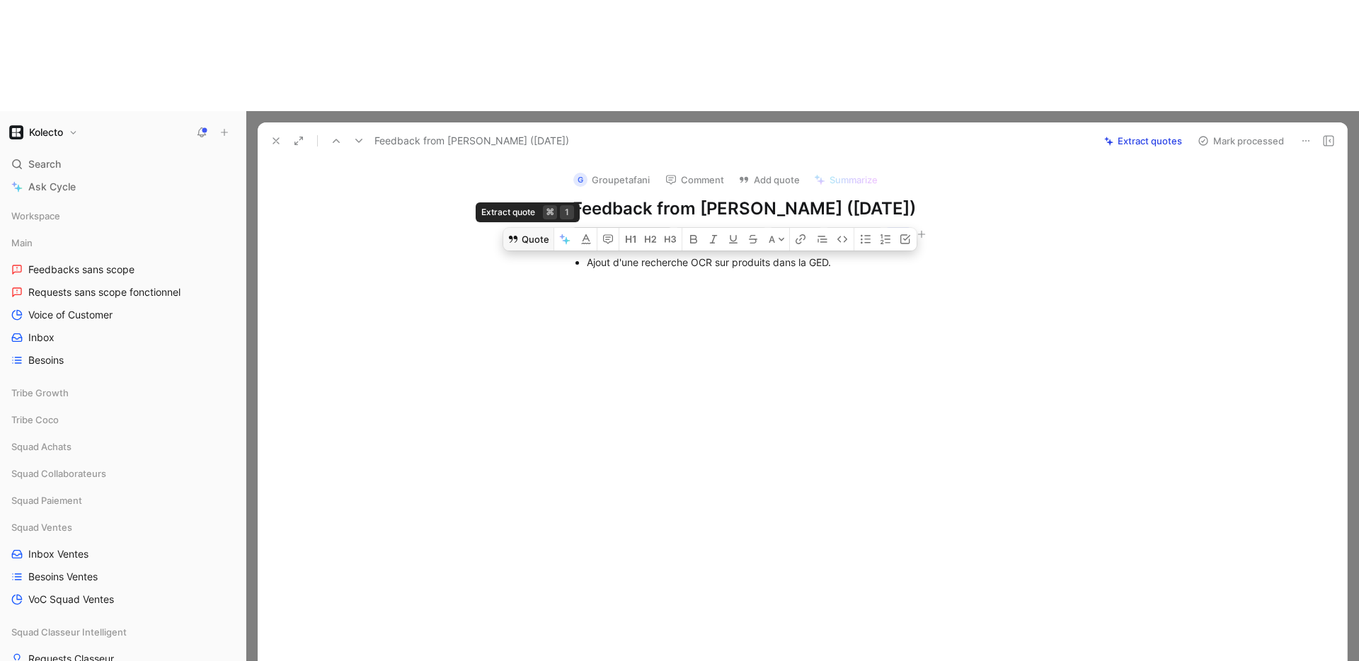
click at [522, 228] on button "Quote" at bounding box center [528, 239] width 50 height 23
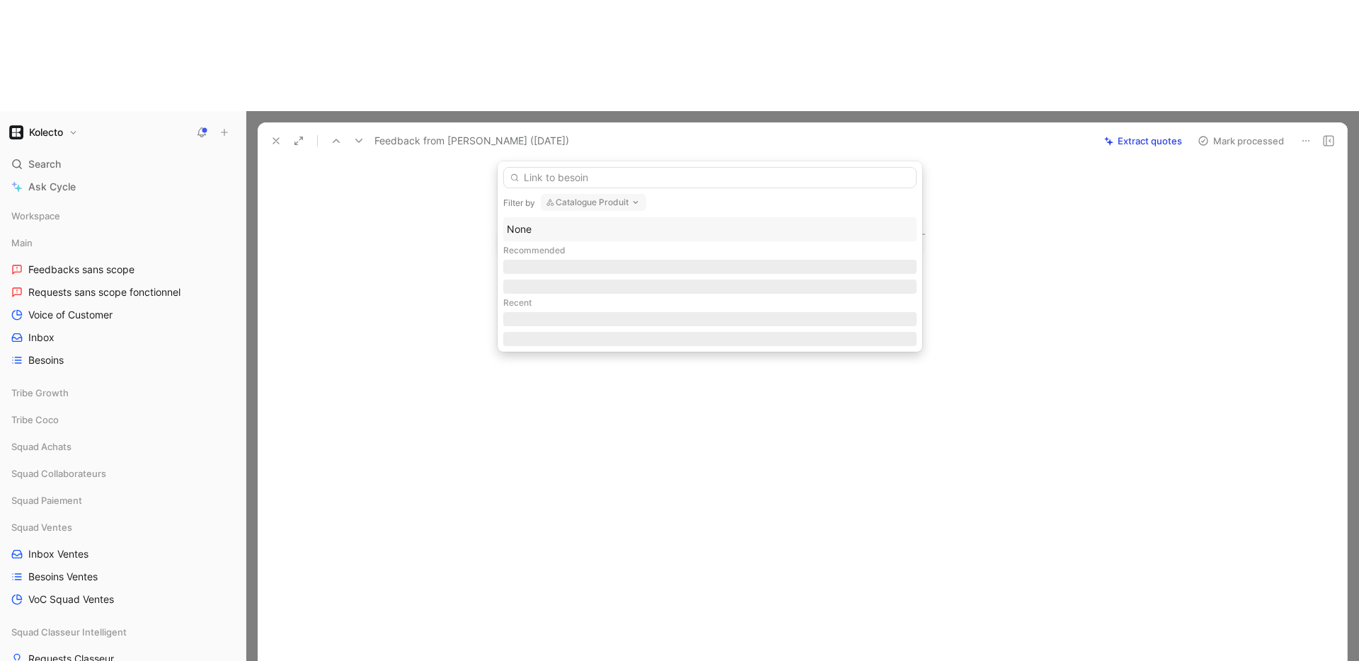
click at [607, 206] on button "Catalogue Produit" at bounding box center [593, 202] width 105 height 17
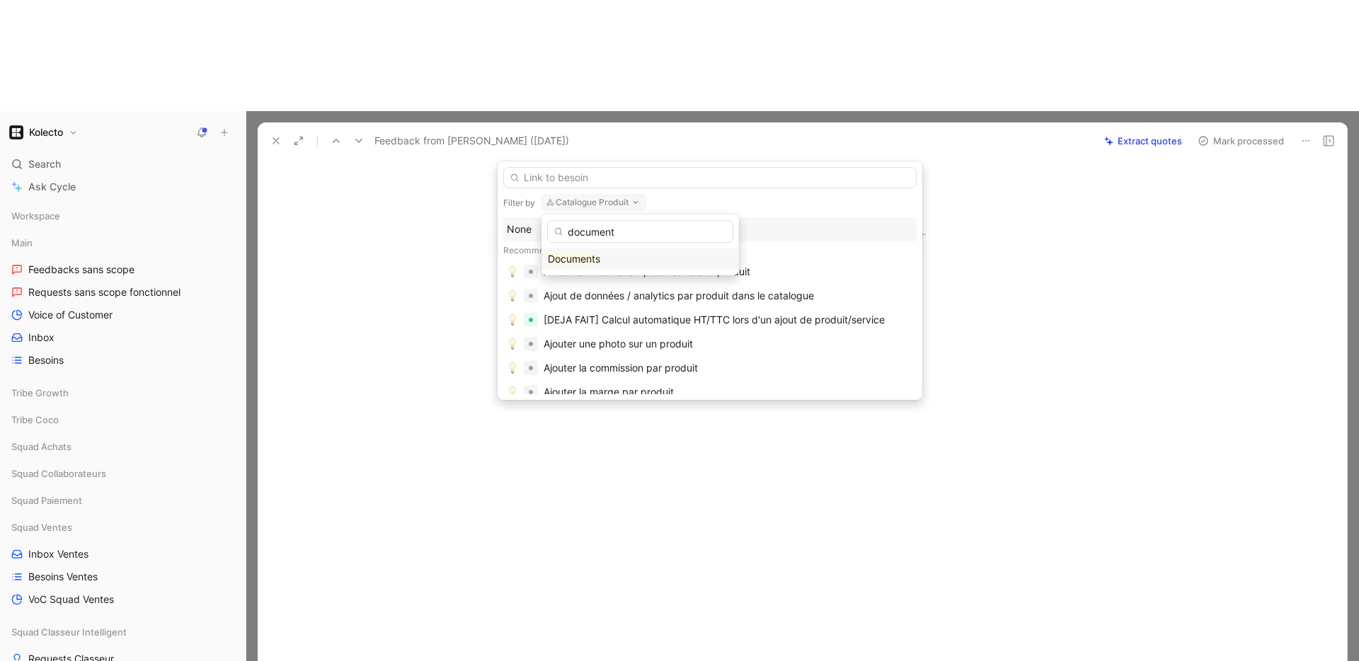
type input "document"
click at [591, 258] on mark "Document" at bounding box center [571, 259] width 47 height 12
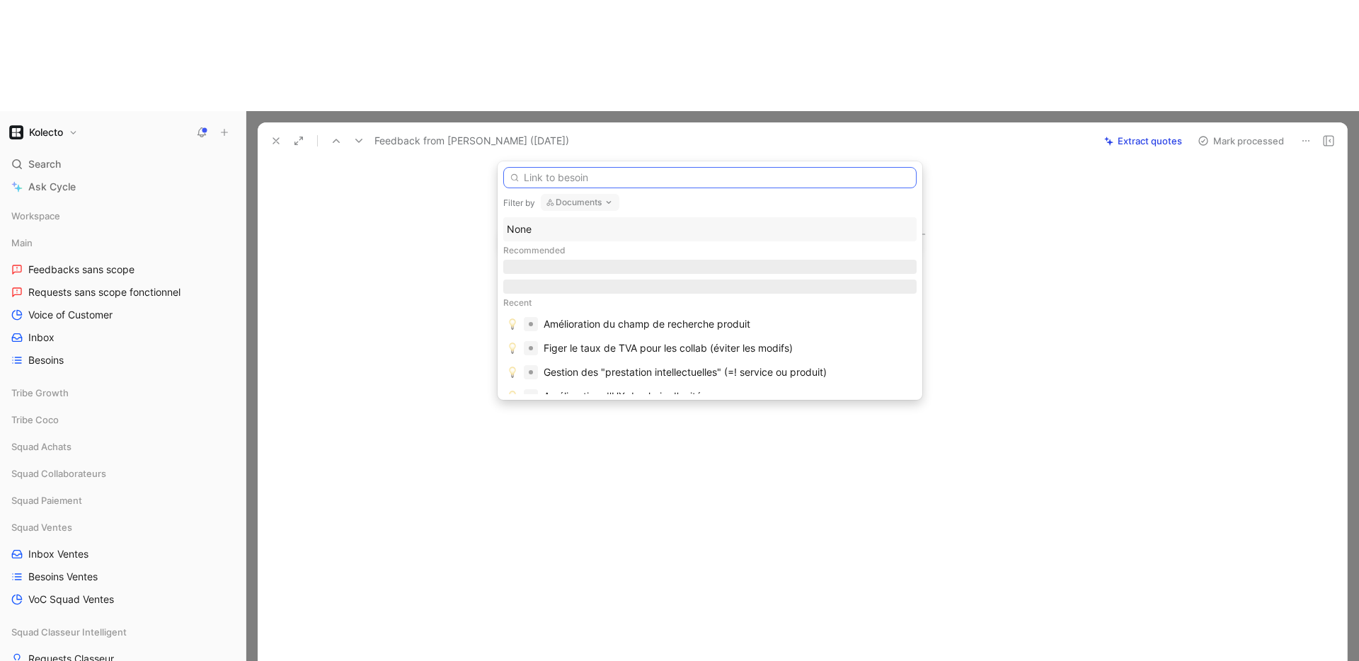
click at [570, 180] on input "text" at bounding box center [709, 177] width 413 height 21
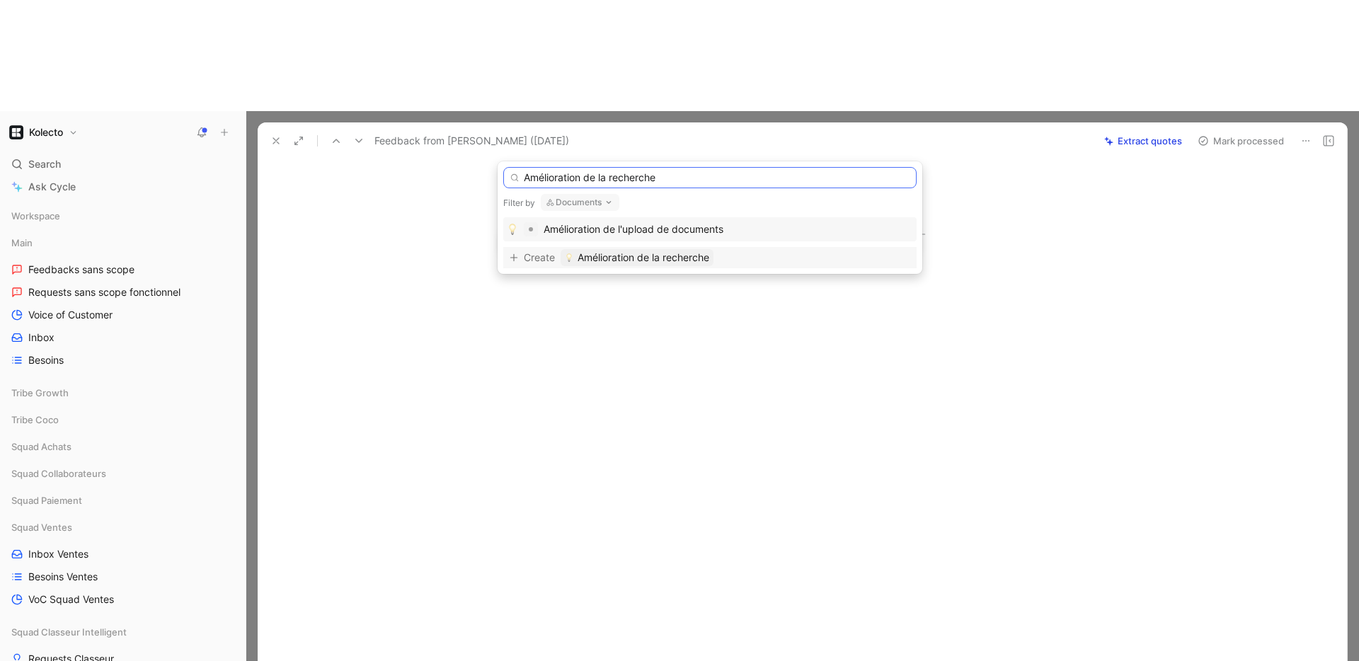
type input "Amélioration de la recherche"
click at [688, 254] on span "Amélioration de la recherche" at bounding box center [644, 257] width 132 height 17
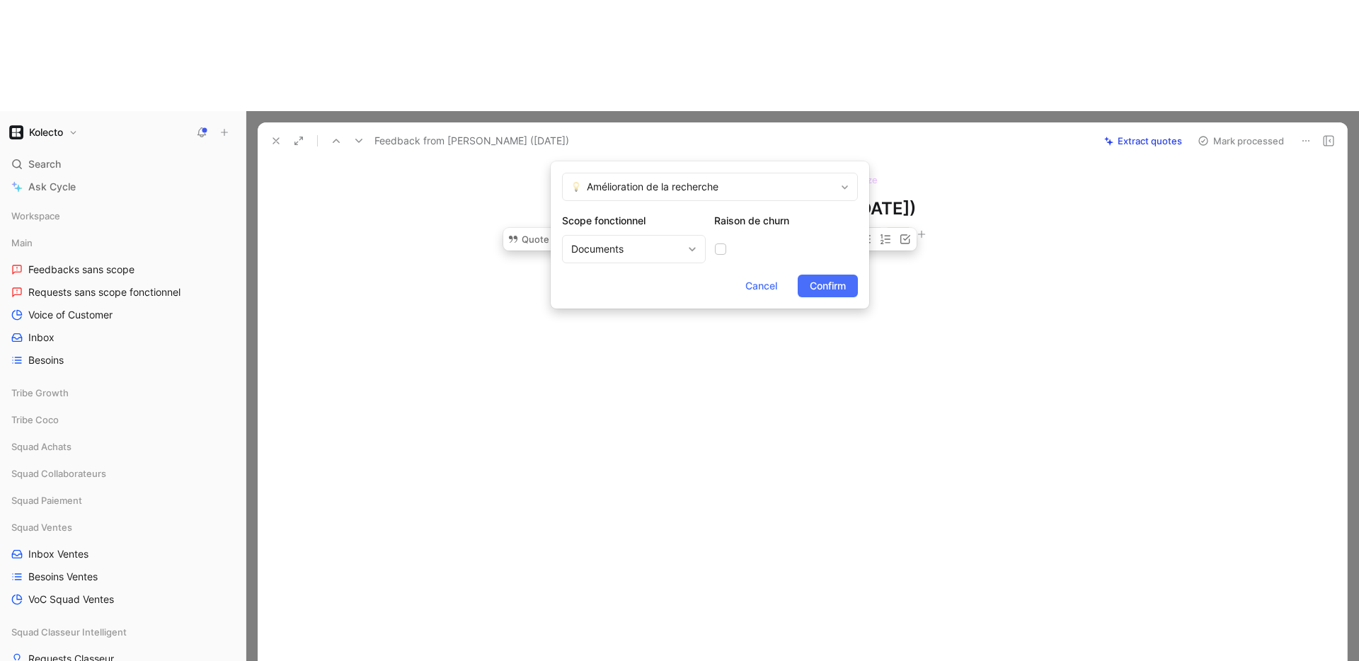
click at [823, 288] on span "Confirm" at bounding box center [828, 286] width 36 height 17
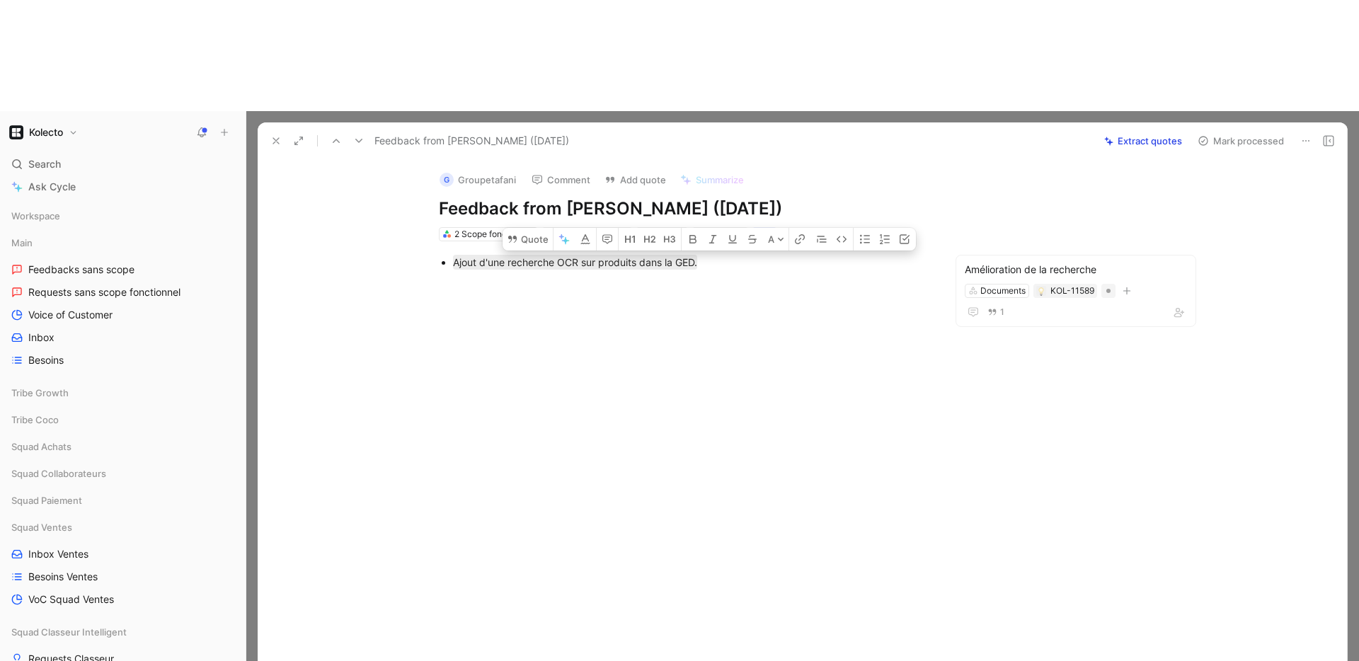
click at [770, 283] on div at bounding box center [683, 382] width 792 height 198
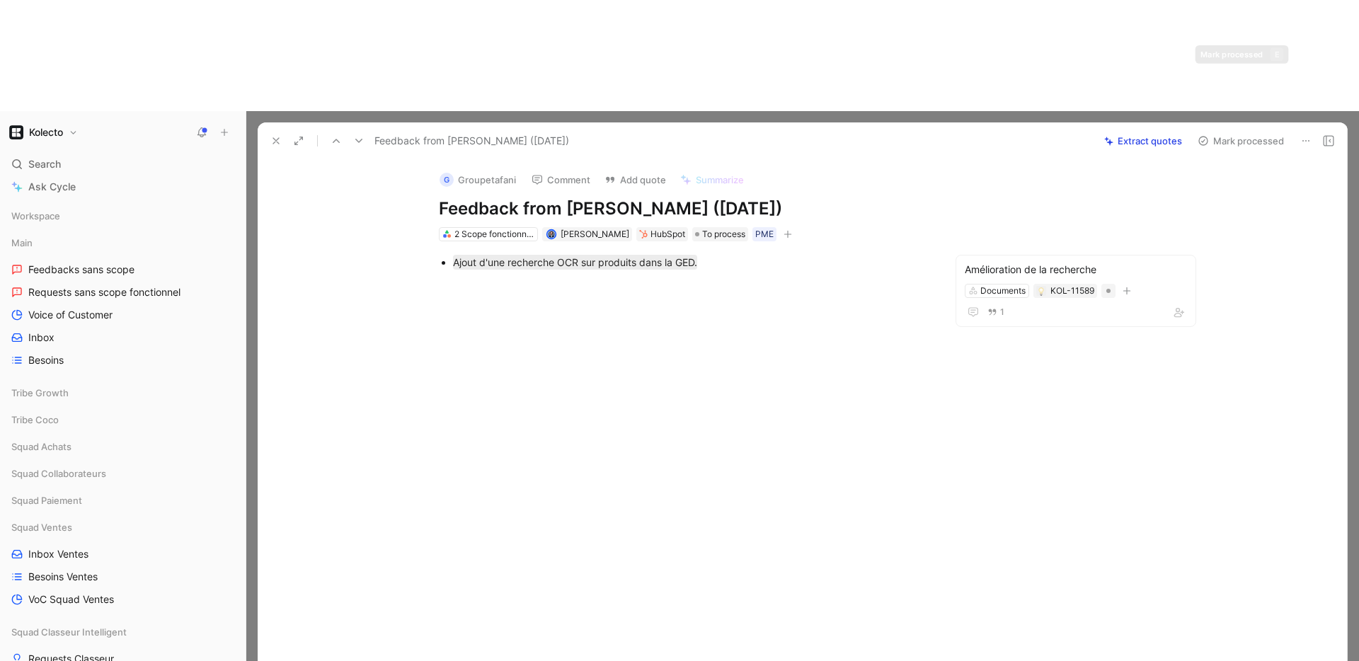
click at [1234, 131] on button "Mark processed" at bounding box center [1240, 141] width 99 height 20
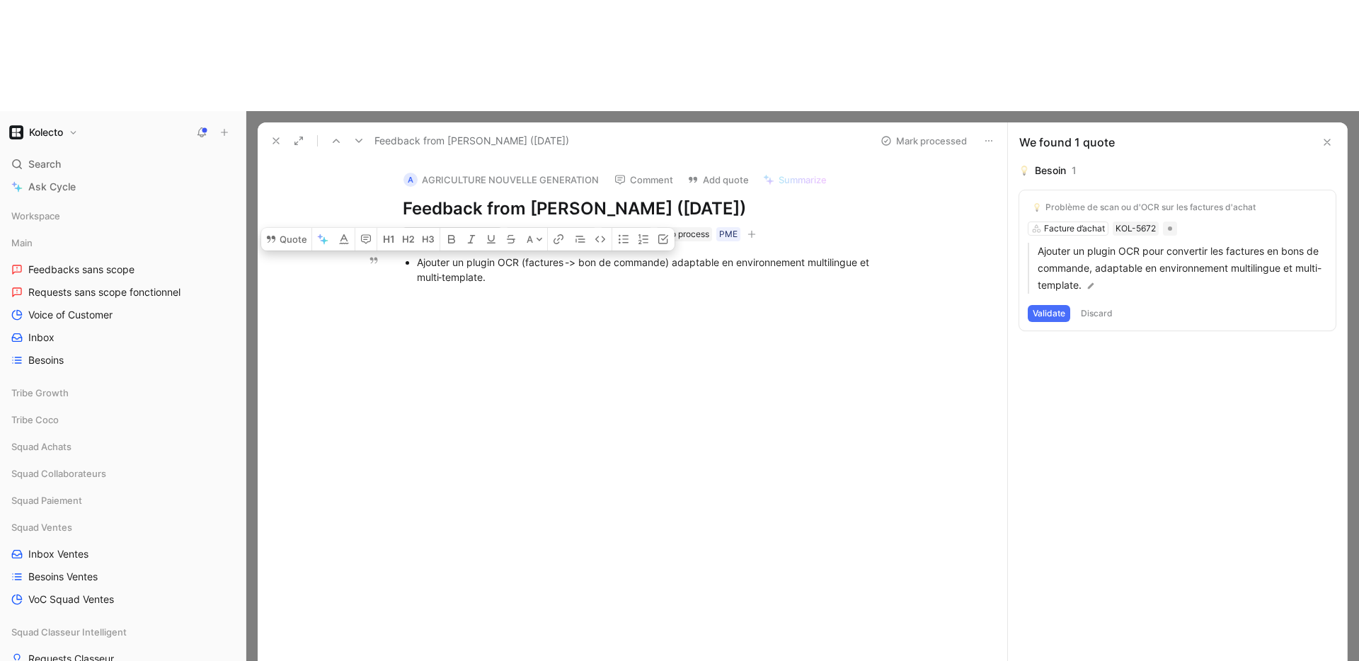
drag, startPoint x: 486, startPoint y: 162, endPoint x: 408, endPoint y: 149, distance: 79.6
click at [417, 253] on li "Ajouter un plugin OCR (factures -> bon de commande) adaptable en environnement …" at bounding box center [655, 270] width 476 height 34
click at [302, 228] on button "Quote" at bounding box center [286, 239] width 50 height 23
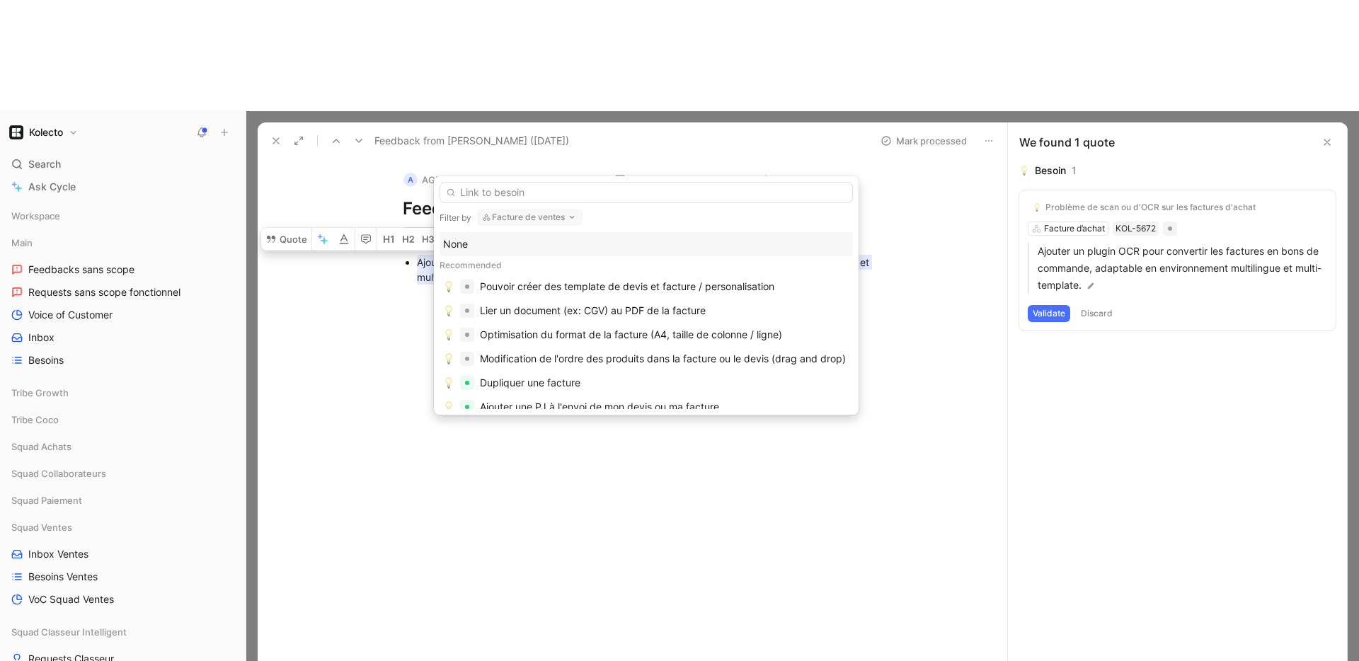
click at [530, 222] on button "Facture de ventes" at bounding box center [529, 217] width 105 height 17
type input "docu"
click at [536, 275] on span "ments" at bounding box center [522, 274] width 28 height 12
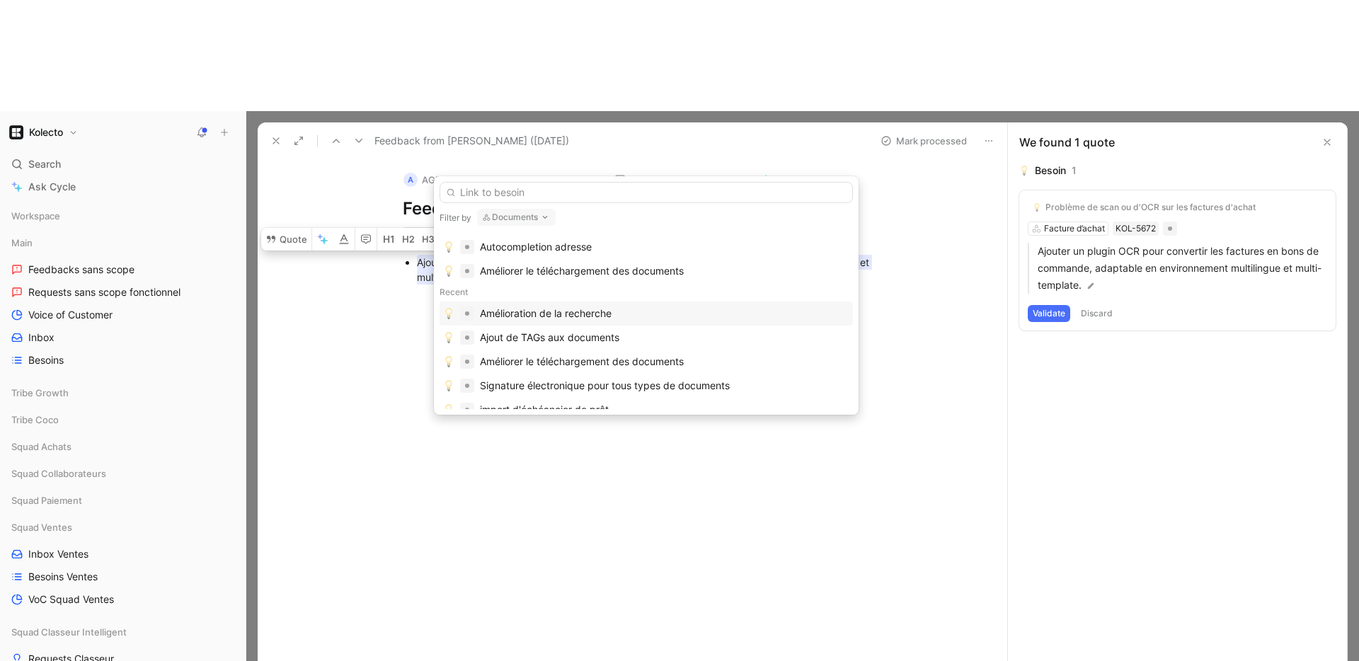
scroll to position [209, 0]
click at [543, 311] on div "Amélioration de la recherche" at bounding box center [546, 312] width 132 height 17
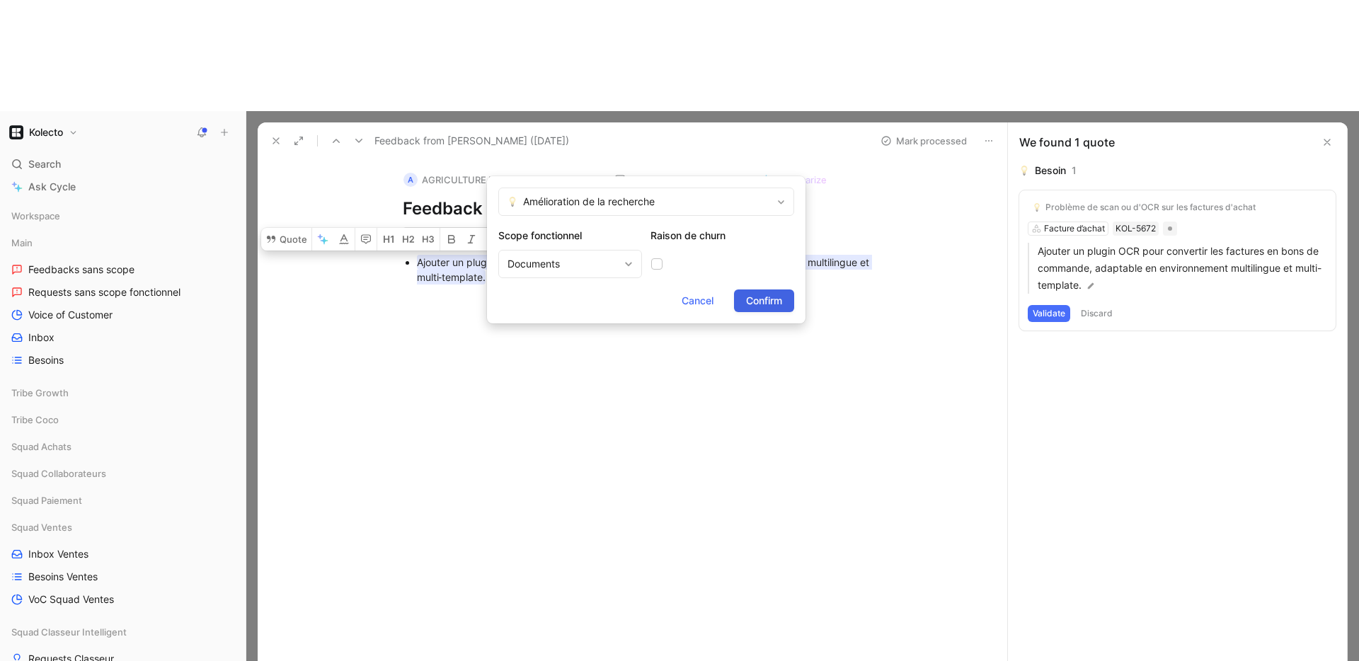
click at [777, 302] on span "Confirm" at bounding box center [764, 300] width 36 height 17
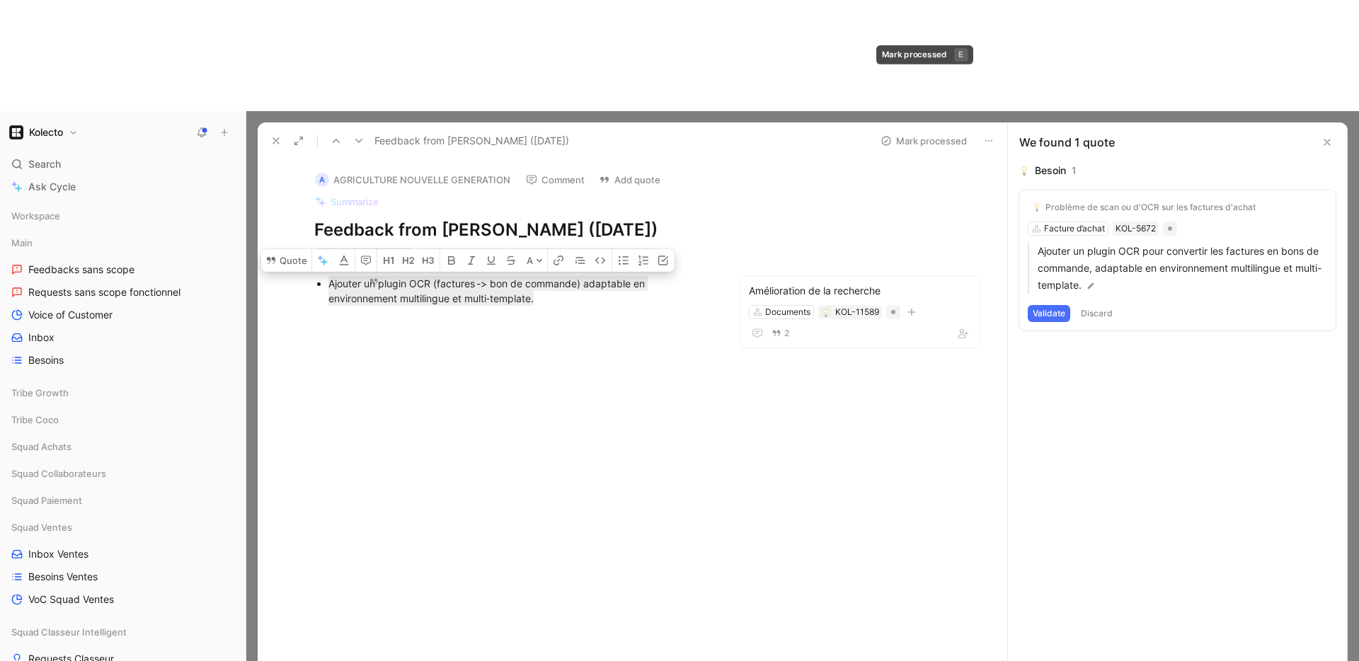
click at [927, 131] on button "Mark processed" at bounding box center [923, 141] width 99 height 20
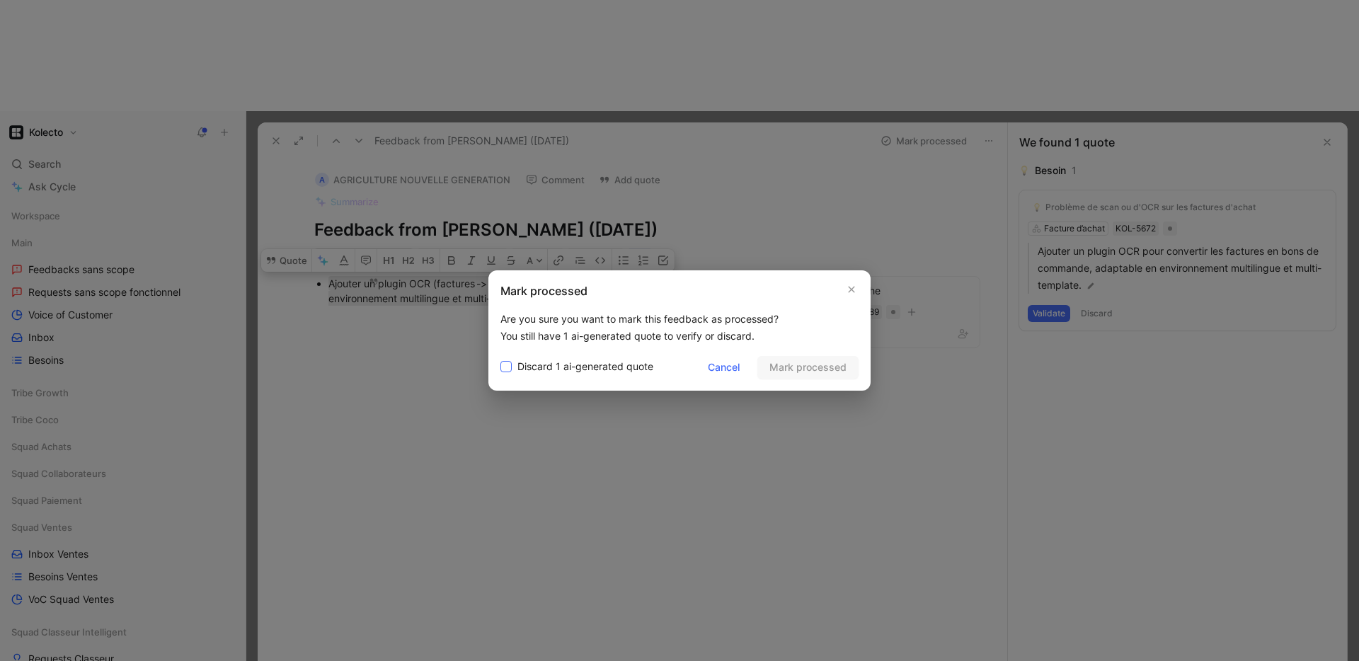
click at [576, 368] on span "Discard 1 ai-generated quote" at bounding box center [585, 366] width 136 height 17
click at [501, 358] on input "Discard 1 ai-generated quote" at bounding box center [501, 358] width 0 height 0
click at [815, 372] on span "Mark processed" at bounding box center [808, 367] width 77 height 17
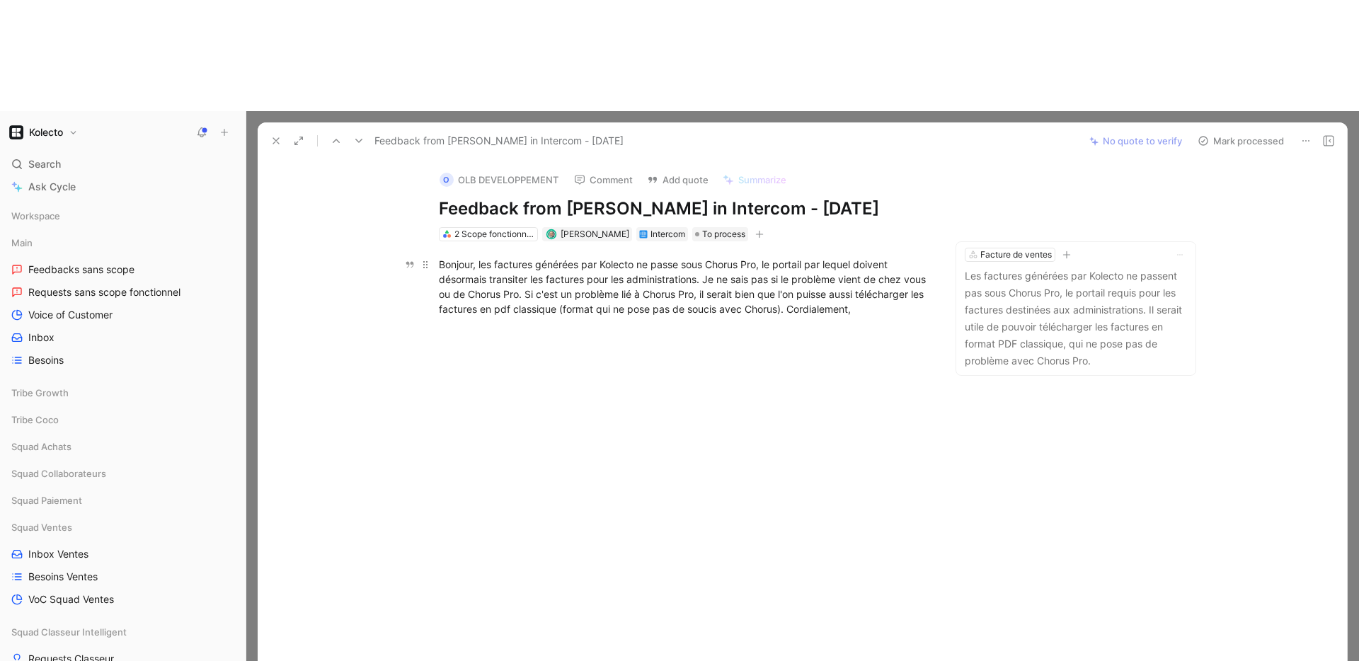
click at [510, 257] on div "Bonjour, les factures générées par Kolecto ne passe sous Chorus Pro, le portail…" at bounding box center [684, 286] width 490 height 59
click at [509, 230] on button "Quote" at bounding box center [501, 241] width 50 height 23
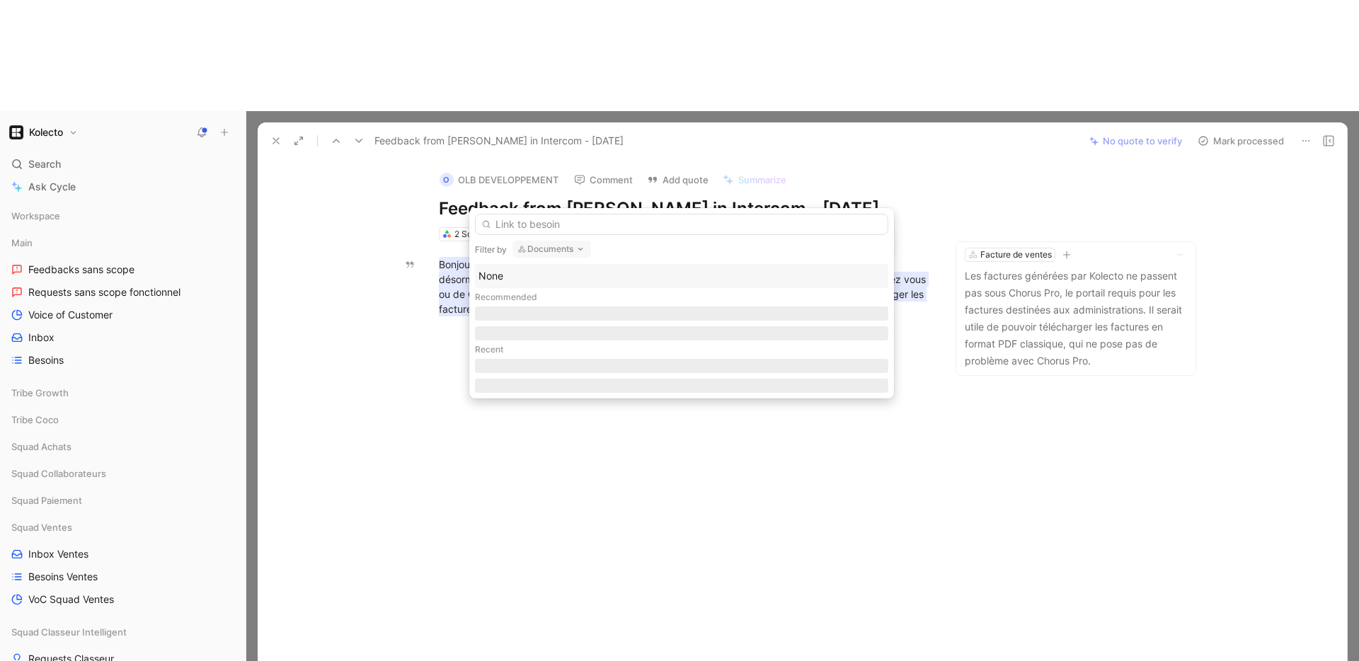
click at [566, 221] on input "text" at bounding box center [681, 224] width 413 height 21
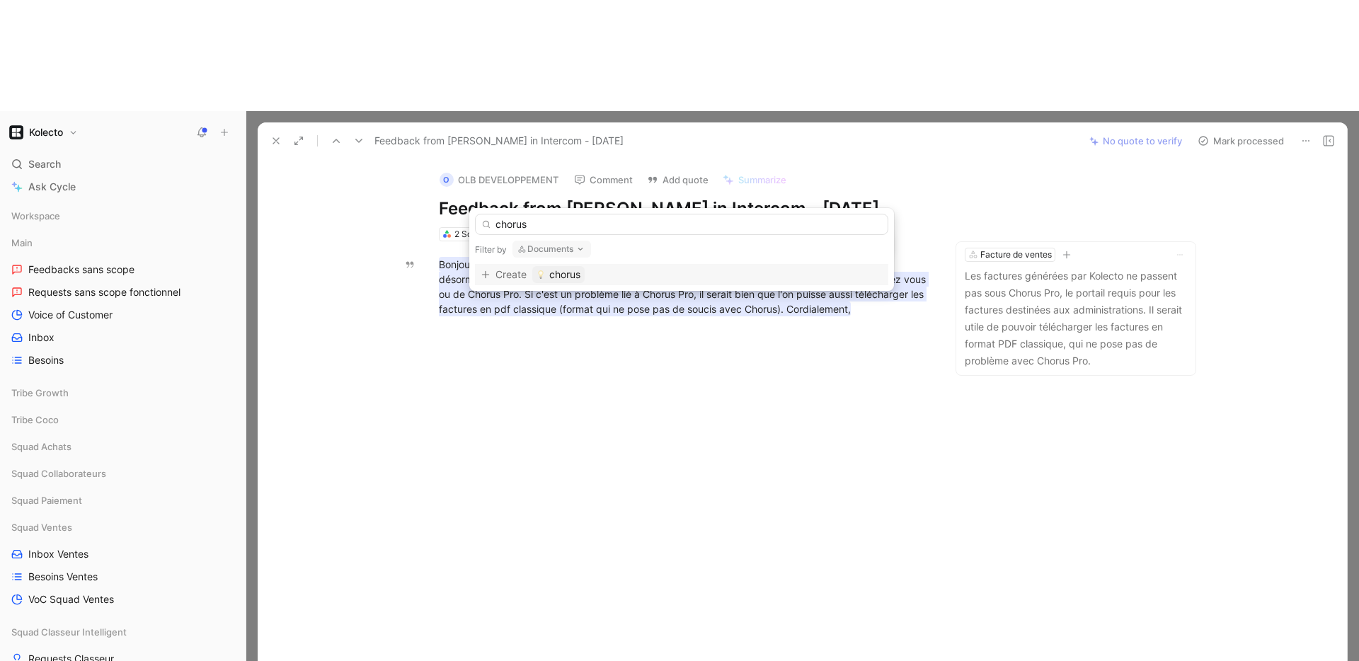
type input "chorus"
click at [576, 248] on icon "button" at bounding box center [580, 249] width 11 height 11
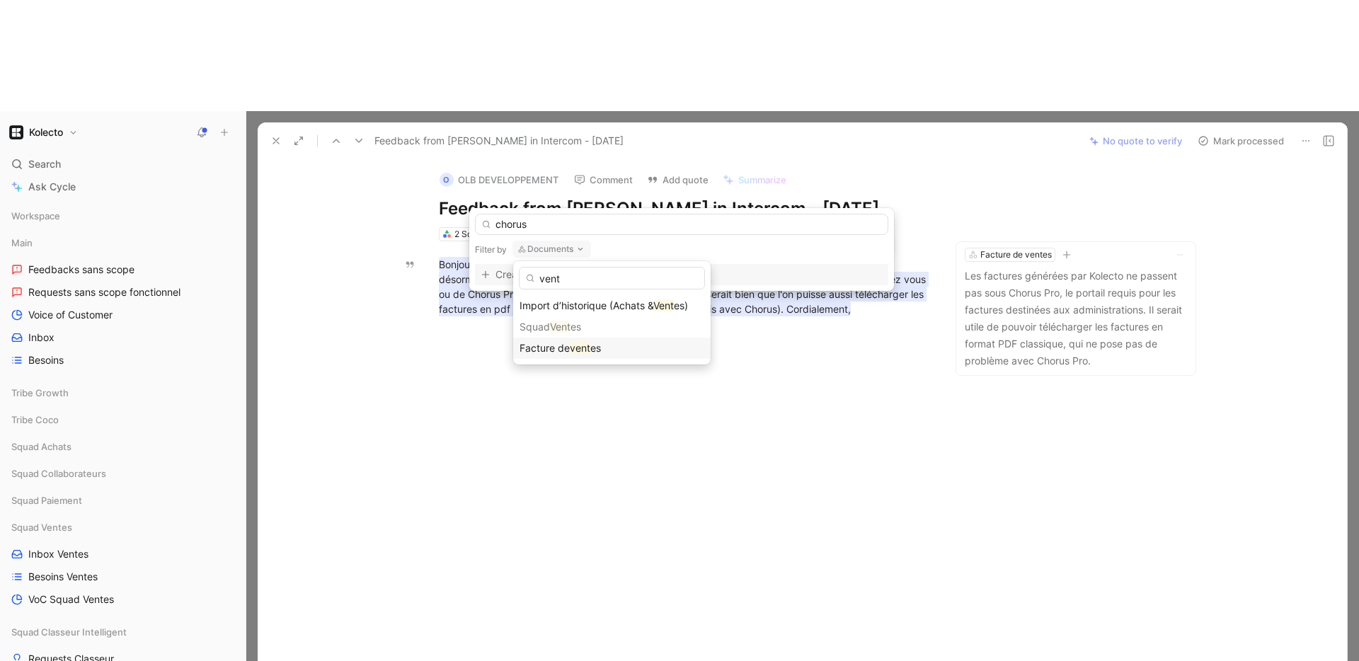
type input "vent"
click at [590, 338] on div "Facture de vent es" at bounding box center [612, 348] width 198 height 21
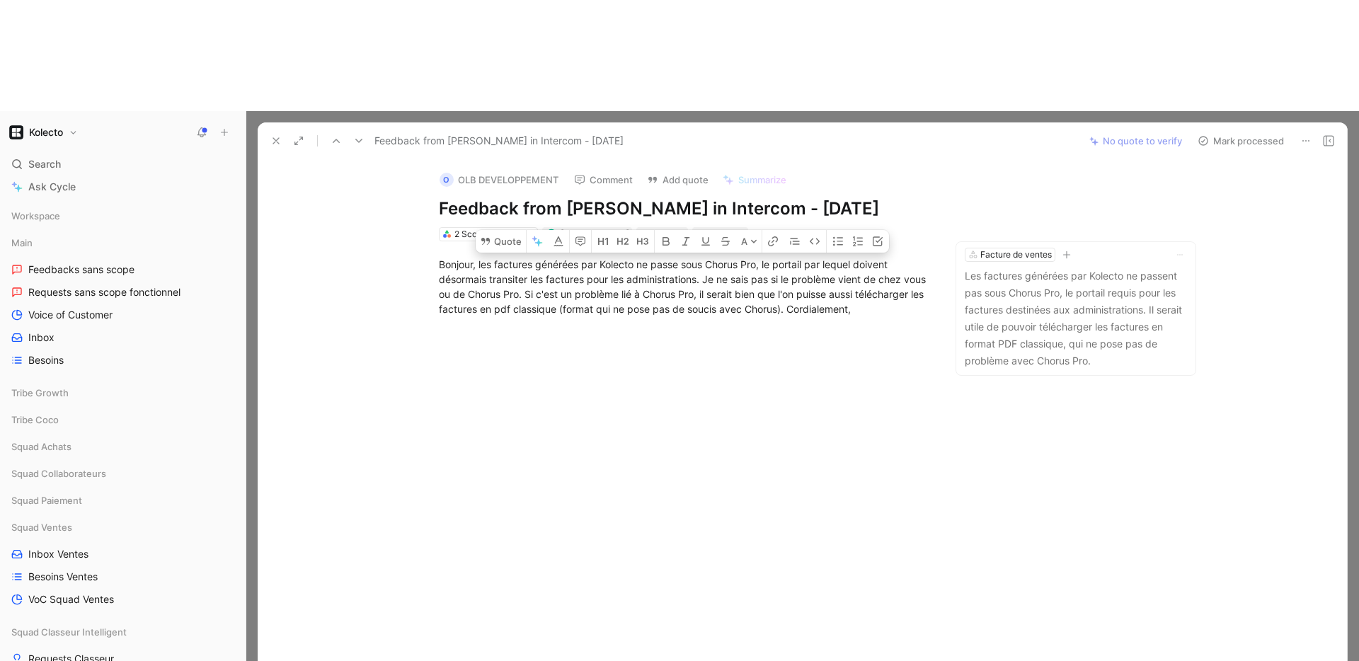
click at [275, 135] on icon at bounding box center [275, 140] width 11 height 11
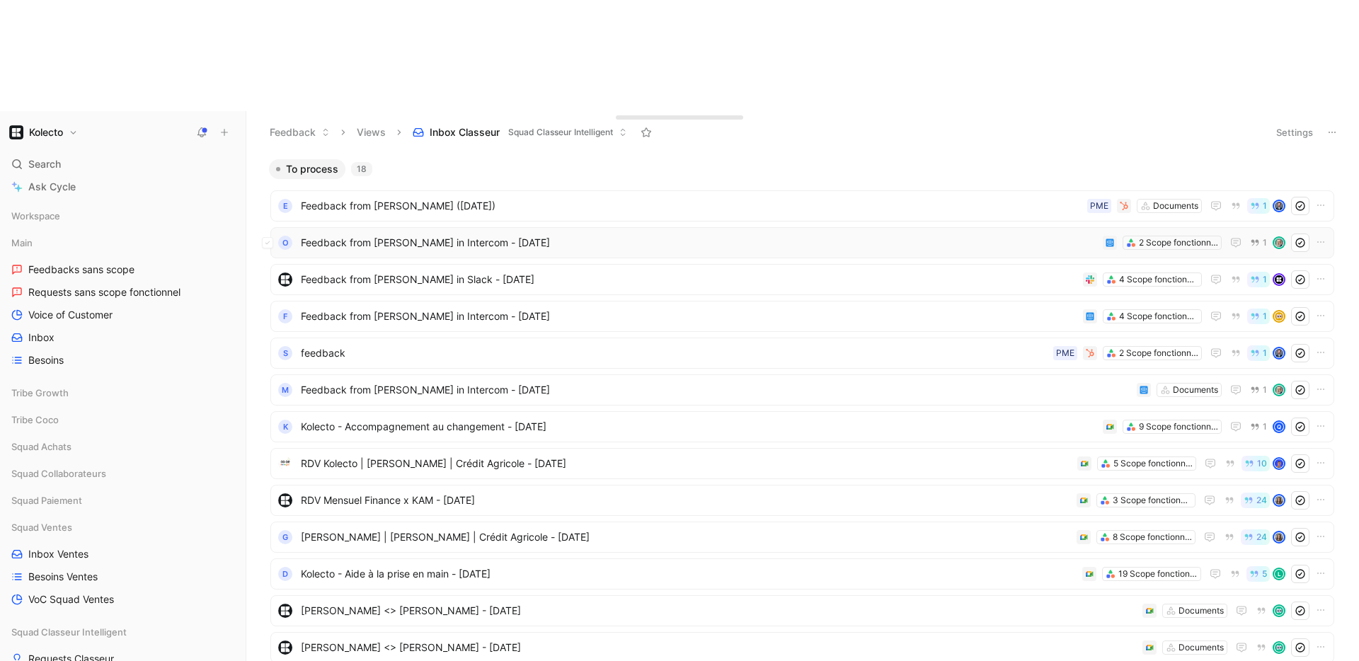
click at [429, 234] on span "Feedback from [PERSON_NAME] in Intercom - [DATE]" at bounding box center [699, 242] width 796 height 17
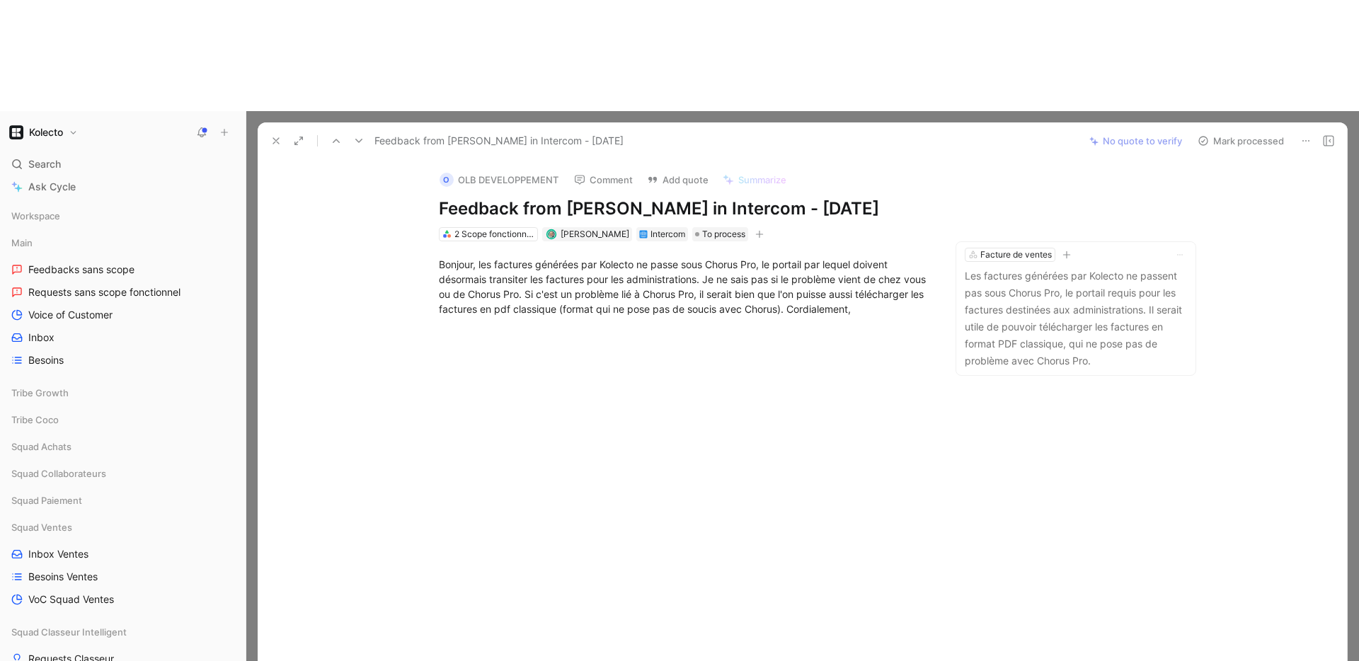
click at [278, 135] on icon at bounding box center [275, 140] width 11 height 11
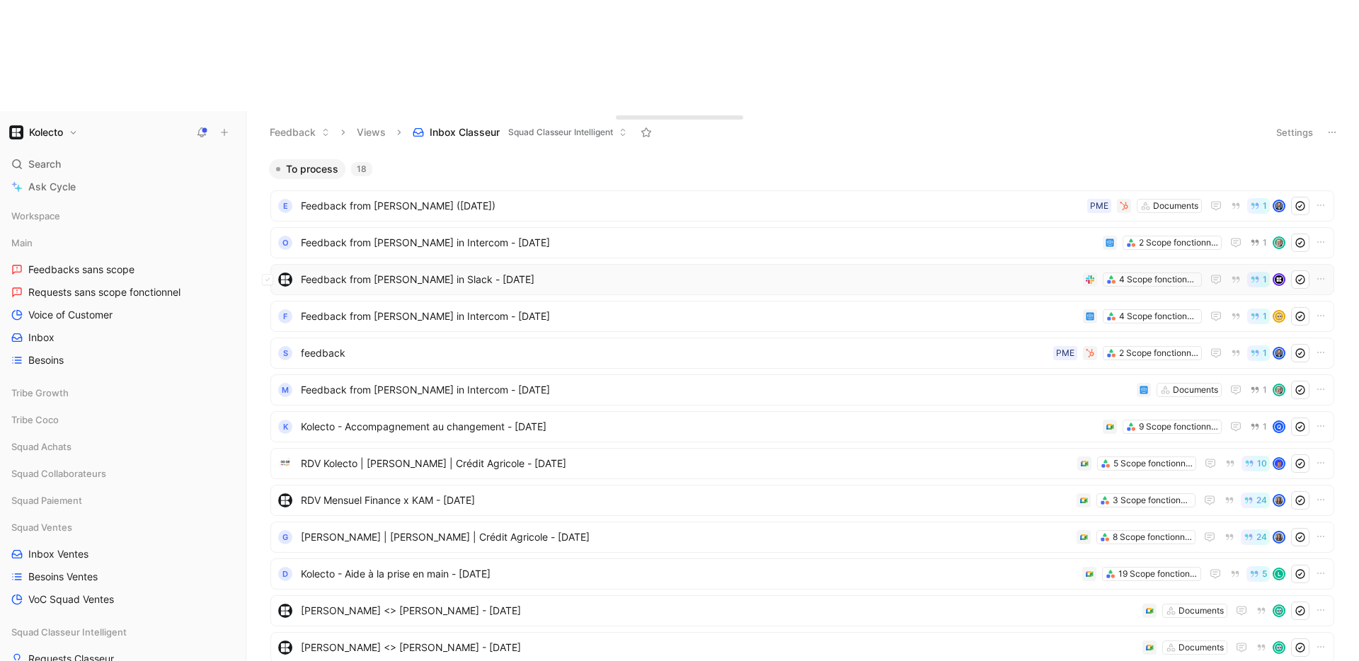
click at [430, 271] on span "Feedback from Kieran Paccoud in Slack - 6/2/2025" at bounding box center [689, 279] width 777 height 17
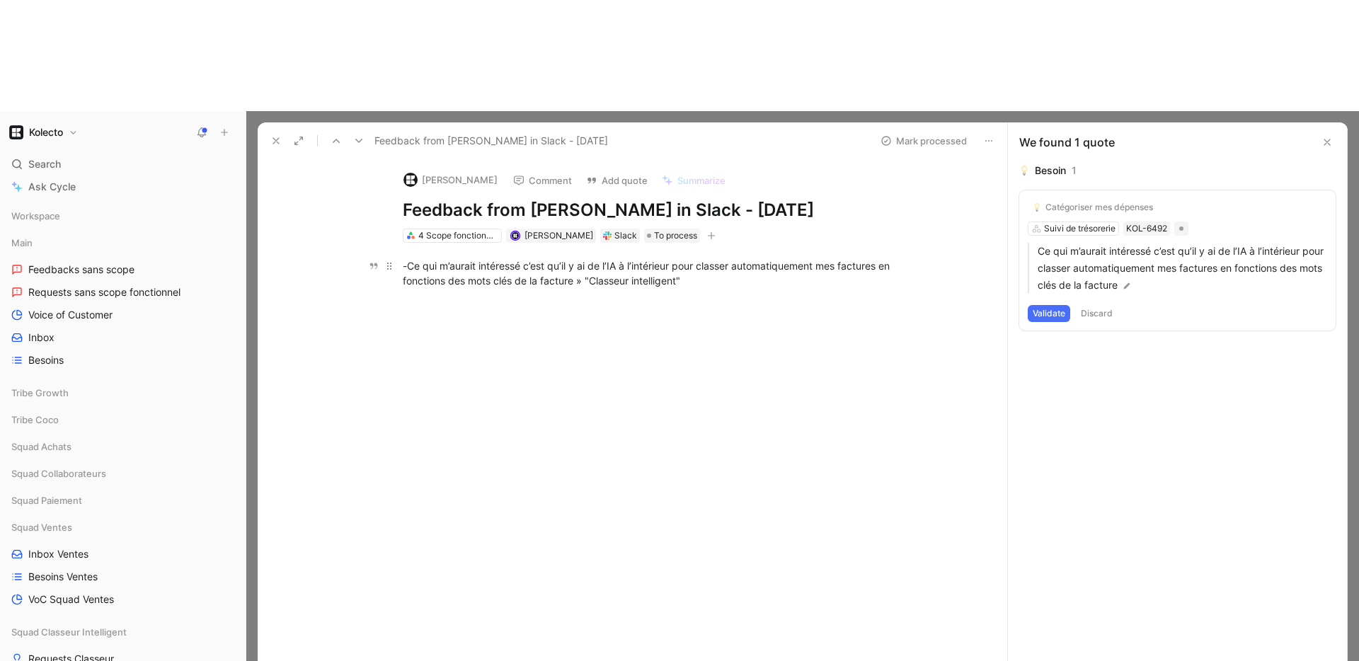
click at [627, 258] on div "-Ce qui m’aurait intéressé c’est qu’il y ai de l’IA à l’intérieur pour classer …" at bounding box center [648, 273] width 490 height 30
click at [345, 231] on button "Quote" at bounding box center [368, 242] width 50 height 23
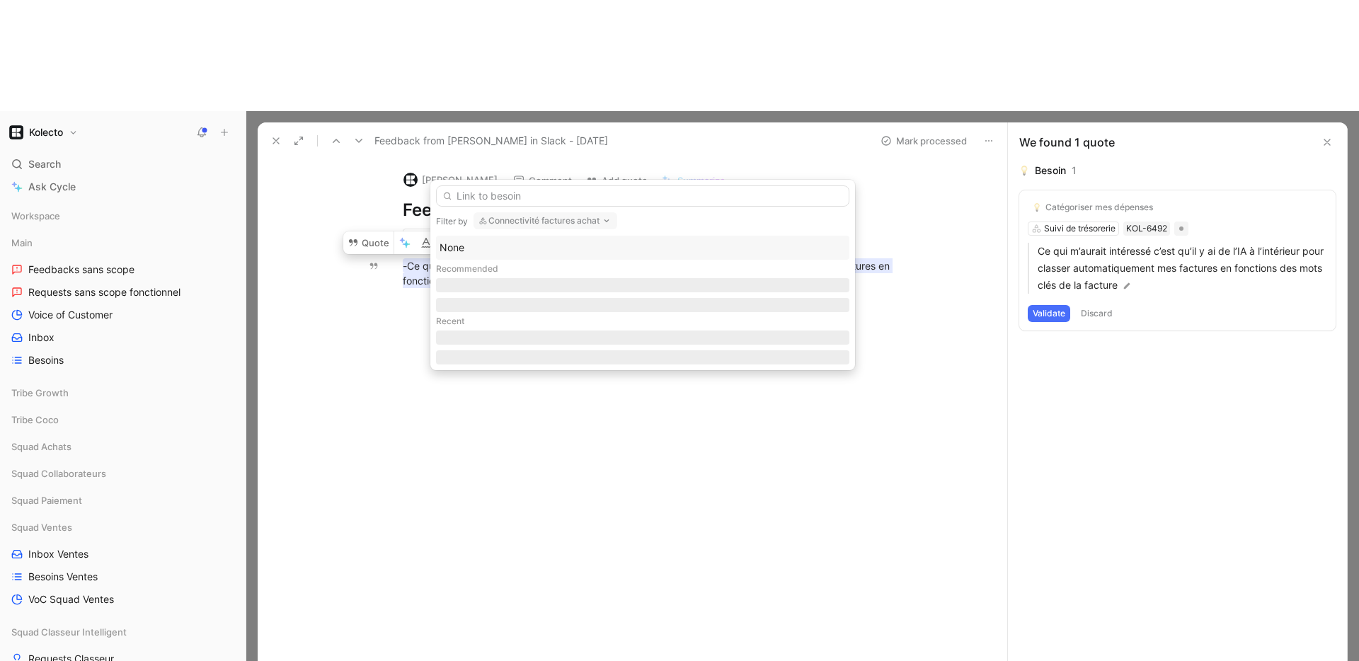
click at [590, 223] on button "Connectivité factures achat" at bounding box center [546, 220] width 144 height 17
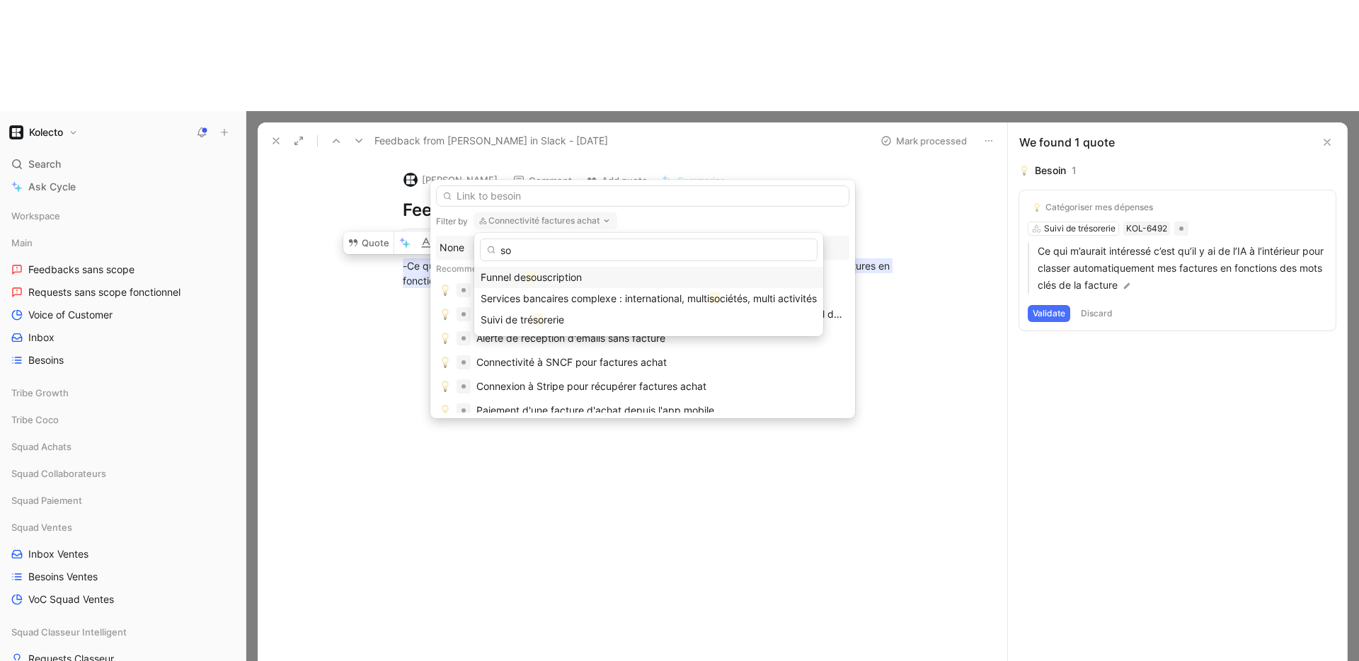
type input "s"
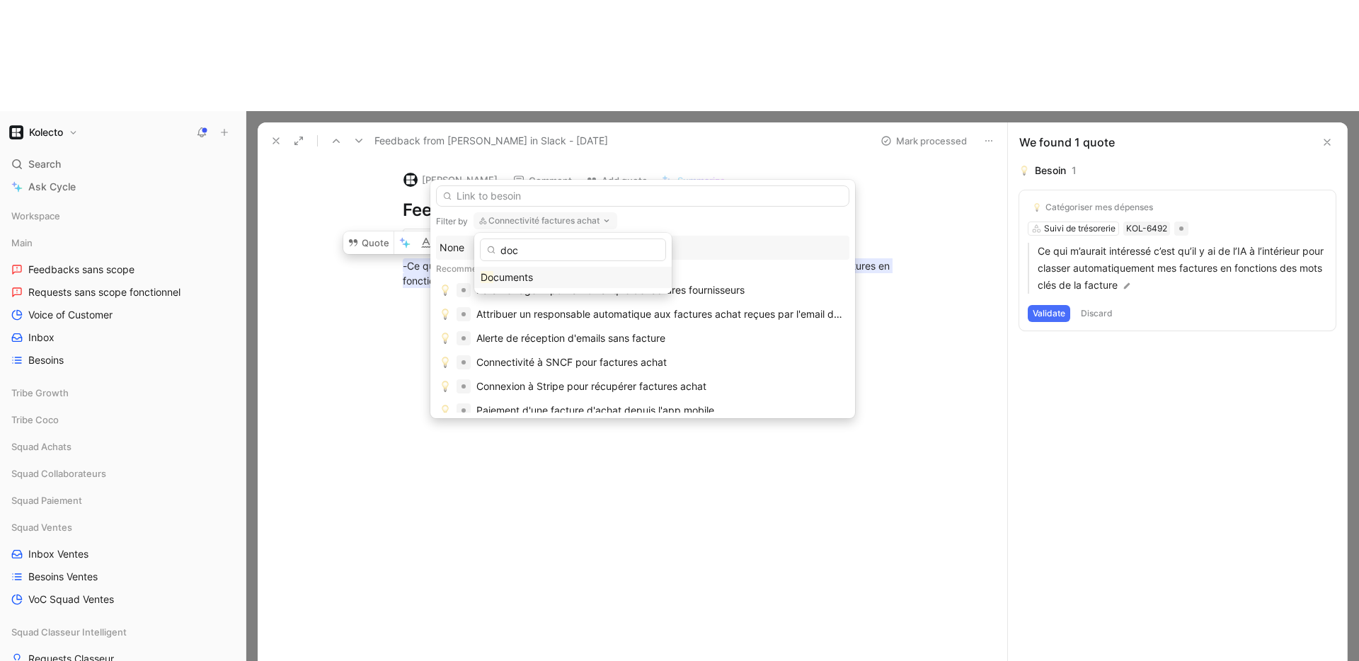
type input "docu"
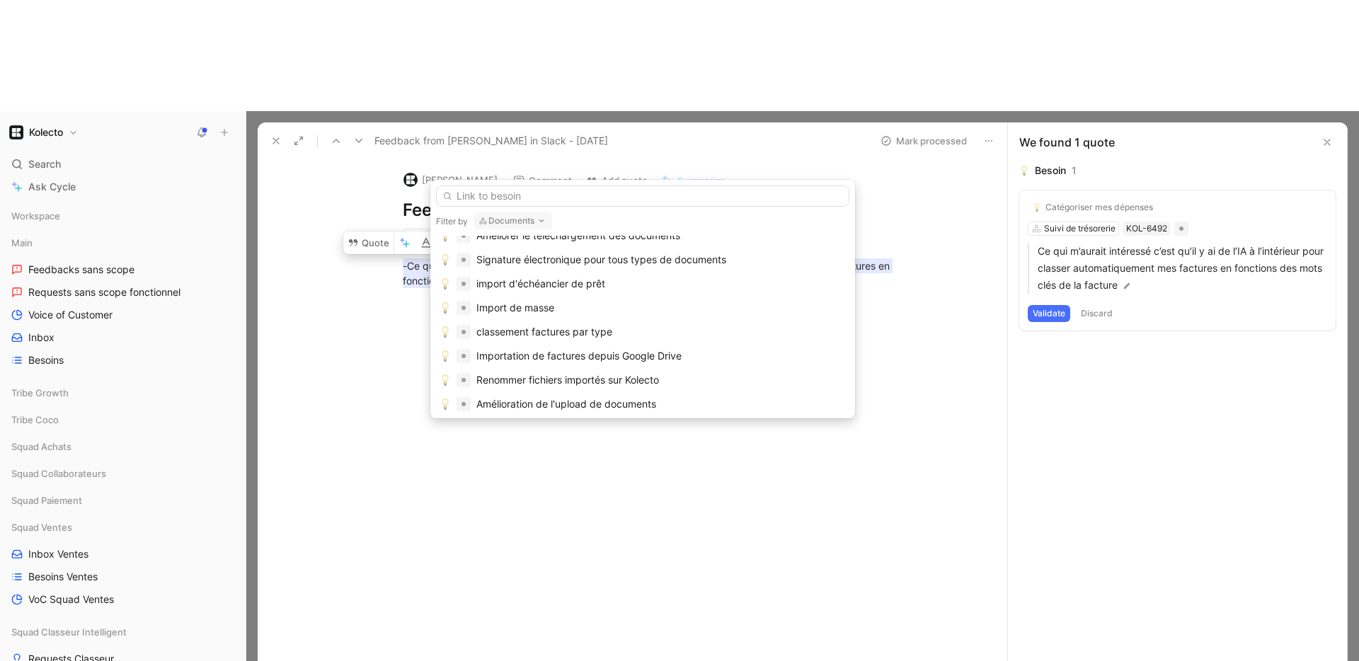
scroll to position [220, 0]
click at [598, 329] on div "classement factures par type" at bounding box center [544, 329] width 136 height 17
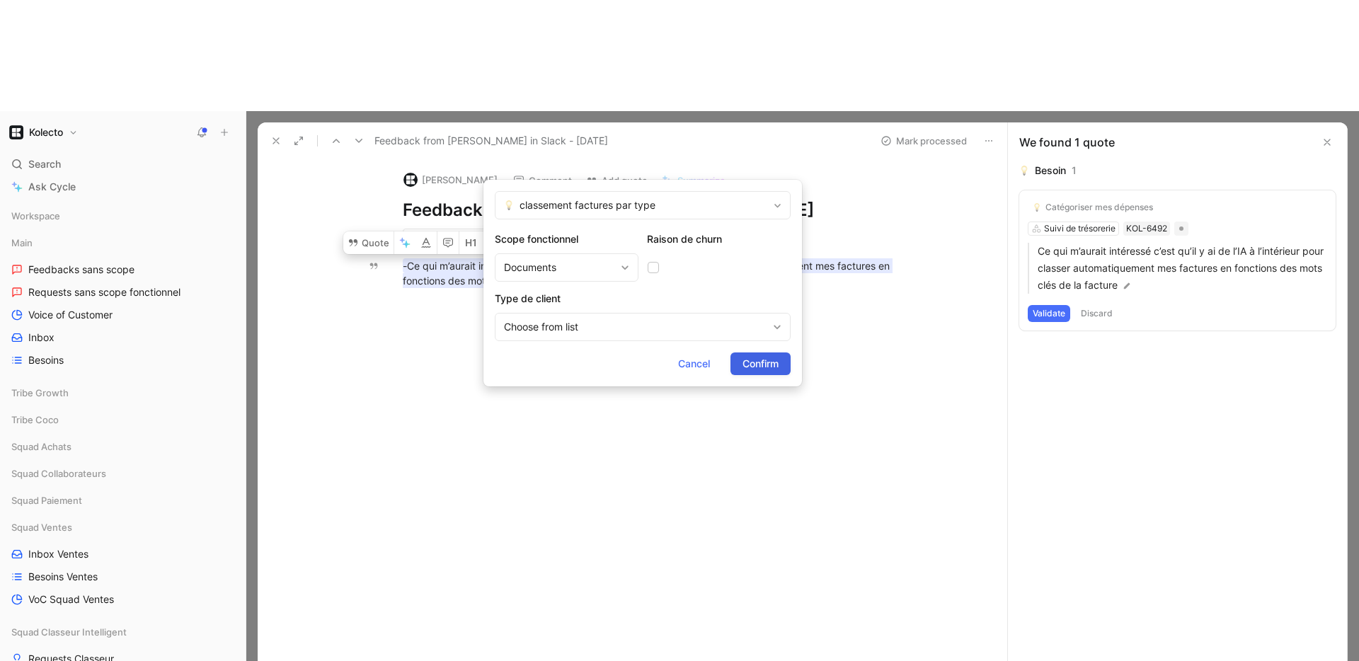
click at [764, 363] on span "Confirm" at bounding box center [761, 363] width 36 height 17
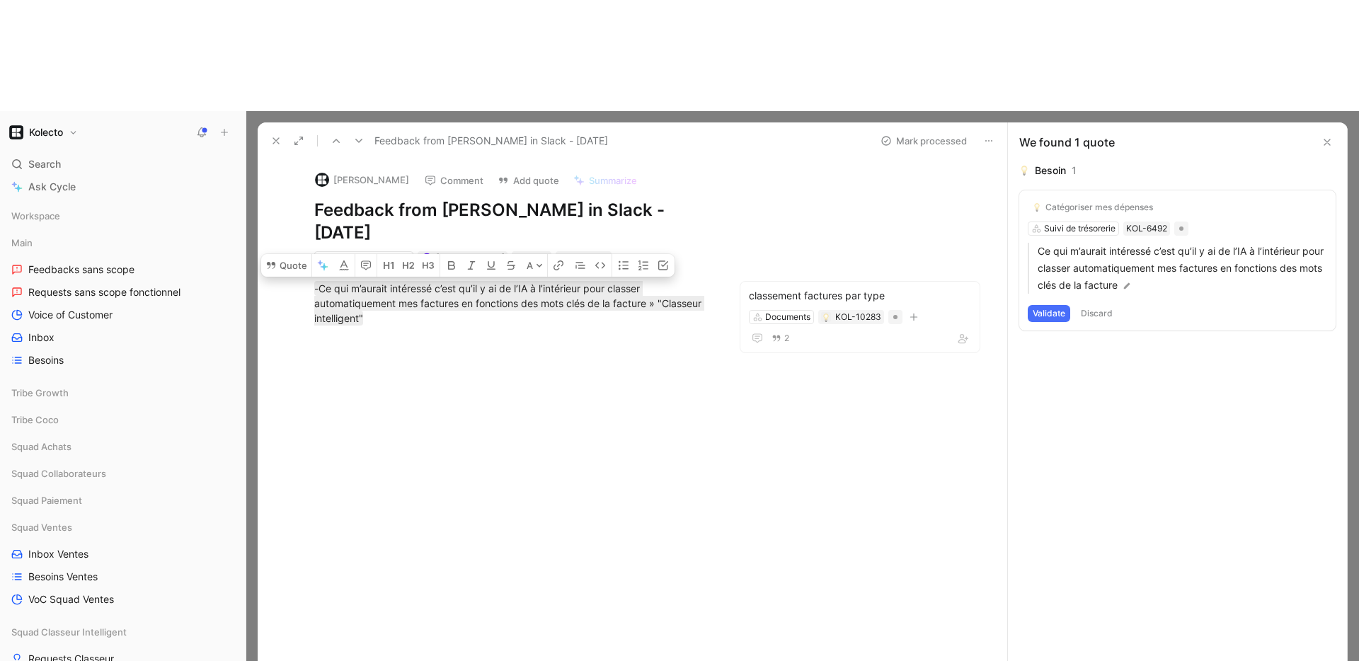
click at [916, 131] on button "Mark processed" at bounding box center [923, 141] width 99 height 20
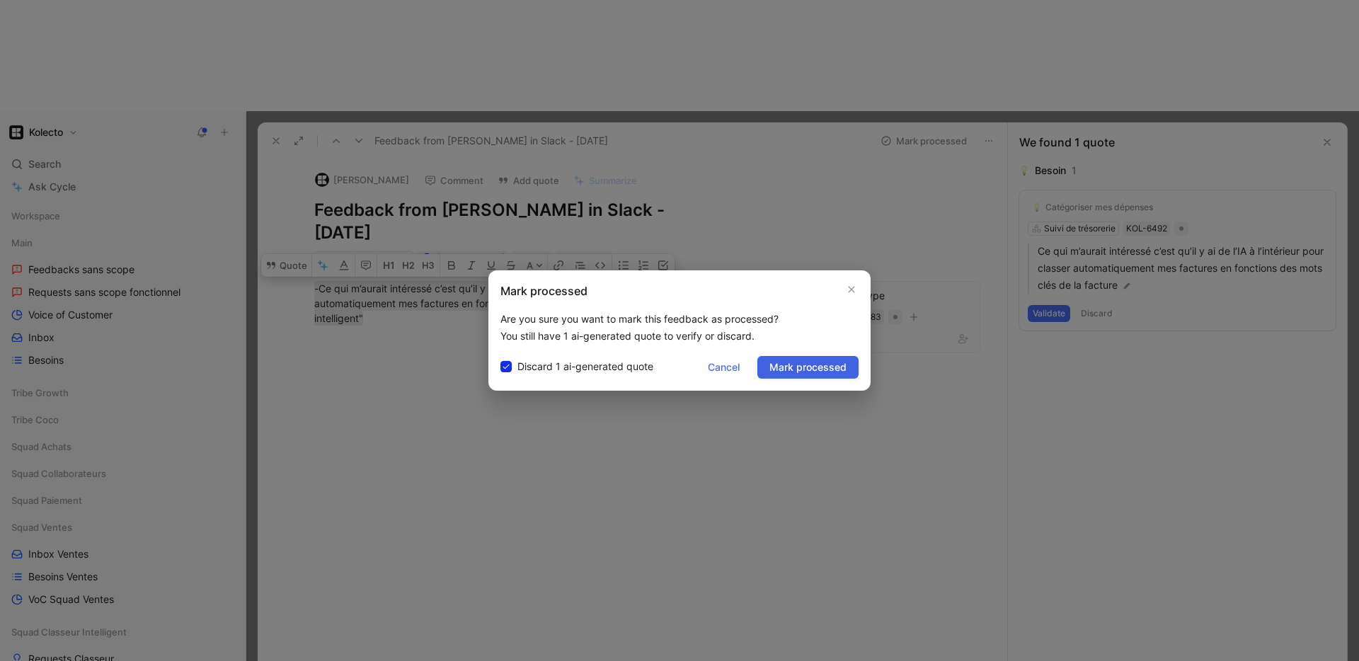
click at [815, 374] on span "Mark processed" at bounding box center [808, 367] width 77 height 17
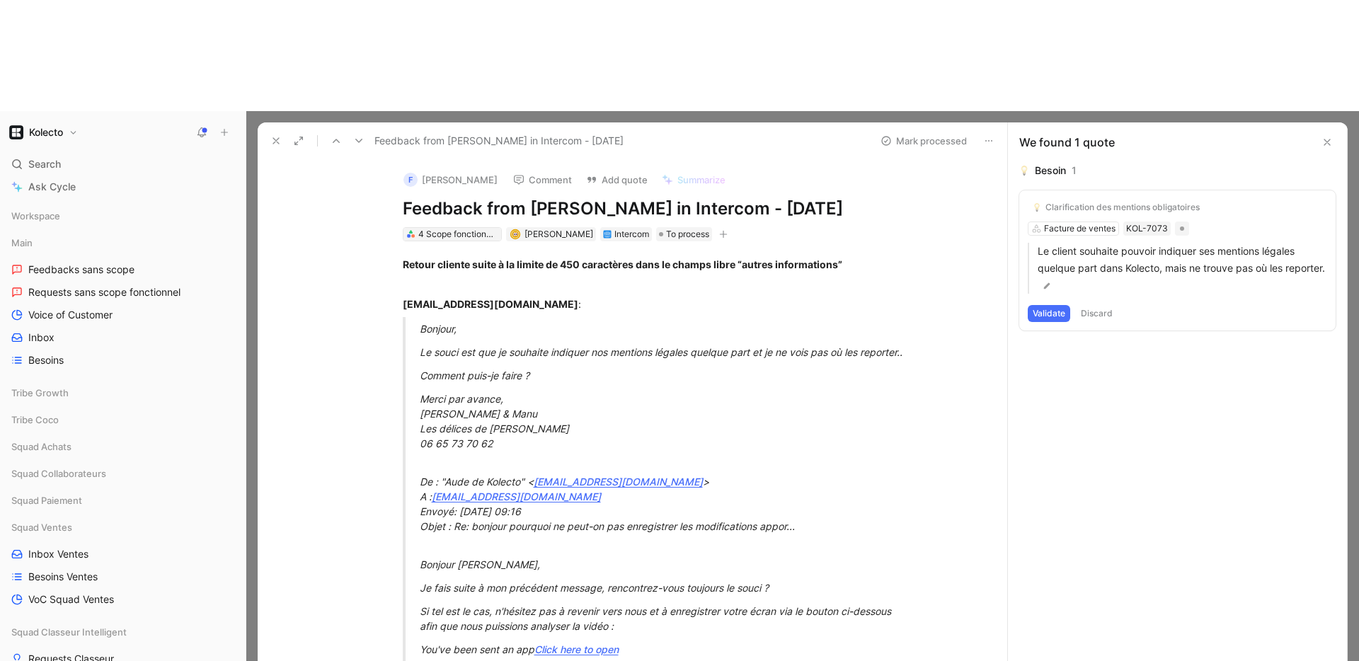
click at [446, 227] on div "4 Scope fonctionnels" at bounding box center [457, 234] width 79 height 14
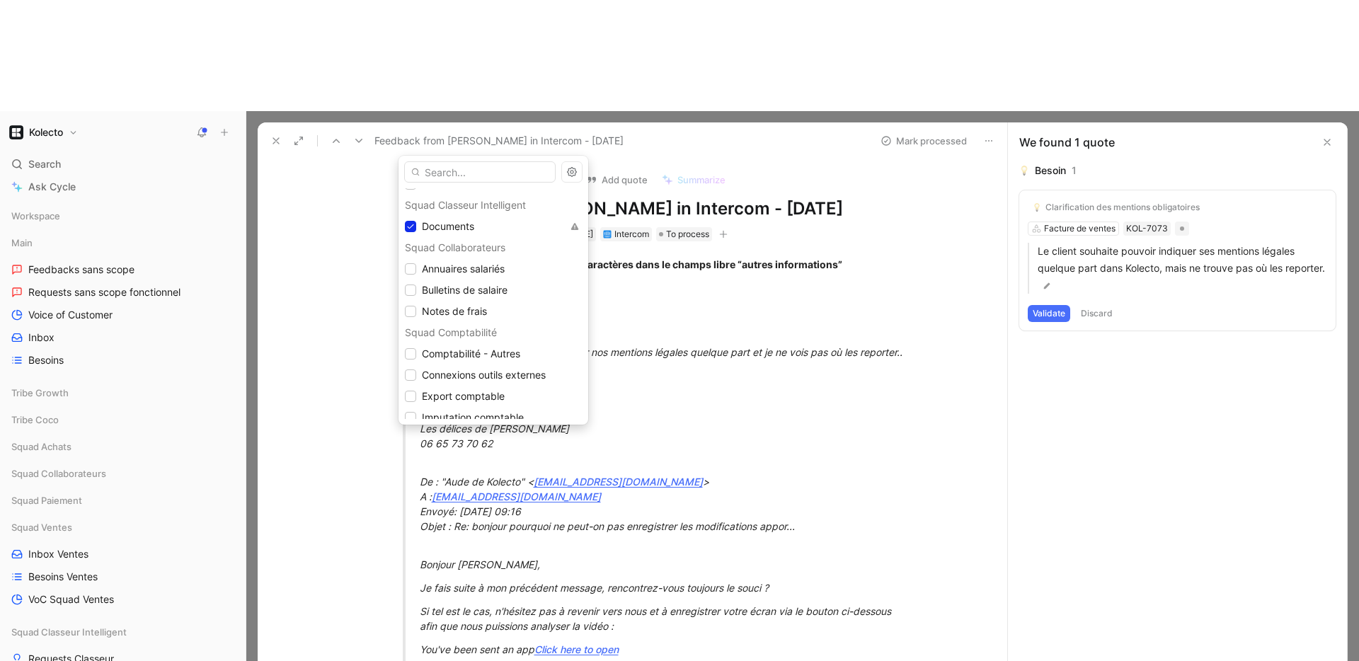
scroll to position [212, 0]
click at [414, 243] on icon at bounding box center [410, 242] width 8 height 8
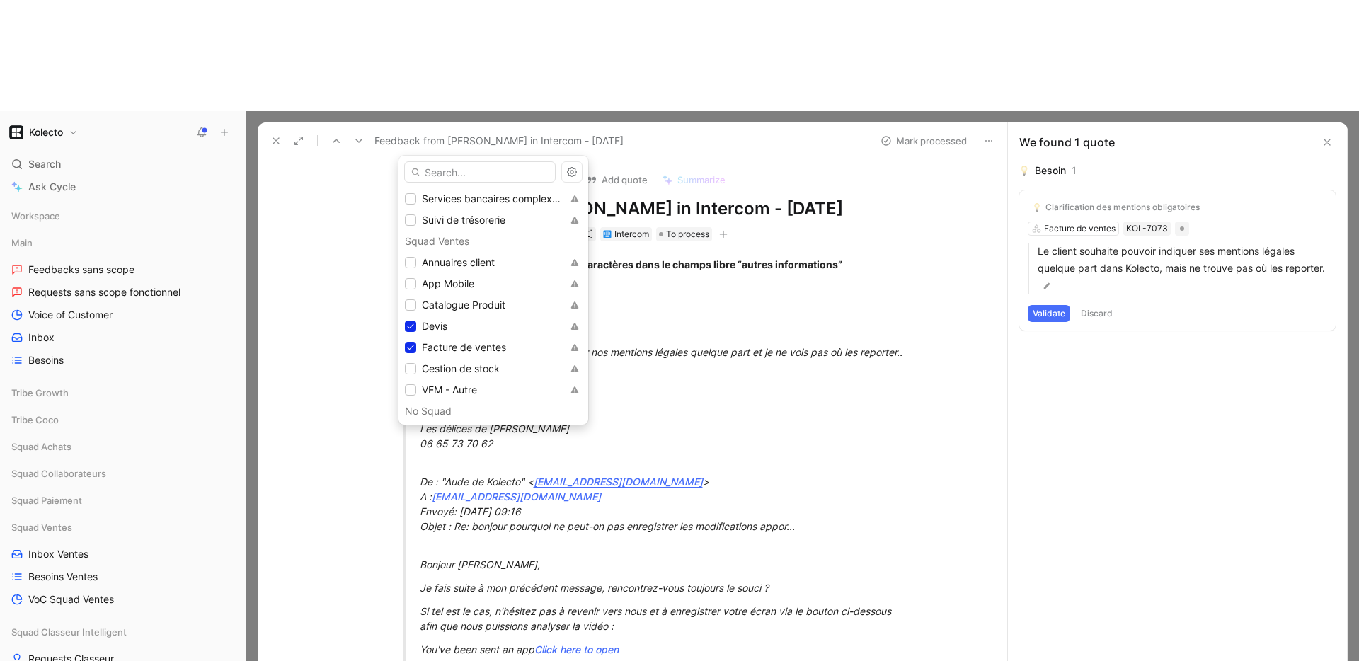
scroll to position [874, 0]
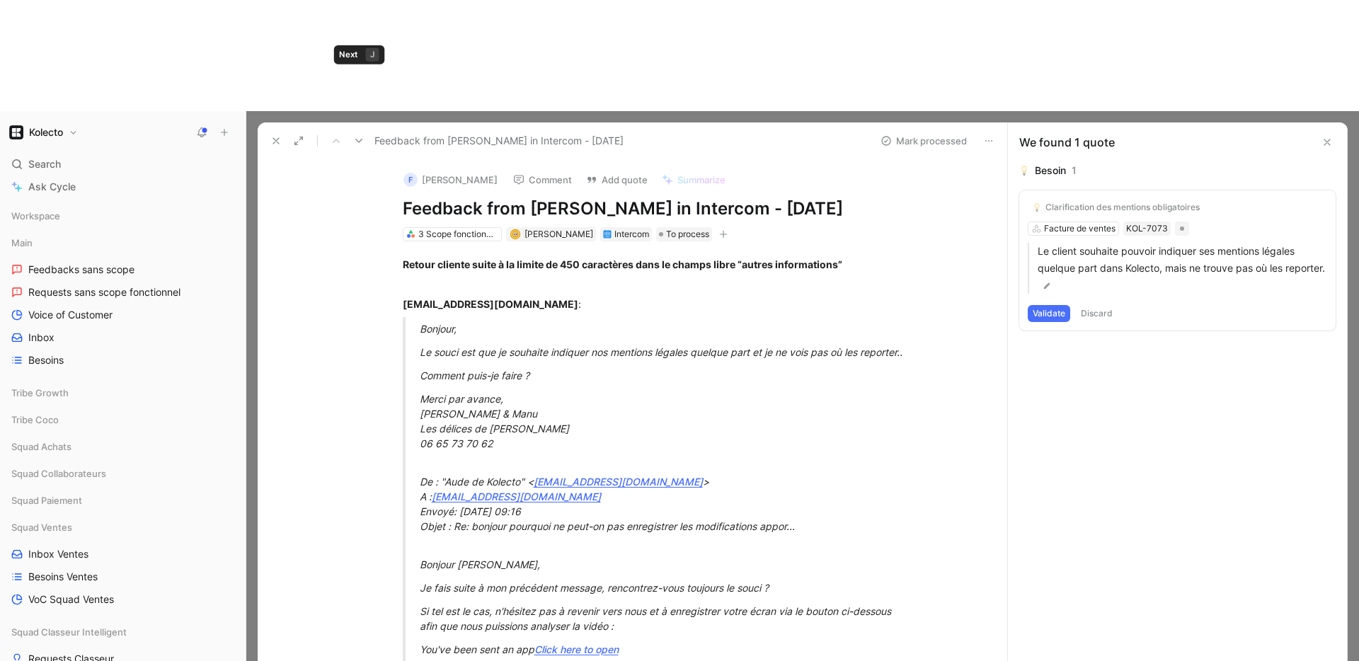
click at [360, 139] on use at bounding box center [358, 141] width 7 height 4
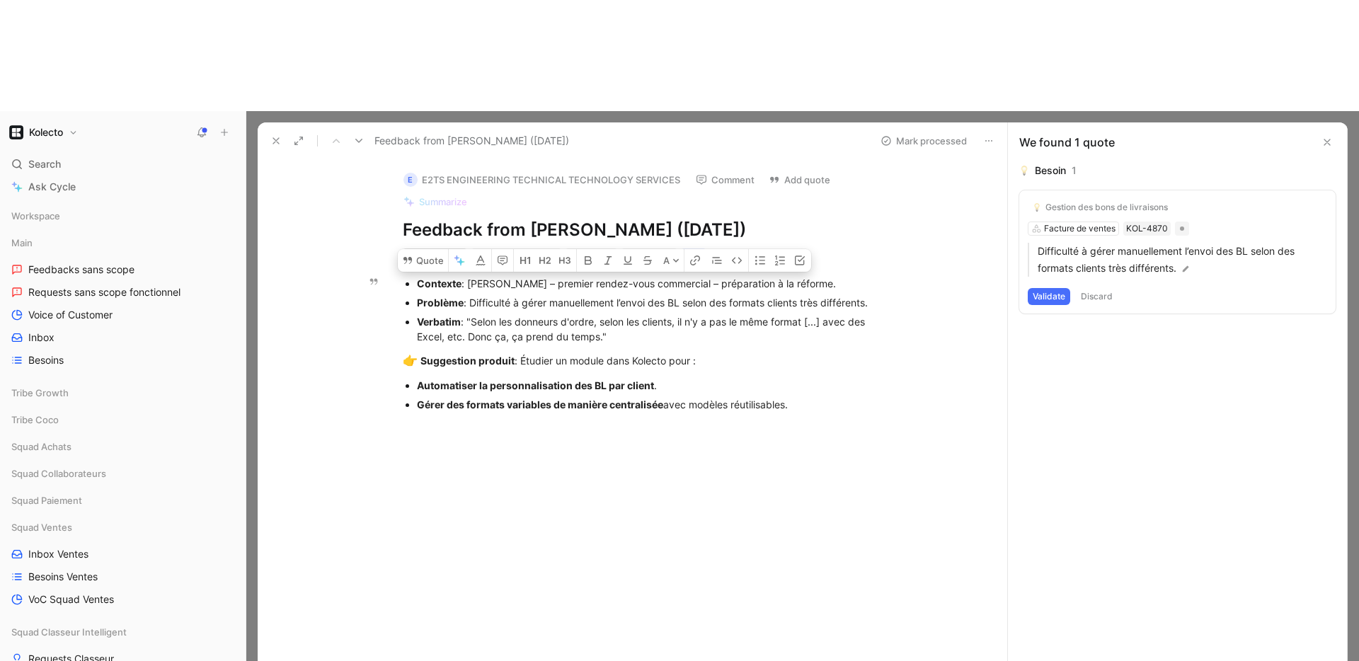
drag, startPoint x: 817, startPoint y: 297, endPoint x: 406, endPoint y: 174, distance: 429.2
click at [406, 263] on div "Contexte : Errahman Gourrari – premier rendez-vous commercial – préparation à l…" at bounding box center [647, 344] width 720 height 163
click at [430, 249] on button "Quote" at bounding box center [423, 260] width 50 height 23
click at [599, 425] on div at bounding box center [647, 524] width 720 height 198
click at [275, 135] on icon at bounding box center [275, 140] width 11 height 11
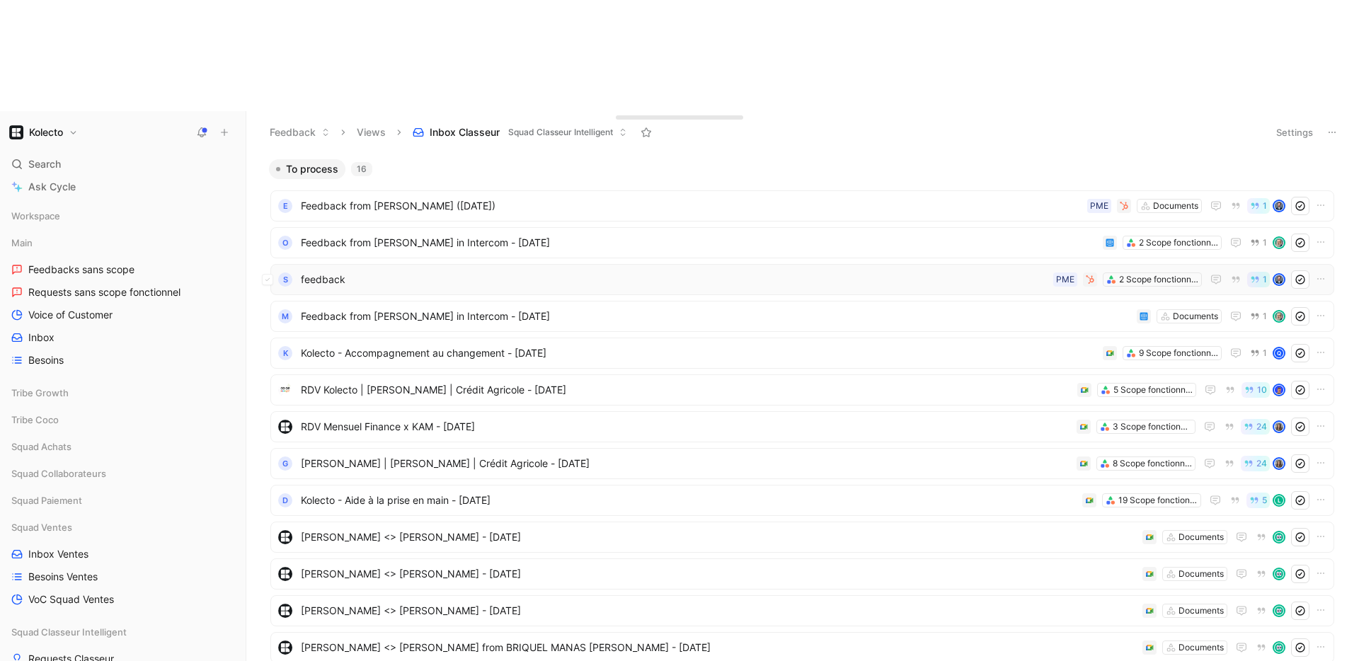
click at [408, 271] on span "feedback" at bounding box center [674, 279] width 747 height 17
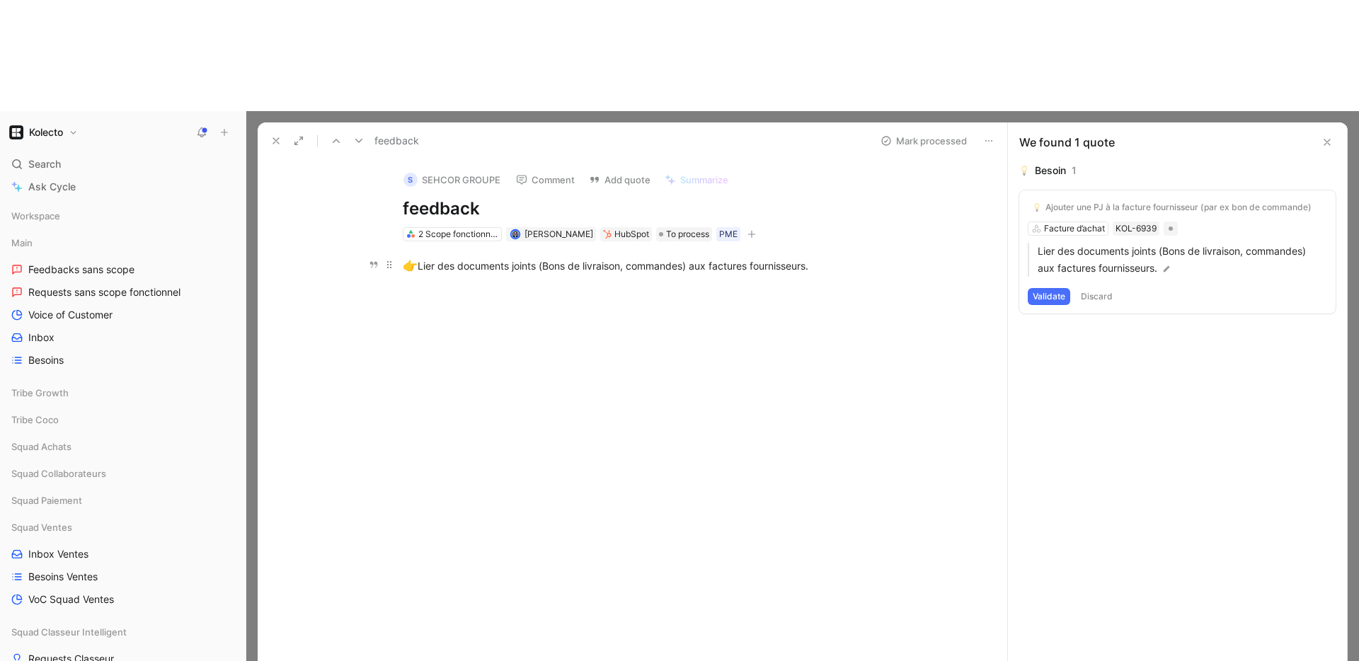
click at [656, 257] on div "👉 Lier des documents joints (Bons de livraison, commandes) aux factures fournis…" at bounding box center [648, 266] width 490 height 18
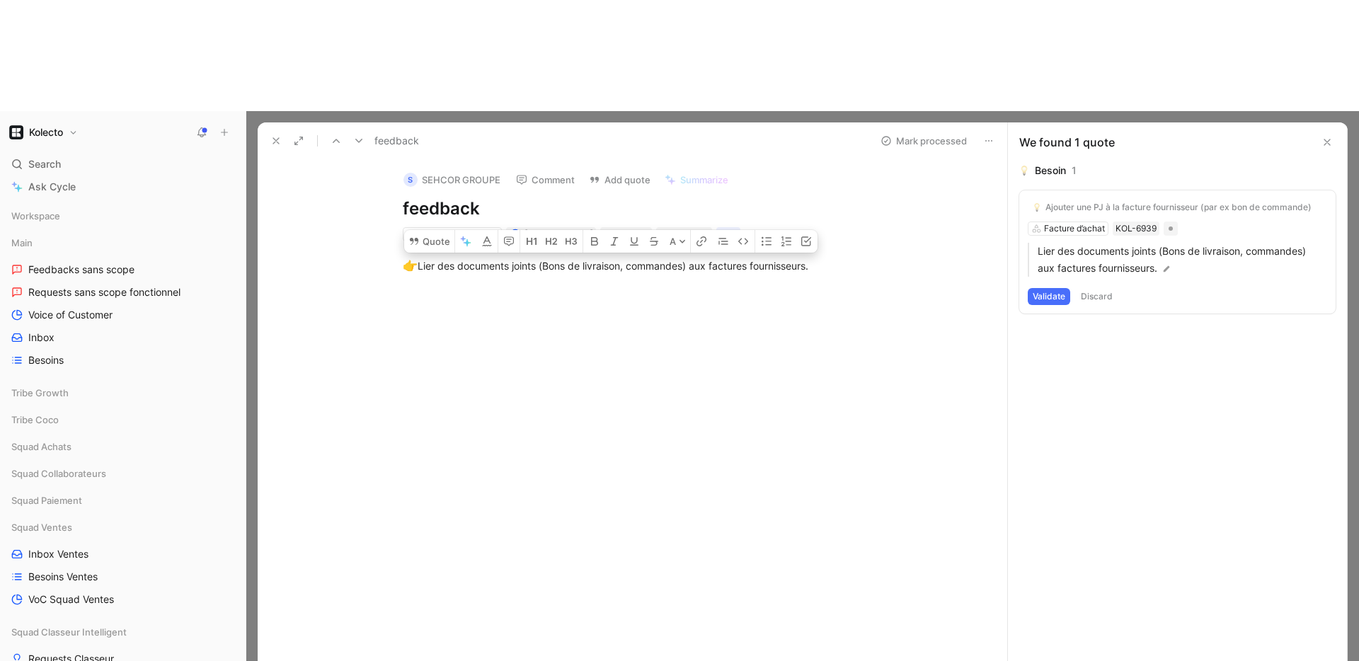
click at [951, 291] on div at bounding box center [647, 390] width 720 height 198
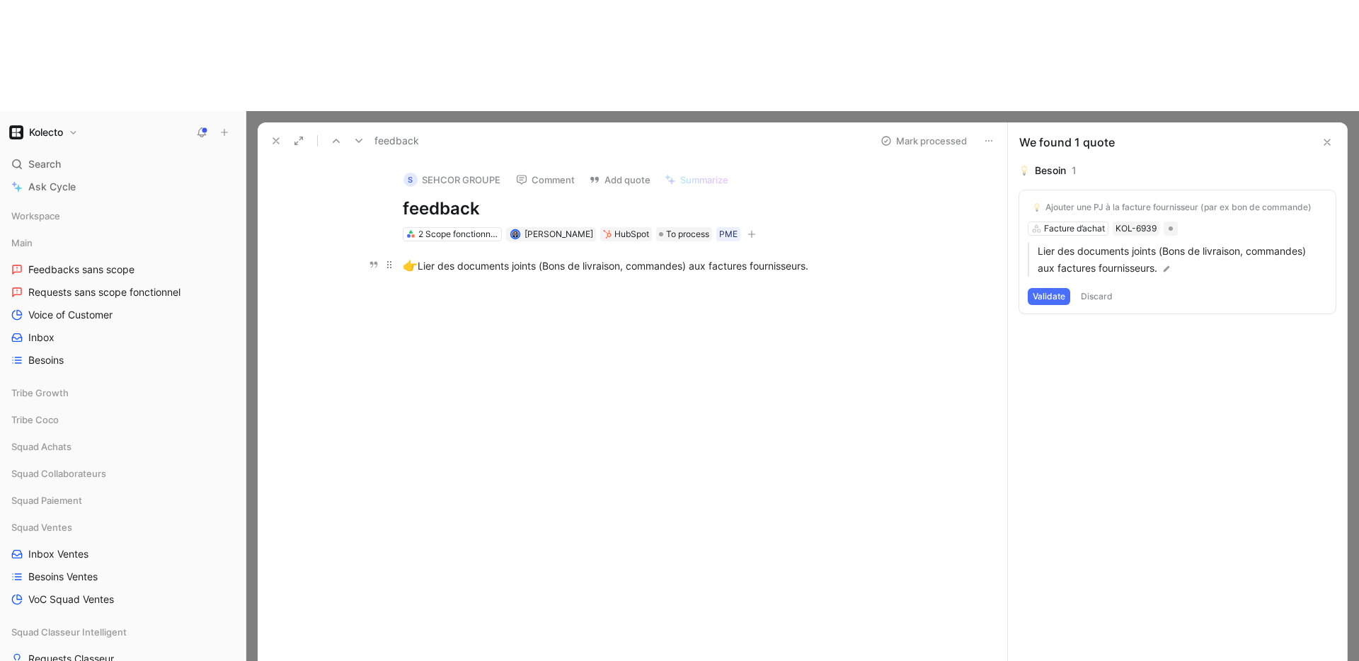
click at [551, 257] on div "👉 Lier des documents joints (Bons de livraison, commandes) aux factures fournis…" at bounding box center [648, 266] width 490 height 18
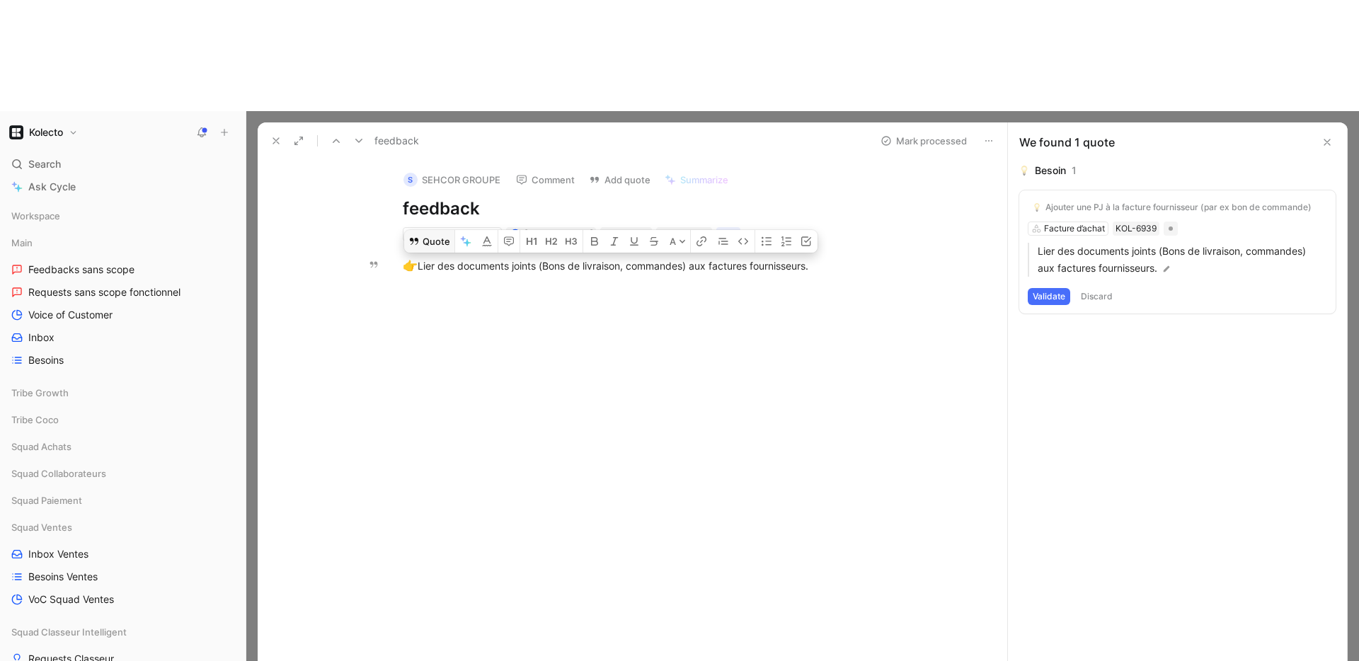
click at [428, 230] on button "Quote" at bounding box center [429, 241] width 50 height 23
click at [910, 291] on div at bounding box center [647, 390] width 720 height 198
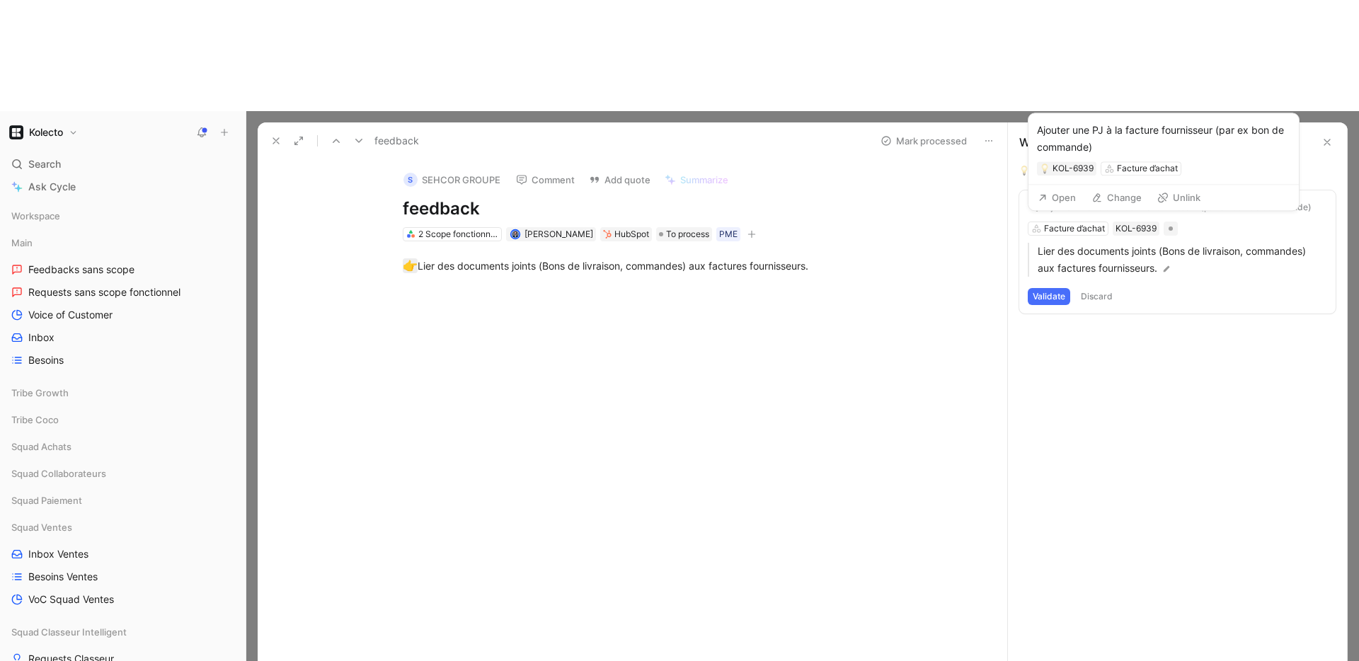
click at [1093, 202] on div "Ajouter une PJ à la facture fournisseur (par ex bon de commande)" at bounding box center [1179, 207] width 266 height 11
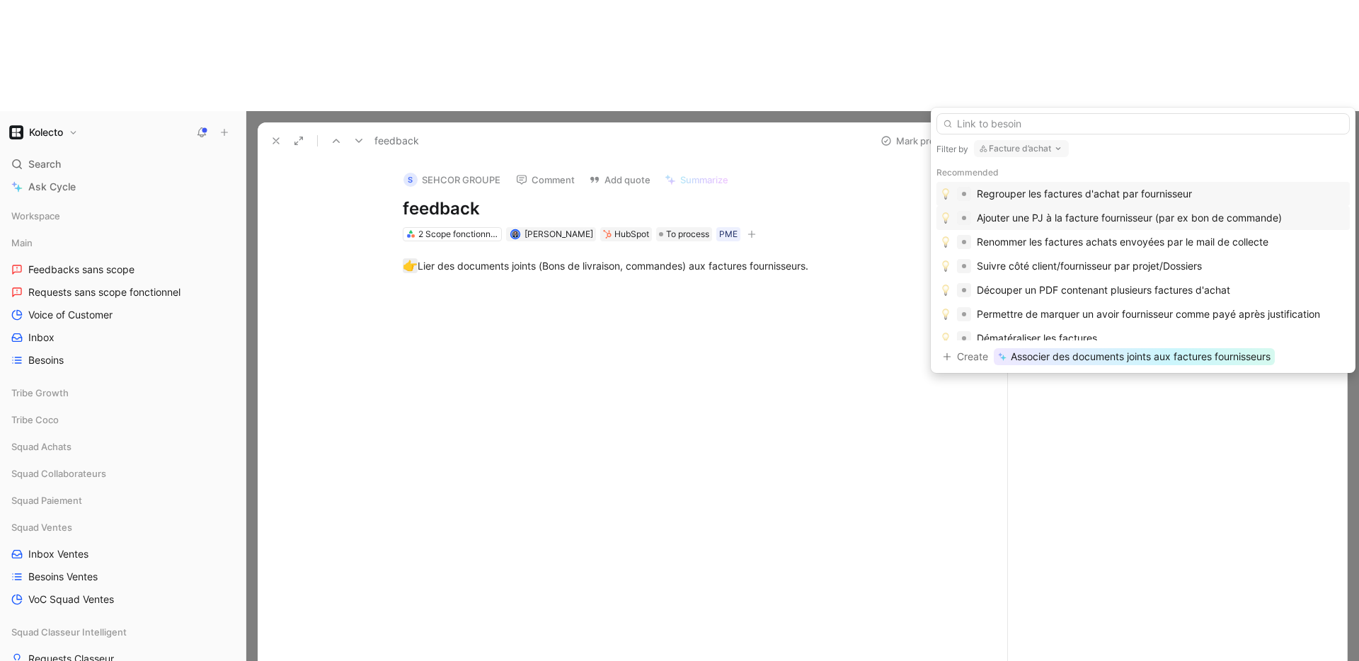
click at [1012, 218] on div "Ajouter une PJ à la facture fournisseur (par ex bon de commande)" at bounding box center [1129, 218] width 305 height 17
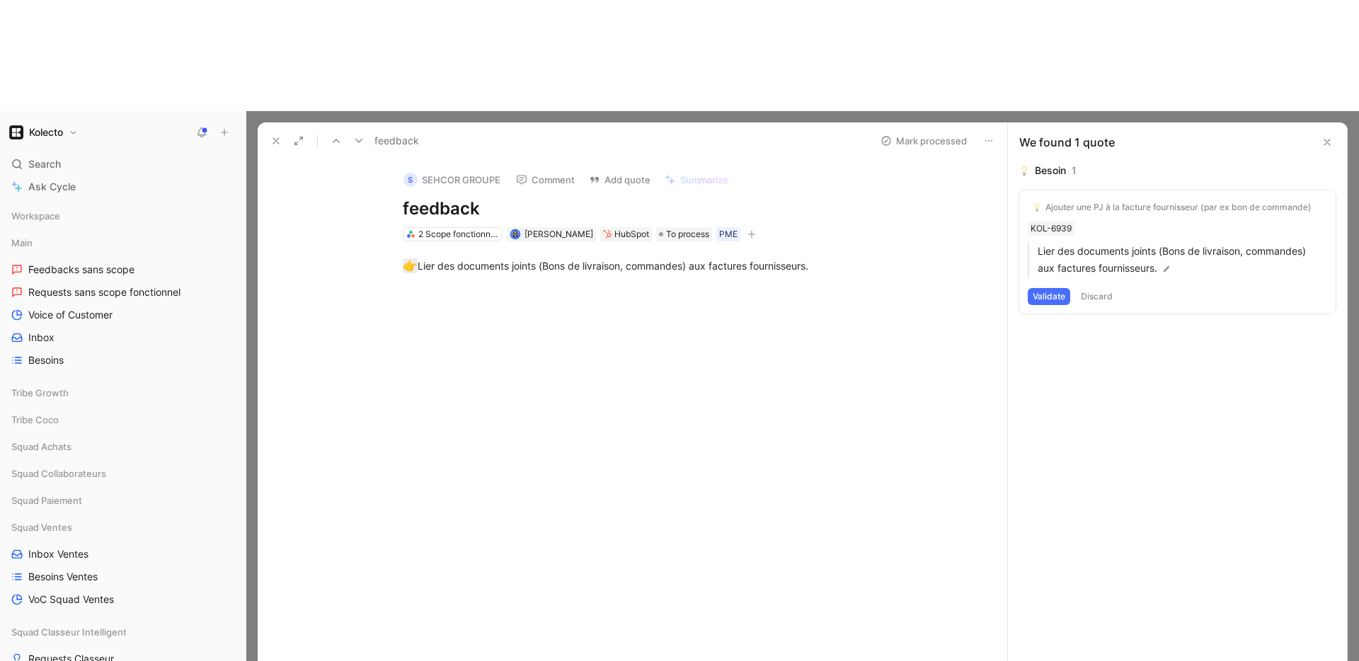
click at [1051, 288] on button "Validate" at bounding box center [1049, 296] width 42 height 17
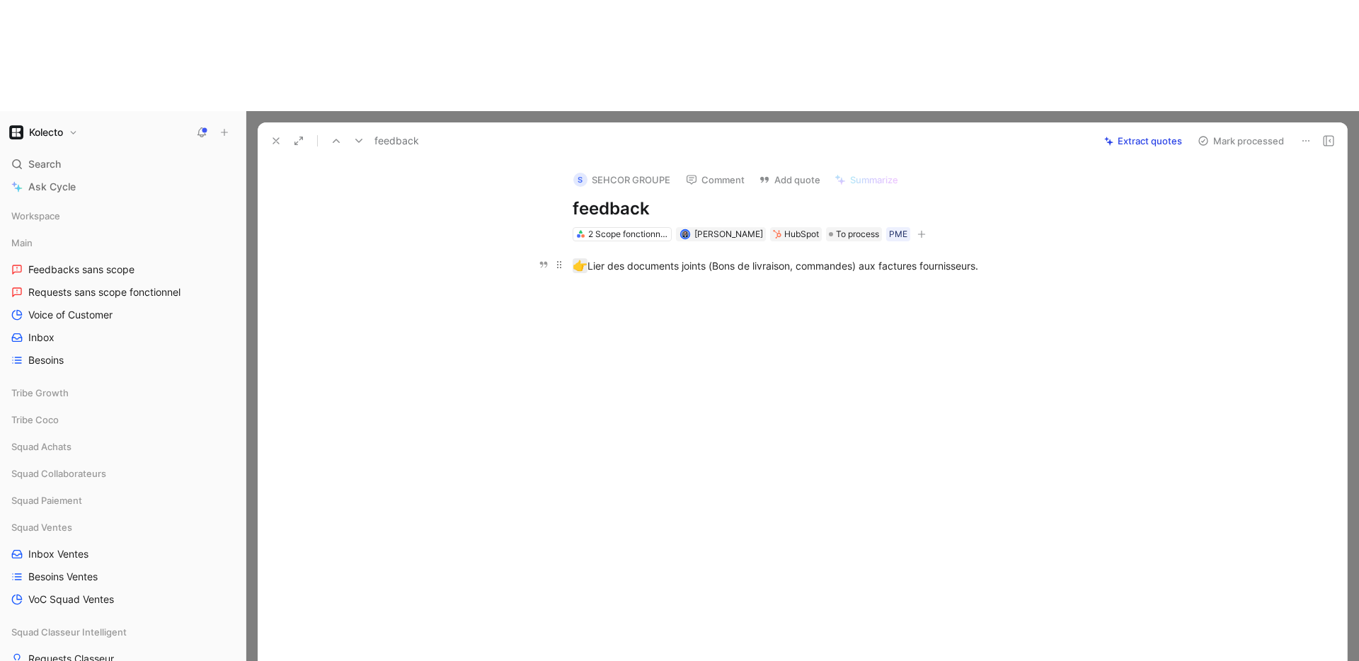
click at [736, 257] on div "👉 Lier des documents joints (Bons de livraison, commandes) aux factures fournis…" at bounding box center [818, 266] width 490 height 18
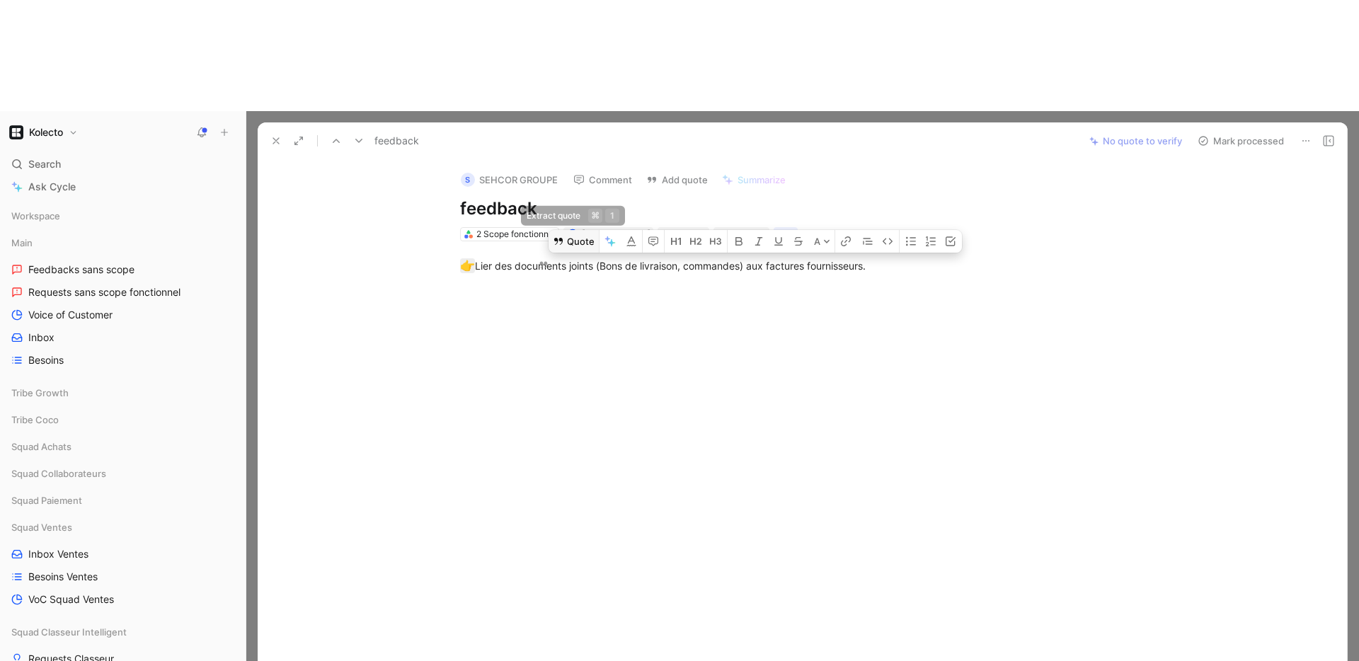
click at [602, 230] on div "Quote Extract quote ⌘ 1 A" at bounding box center [755, 241] width 413 height 23
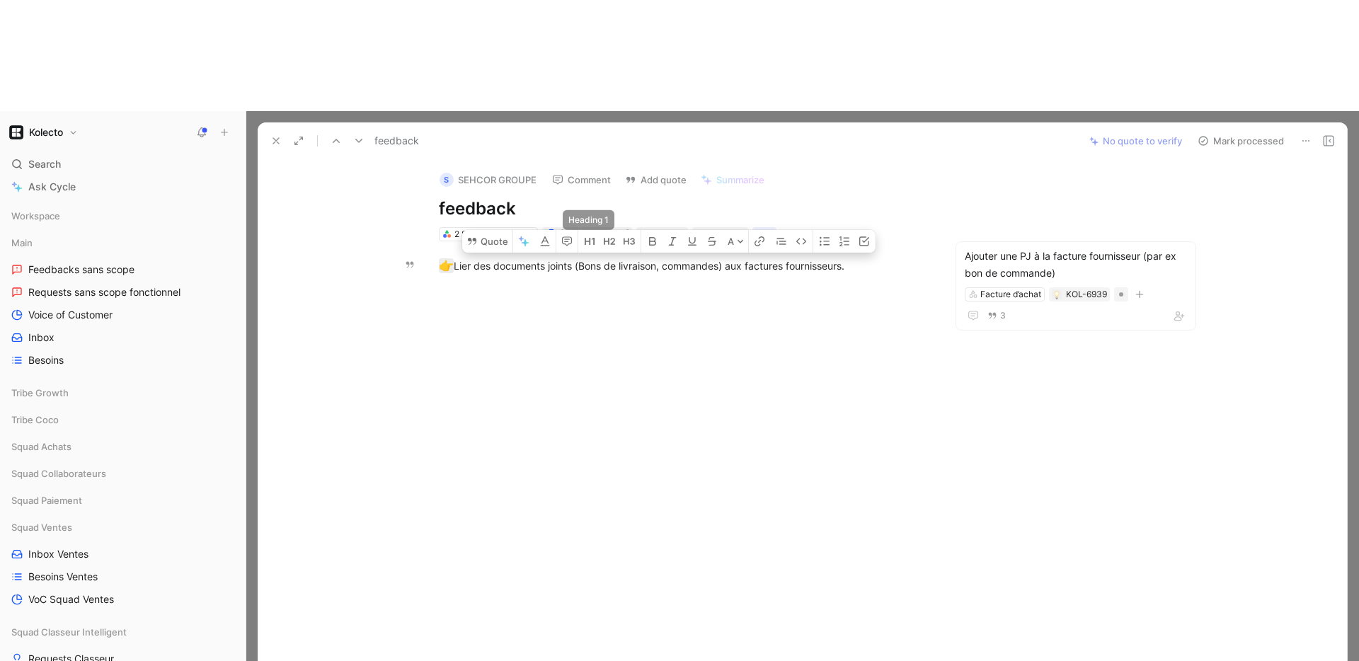
click at [566, 291] on div at bounding box center [683, 390] width 792 height 198
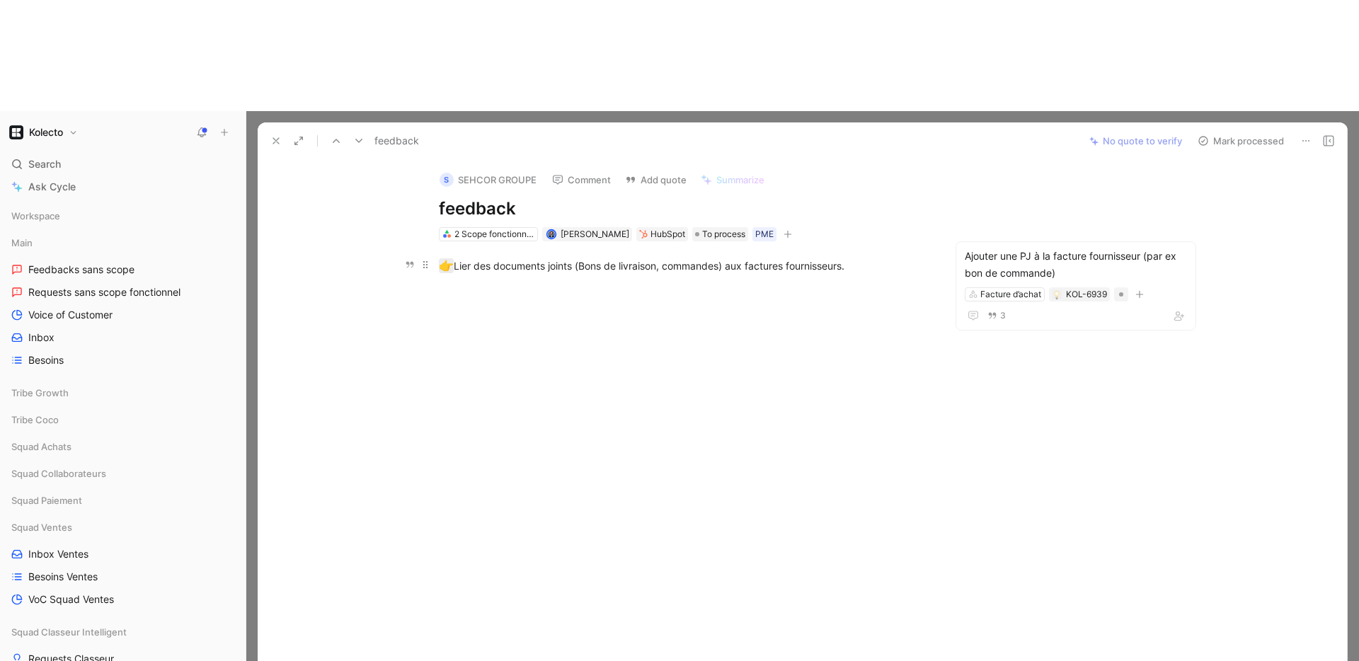
click at [476, 257] on div "👉 Lier des documents joints (Bons de livraison, commandes) aux factures fournis…" at bounding box center [684, 266] width 490 height 18
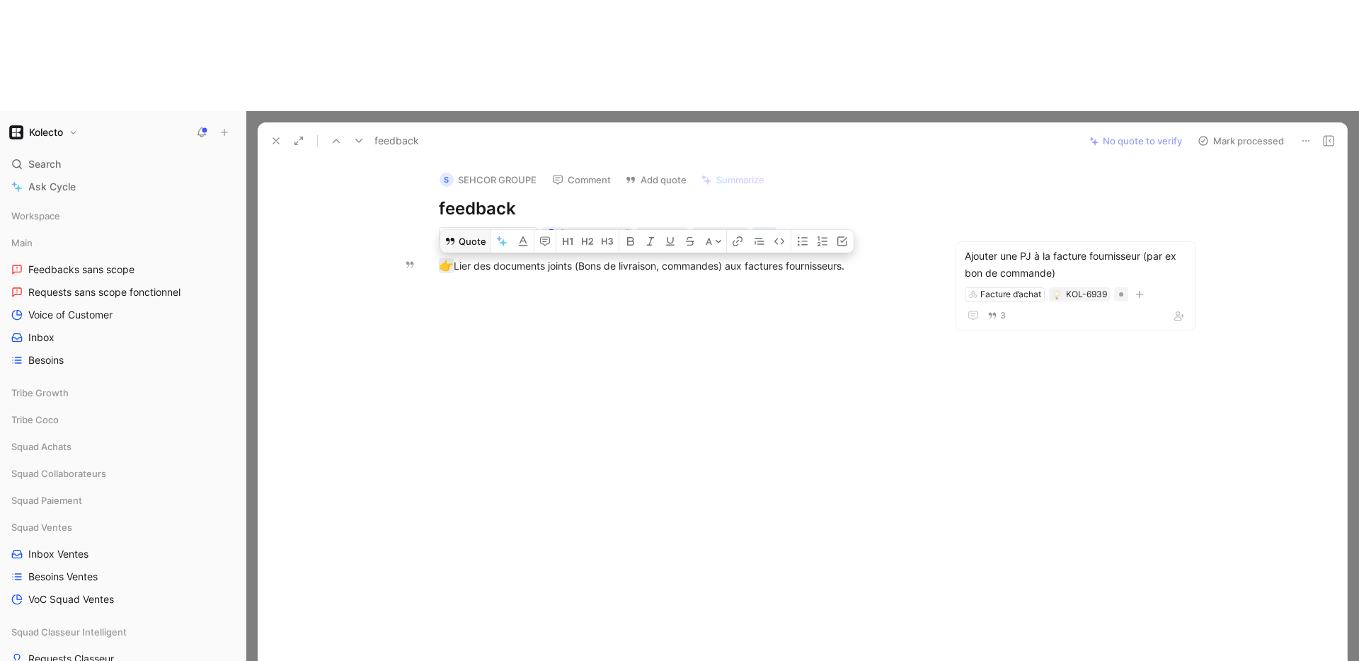
click at [458, 230] on button "Quote" at bounding box center [465, 241] width 50 height 23
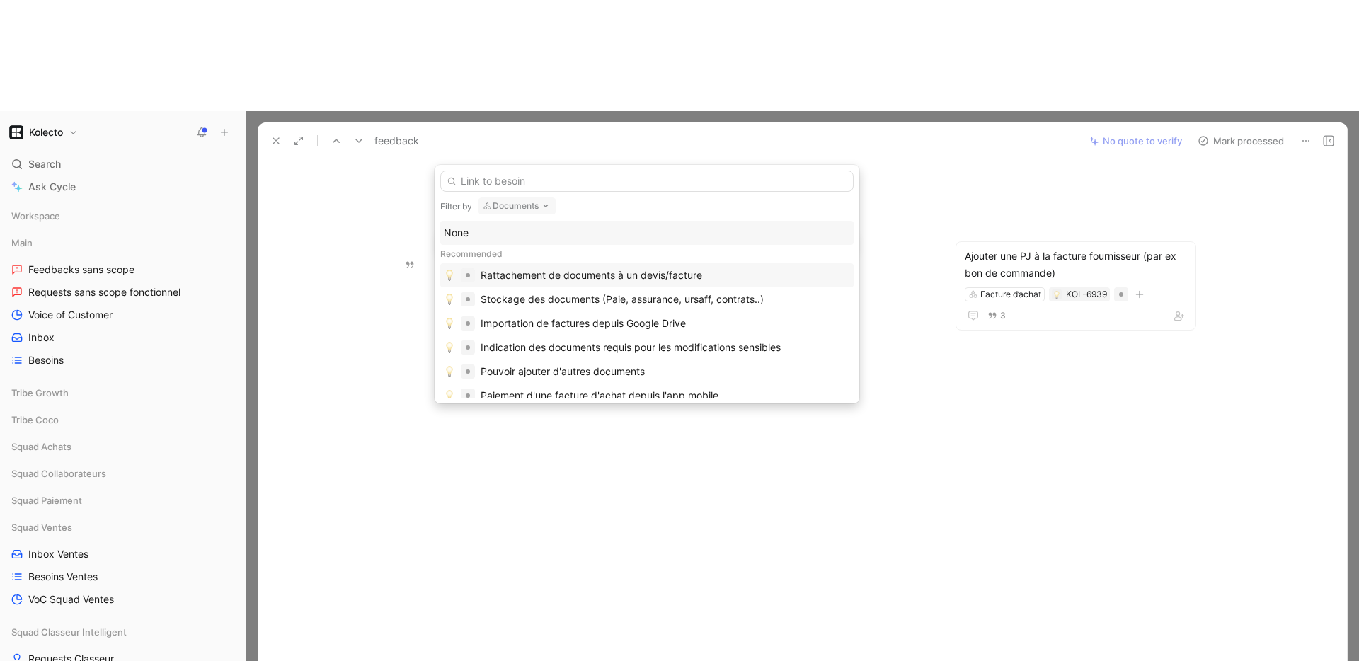
click at [565, 273] on div "Rattachement de documents à un devis/facture" at bounding box center [592, 275] width 222 height 17
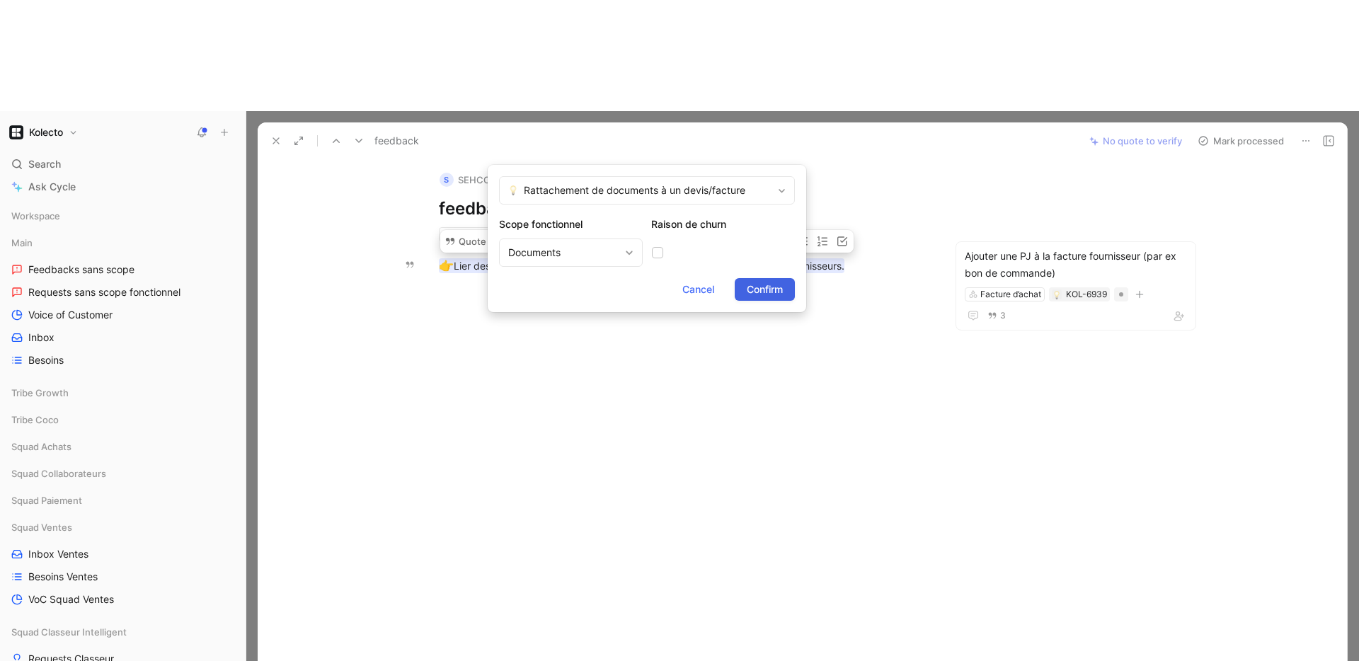
click at [771, 295] on span "Confirm" at bounding box center [765, 289] width 36 height 17
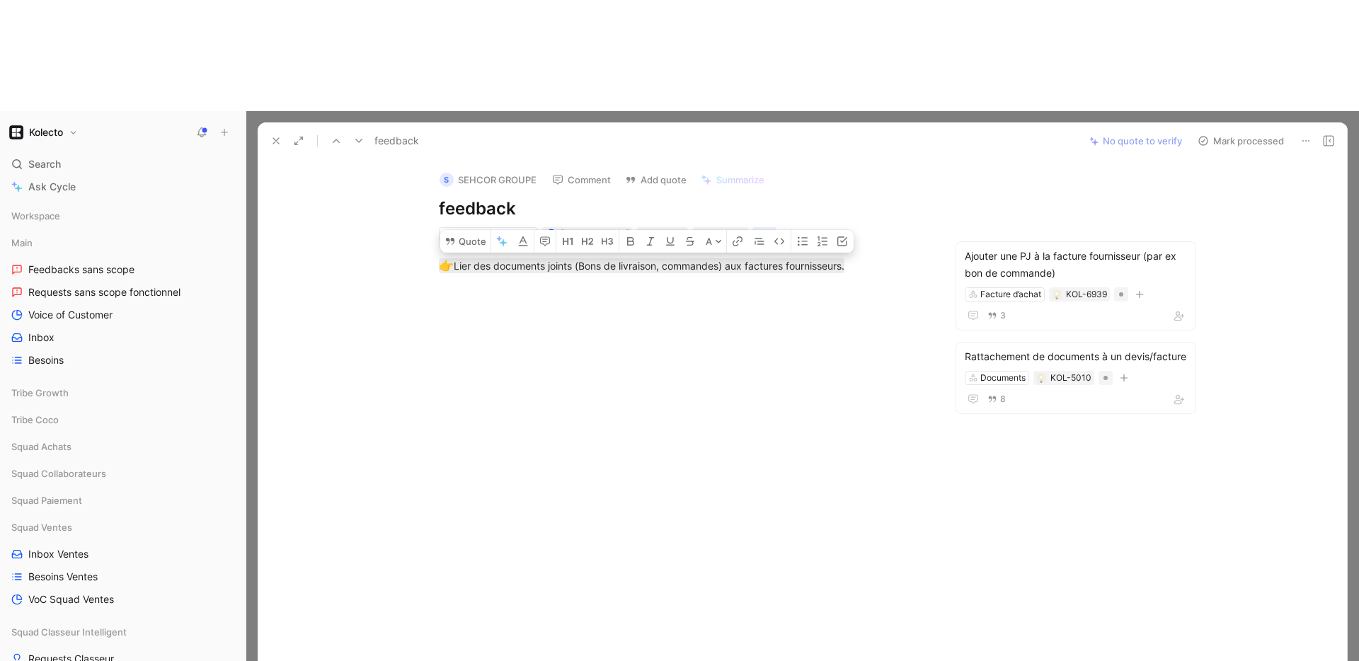
click at [1248, 131] on button "Mark processed" at bounding box center [1240, 141] width 99 height 20
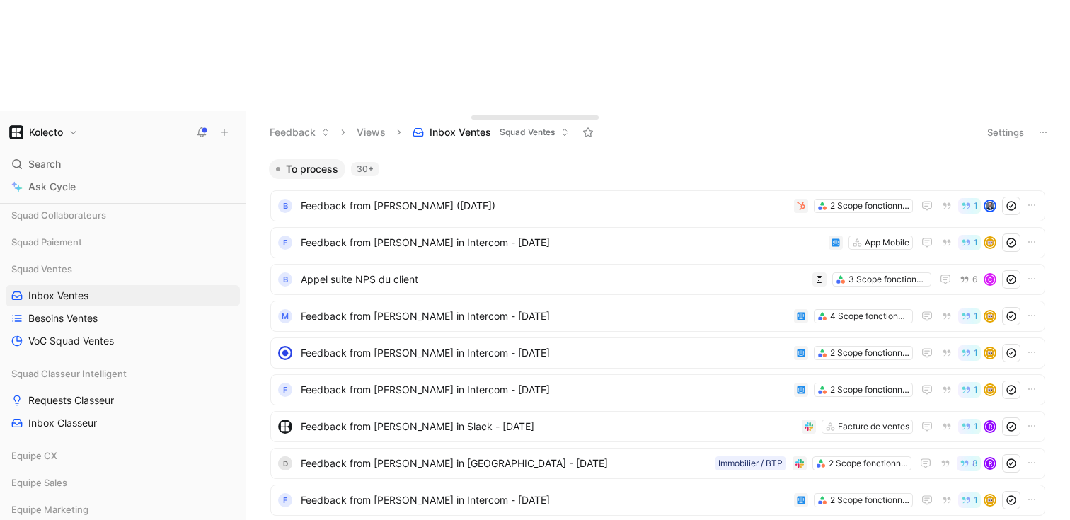
scroll to position [254, 0]
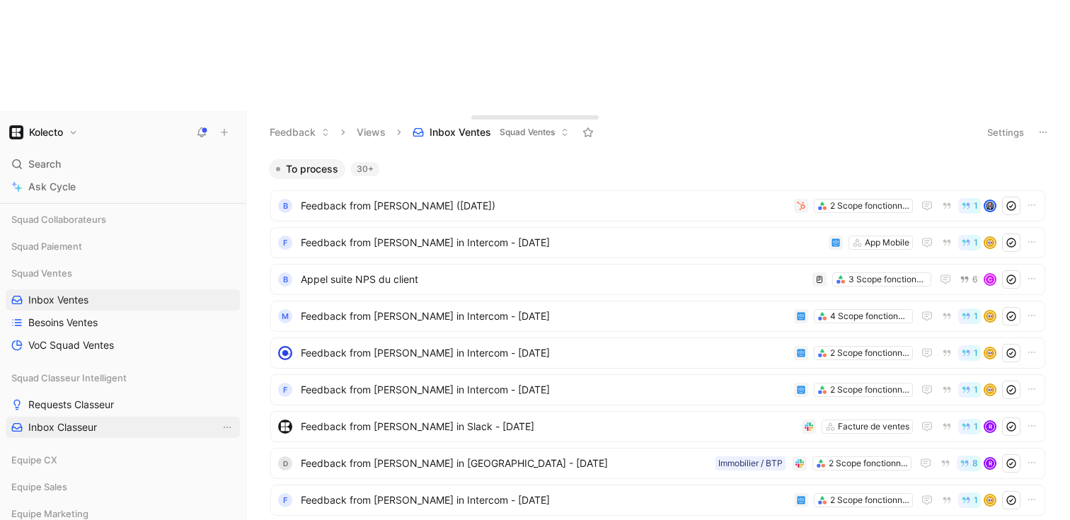
click at [63, 421] on span "Inbox Classeur" at bounding box center [62, 428] width 69 height 14
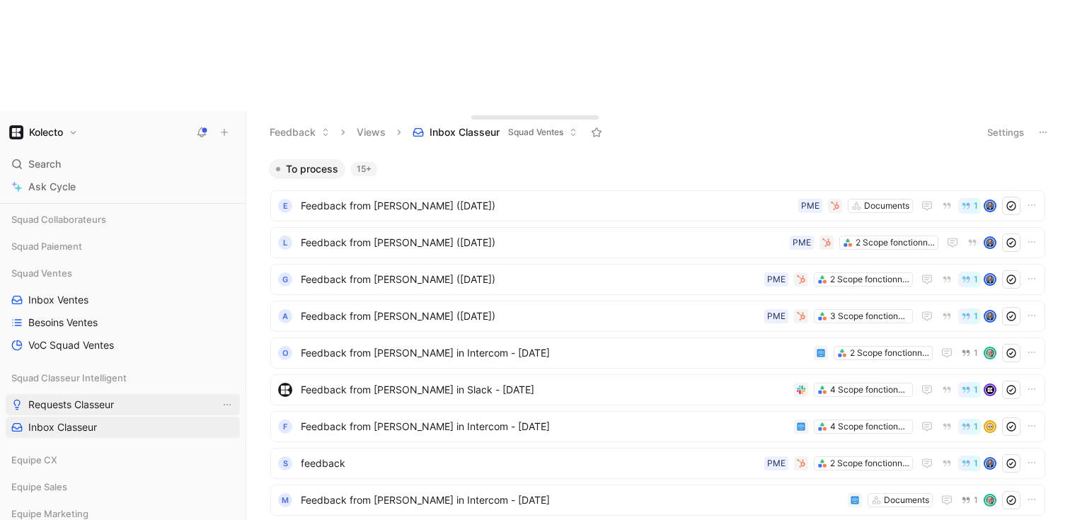
click at [95, 398] on span "Requests Classeur" at bounding box center [71, 405] width 86 height 14
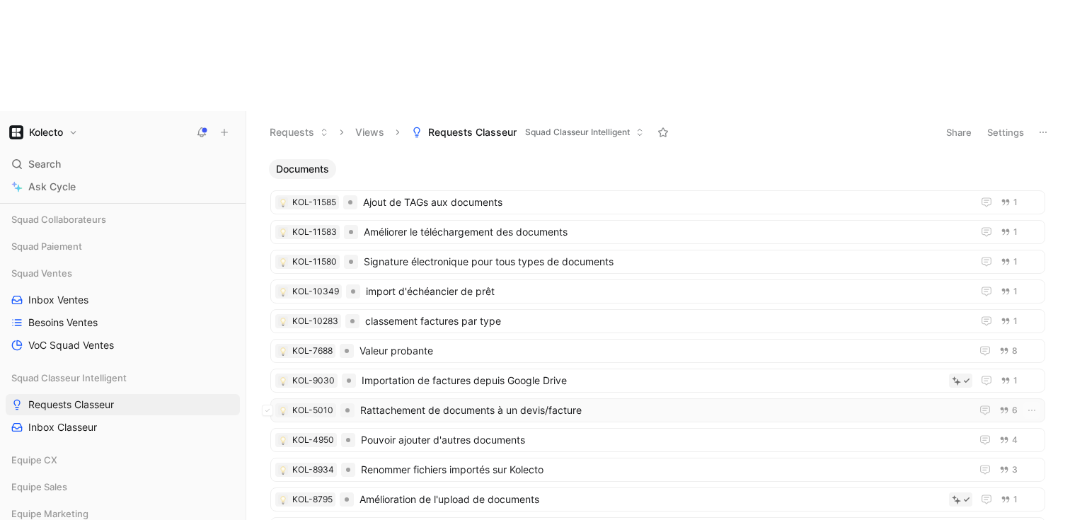
click at [372, 399] on div "KOL-5010 Rattachement de documents à un devis/facture 6" at bounding box center [657, 411] width 775 height 24
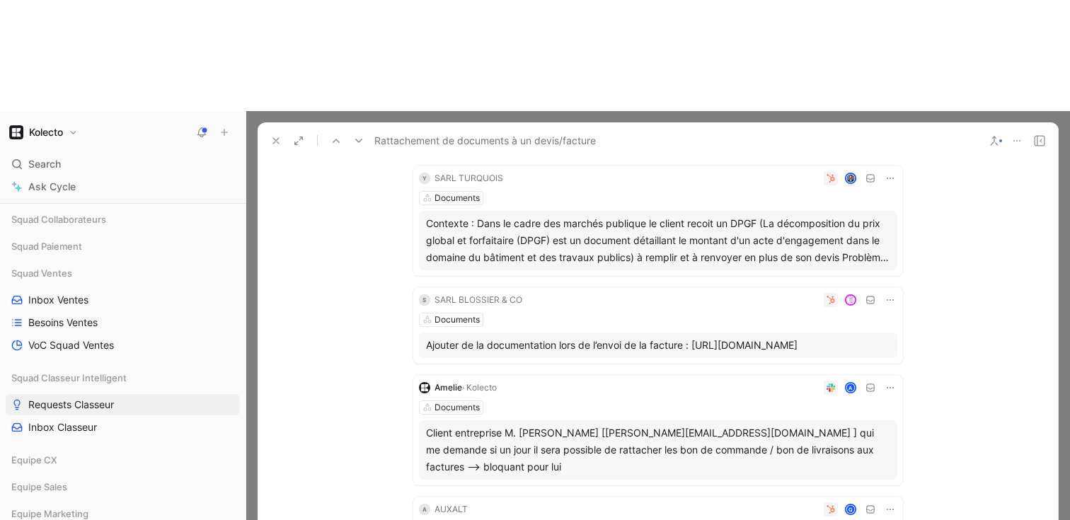
scroll to position [127, 0]
click at [277, 138] on use at bounding box center [276, 141] width 6 height 6
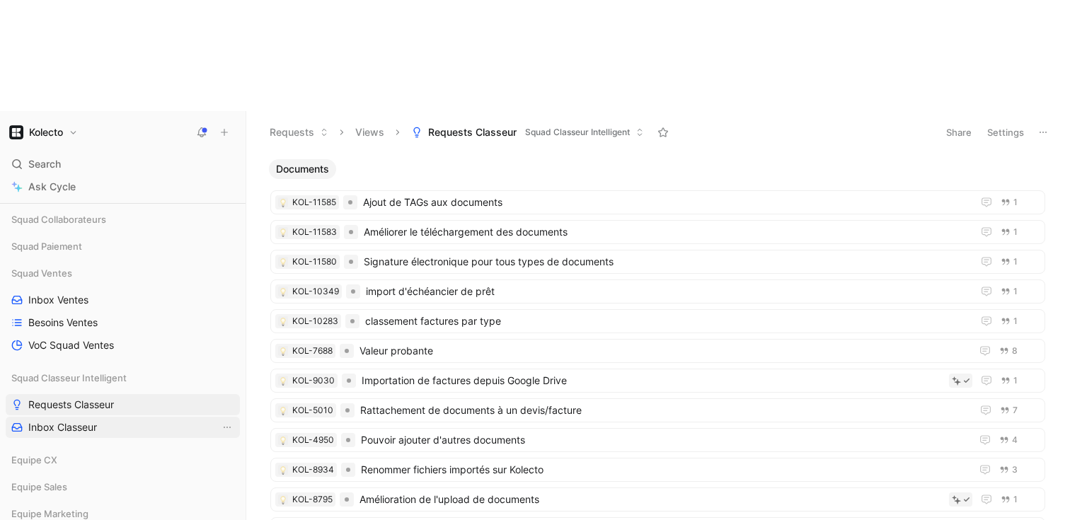
click at [76, 421] on span "Inbox Classeur" at bounding box center [62, 428] width 69 height 14
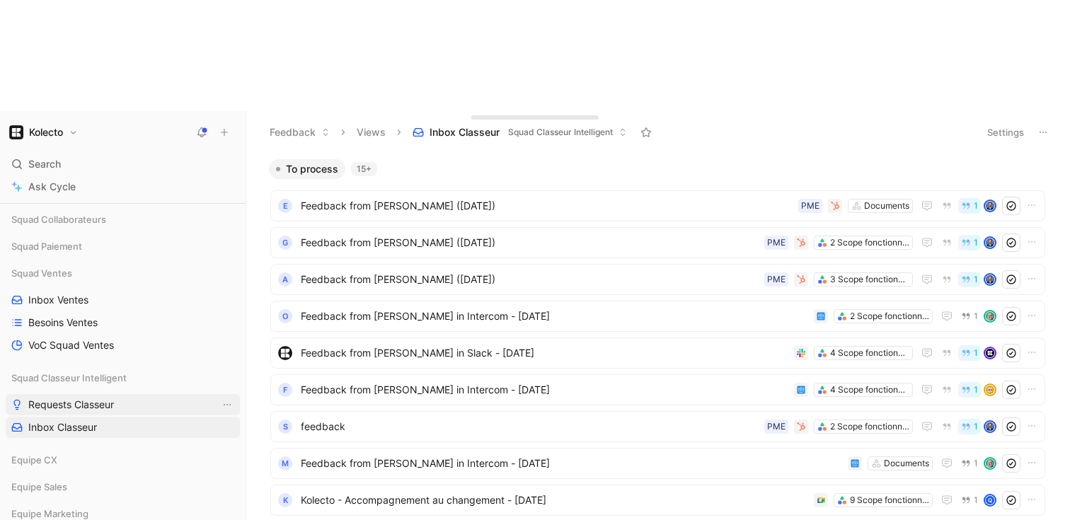
click at [88, 394] on link "Requests Classeur" at bounding box center [123, 404] width 234 height 21
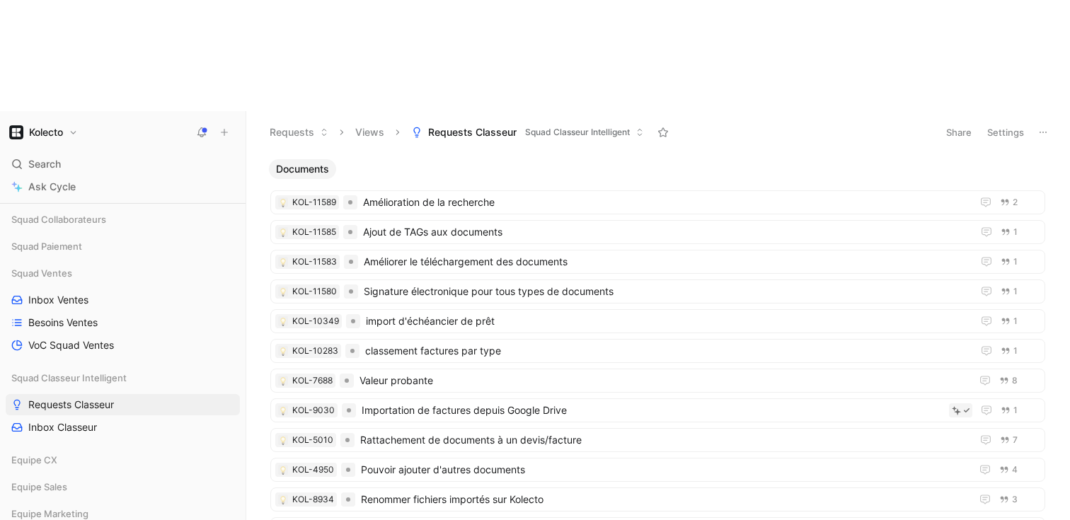
click at [62, 154] on div "Search ⌘ K" at bounding box center [123, 164] width 234 height 21
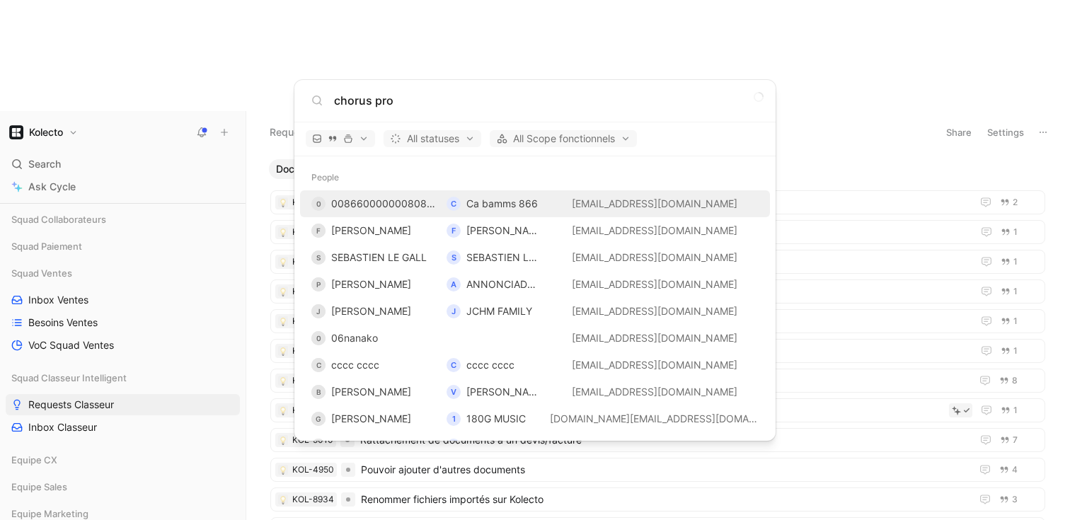
type input "chorus pro"
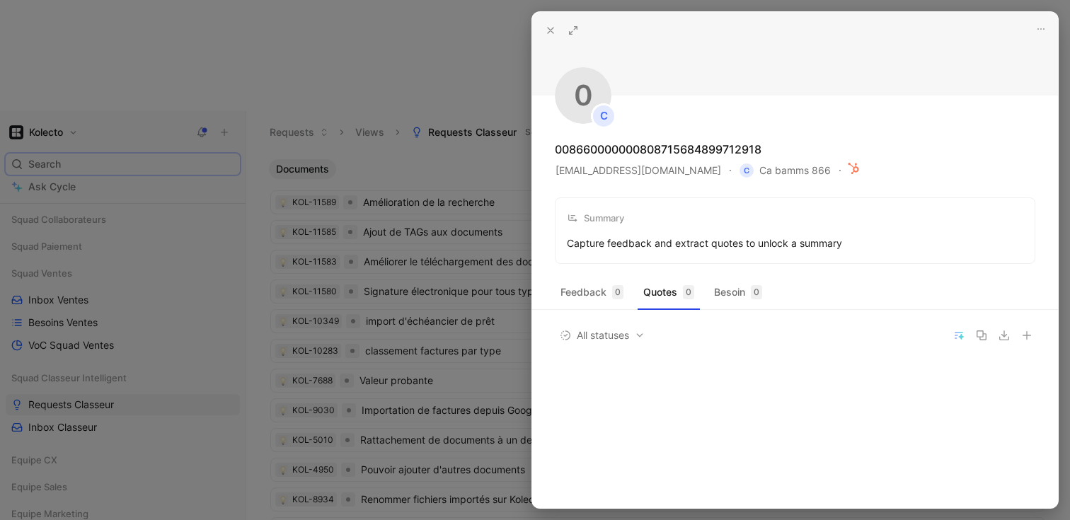
click at [407, 125] on div at bounding box center [535, 260] width 1070 height 520
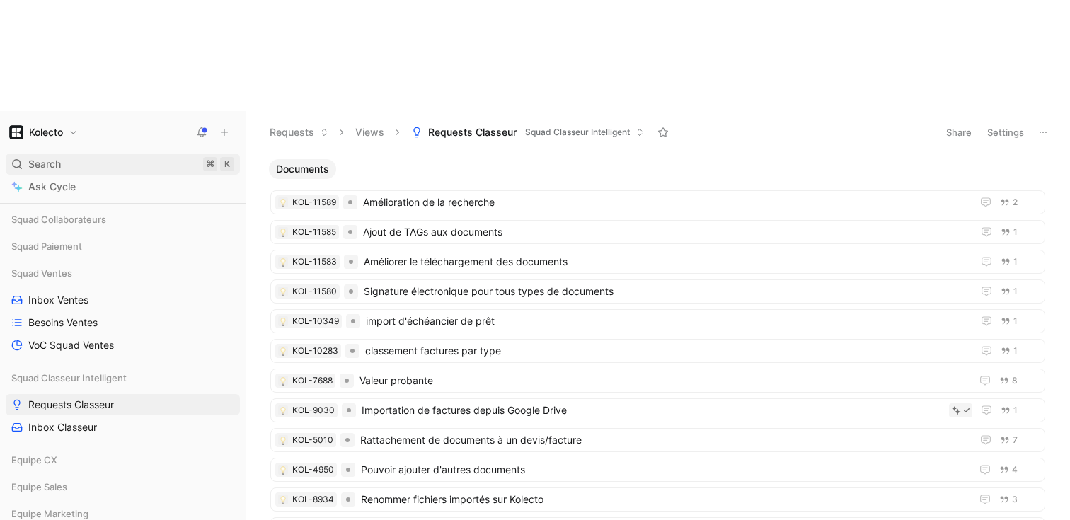
click at [127, 154] on div "Search ⌘ K" at bounding box center [123, 164] width 234 height 21
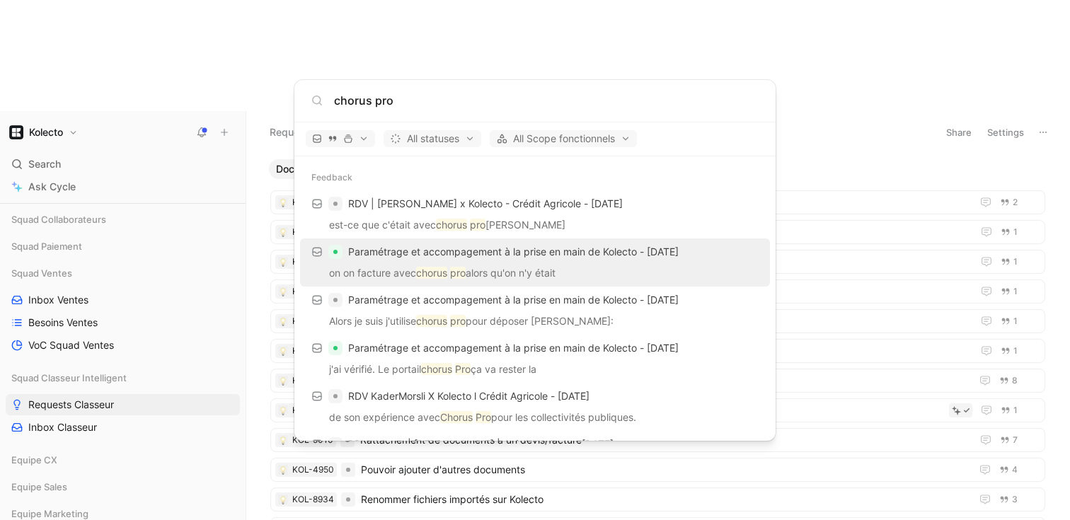
type input "chorus pro"
click at [525, 250] on span "Paramétrage et accompagement à la prise en main de Kolecto - 7/29/2025" at bounding box center [513, 252] width 331 height 12
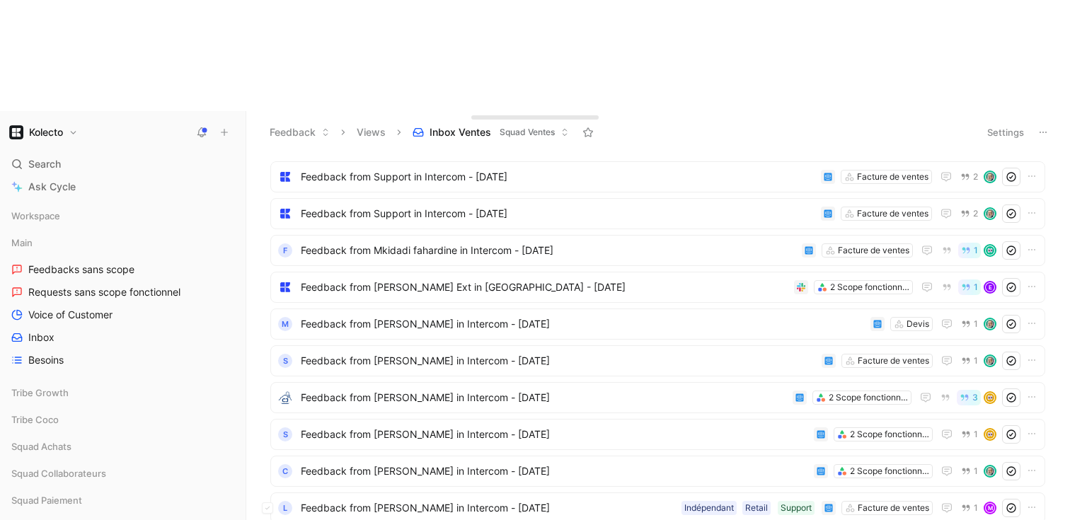
scroll to position [3073, 0]
